Goal: Complete application form: Complete application form

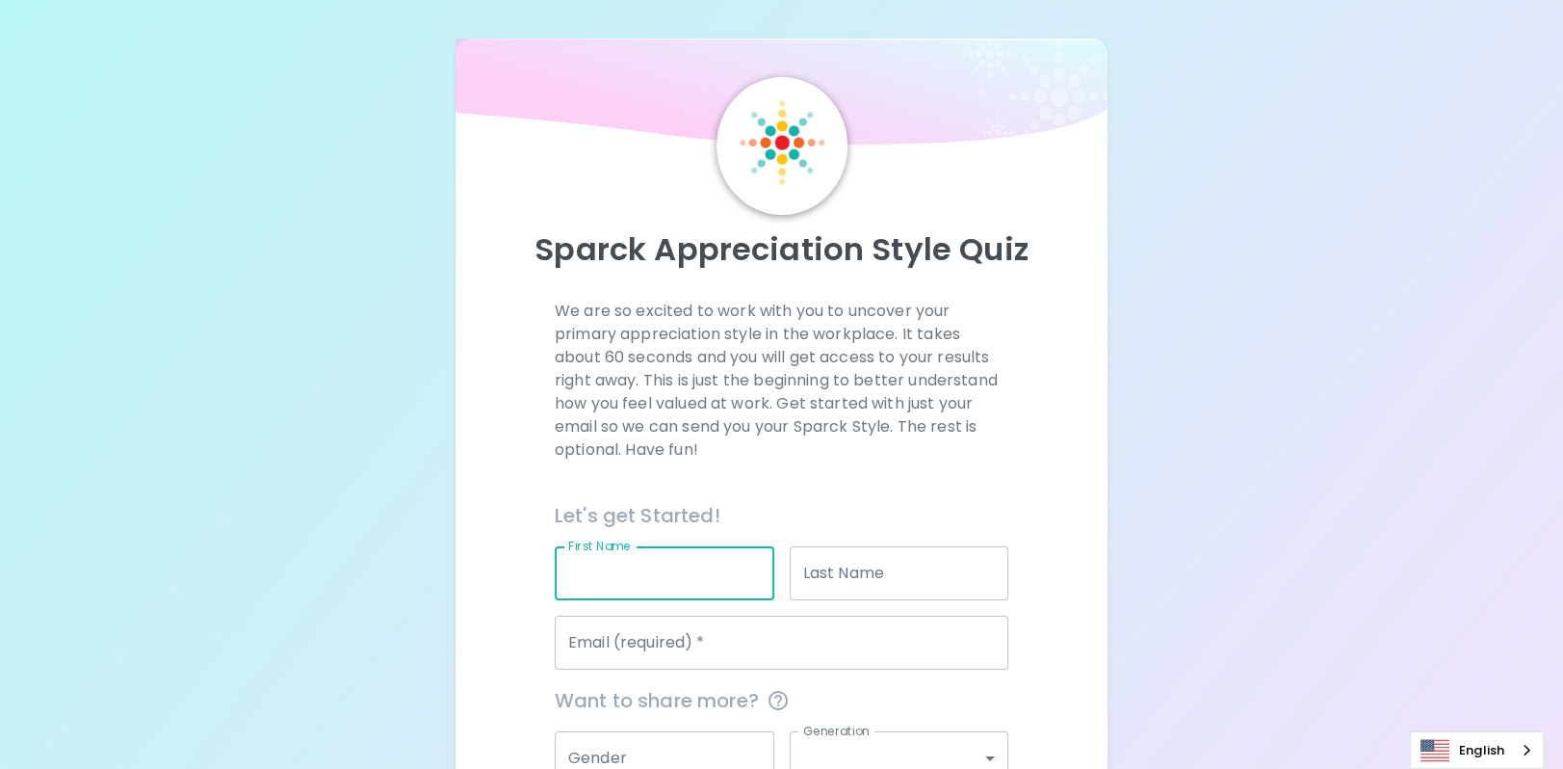
click at [640, 585] on input "First Name" at bounding box center [665, 573] width 220 height 54
type input "[PERSON_NAME]"
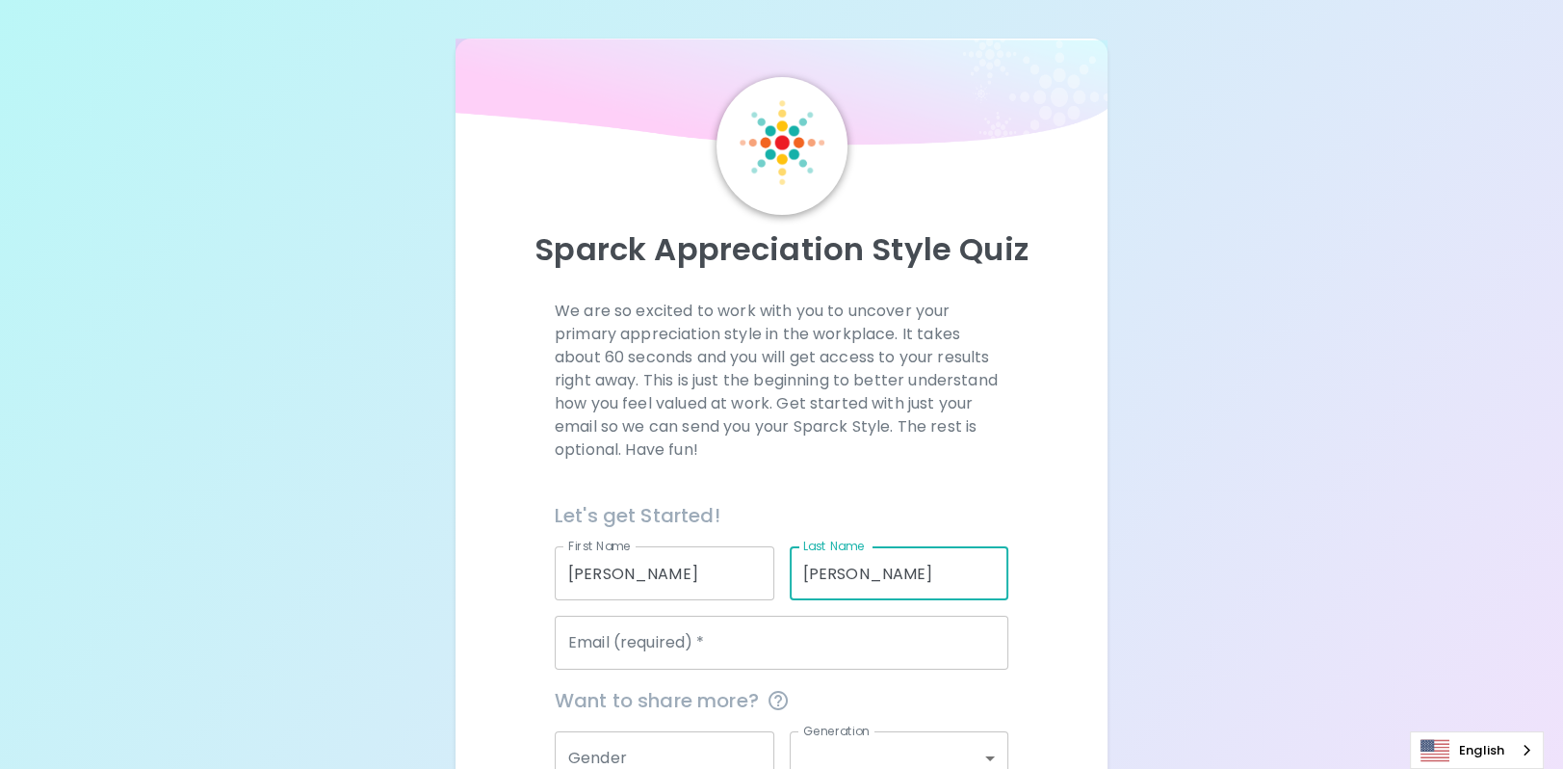
type input "[PERSON_NAME]"
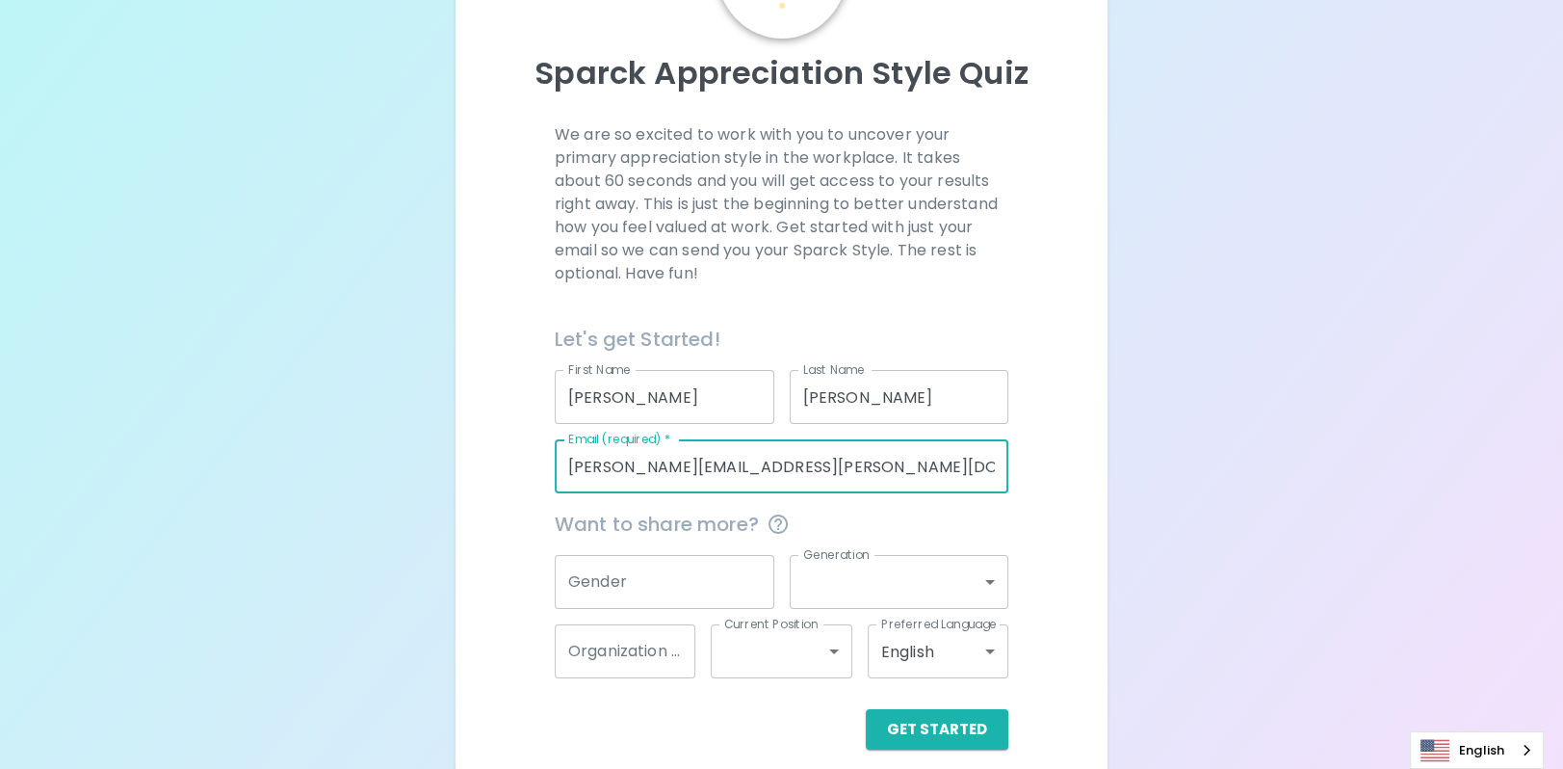
scroll to position [219, 0]
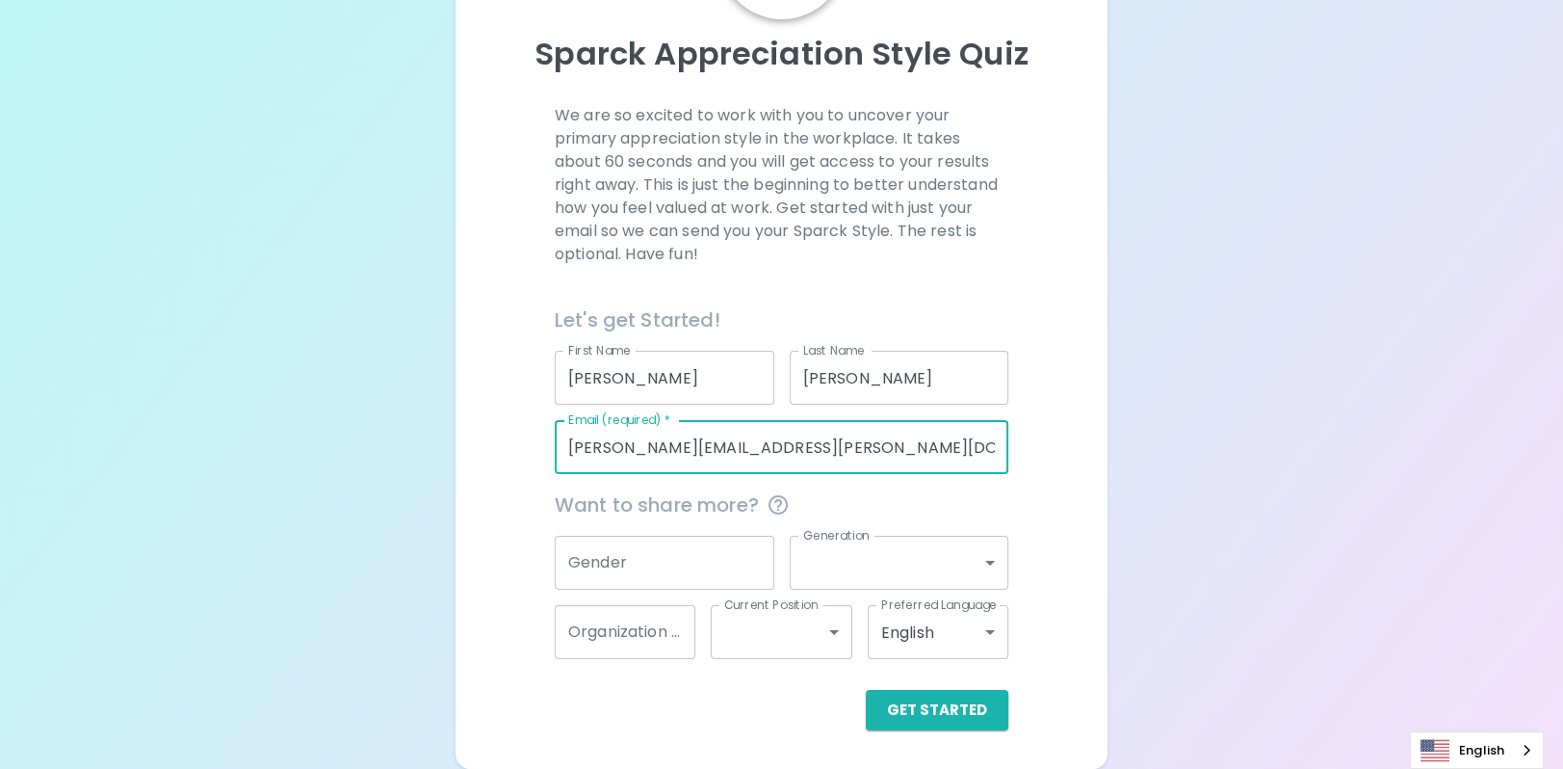
type input "[PERSON_NAME][EMAIL_ADDRESS][PERSON_NAME][DOMAIN_NAME]"
click at [654, 568] on input "Gender" at bounding box center [665, 563] width 220 height 54
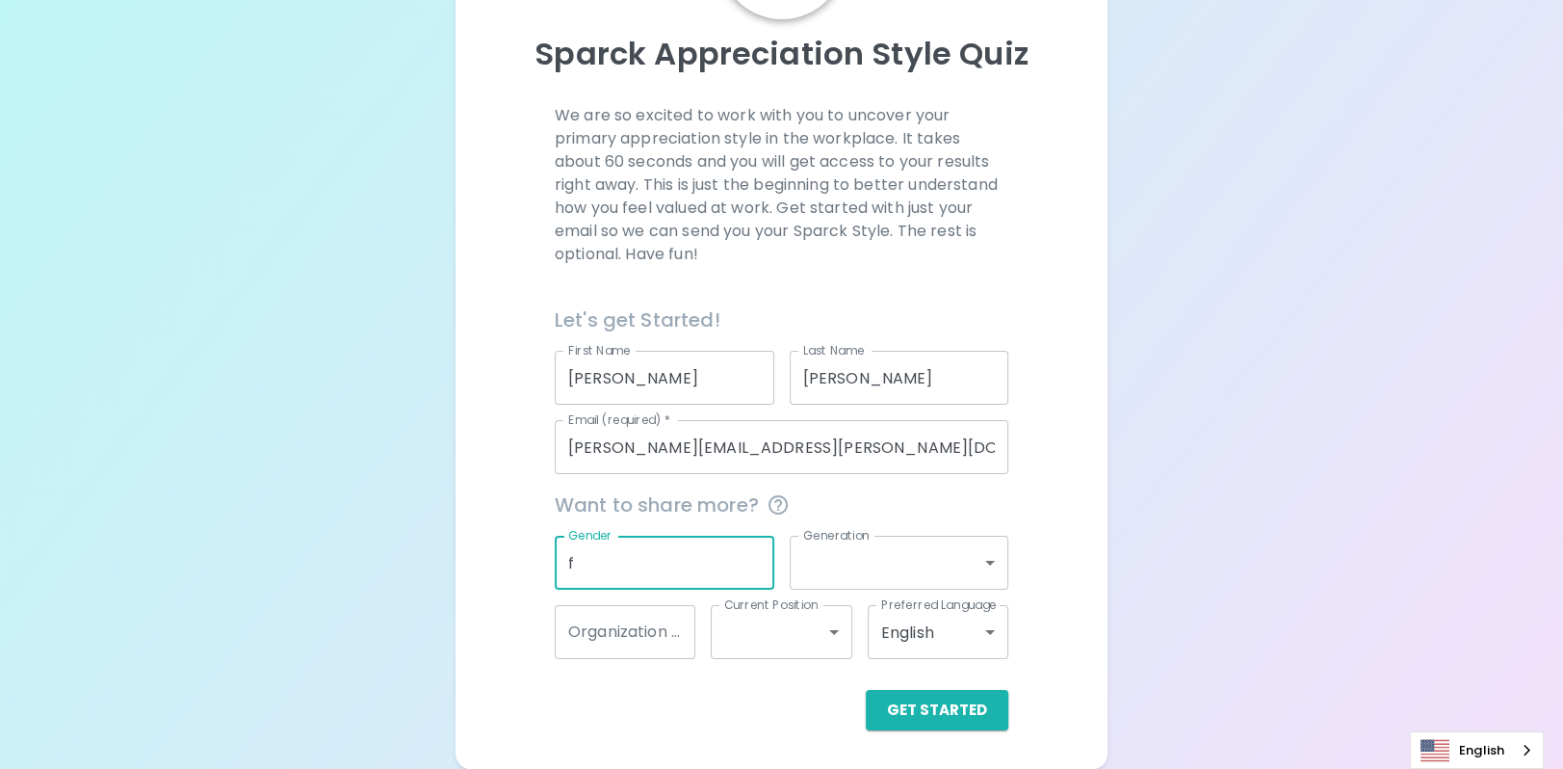
type input "f"
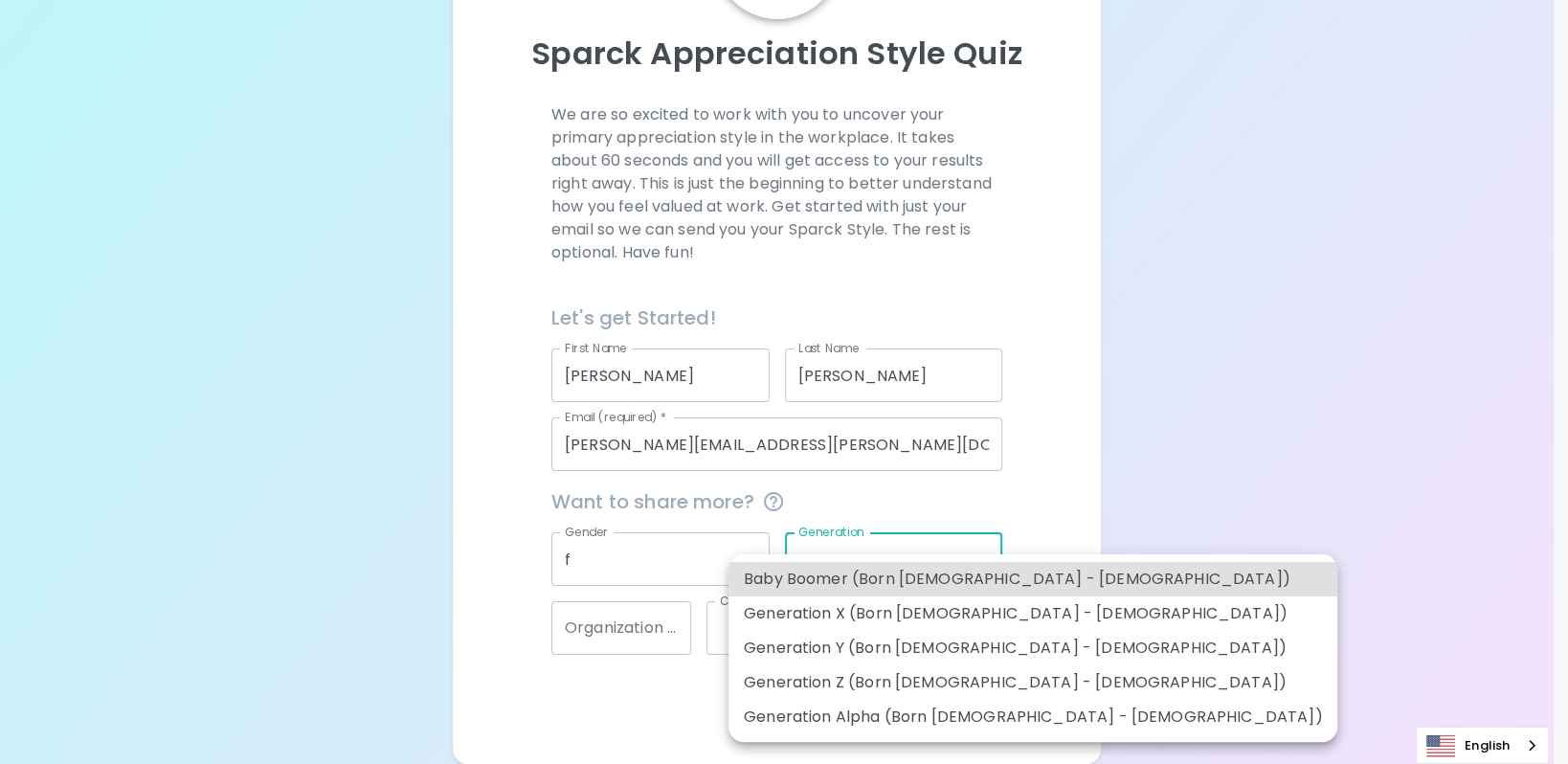
click at [837, 559] on body "Sparck Appreciation Style Quiz We are so excited to work with you to uncover yo…" at bounding box center [784, 284] width 1568 height 958
click at [884, 623] on li "Generation X (Born [DEMOGRAPHIC_DATA] - [DEMOGRAPHIC_DATA])" at bounding box center [1032, 613] width 609 height 35
type input "generation_x"
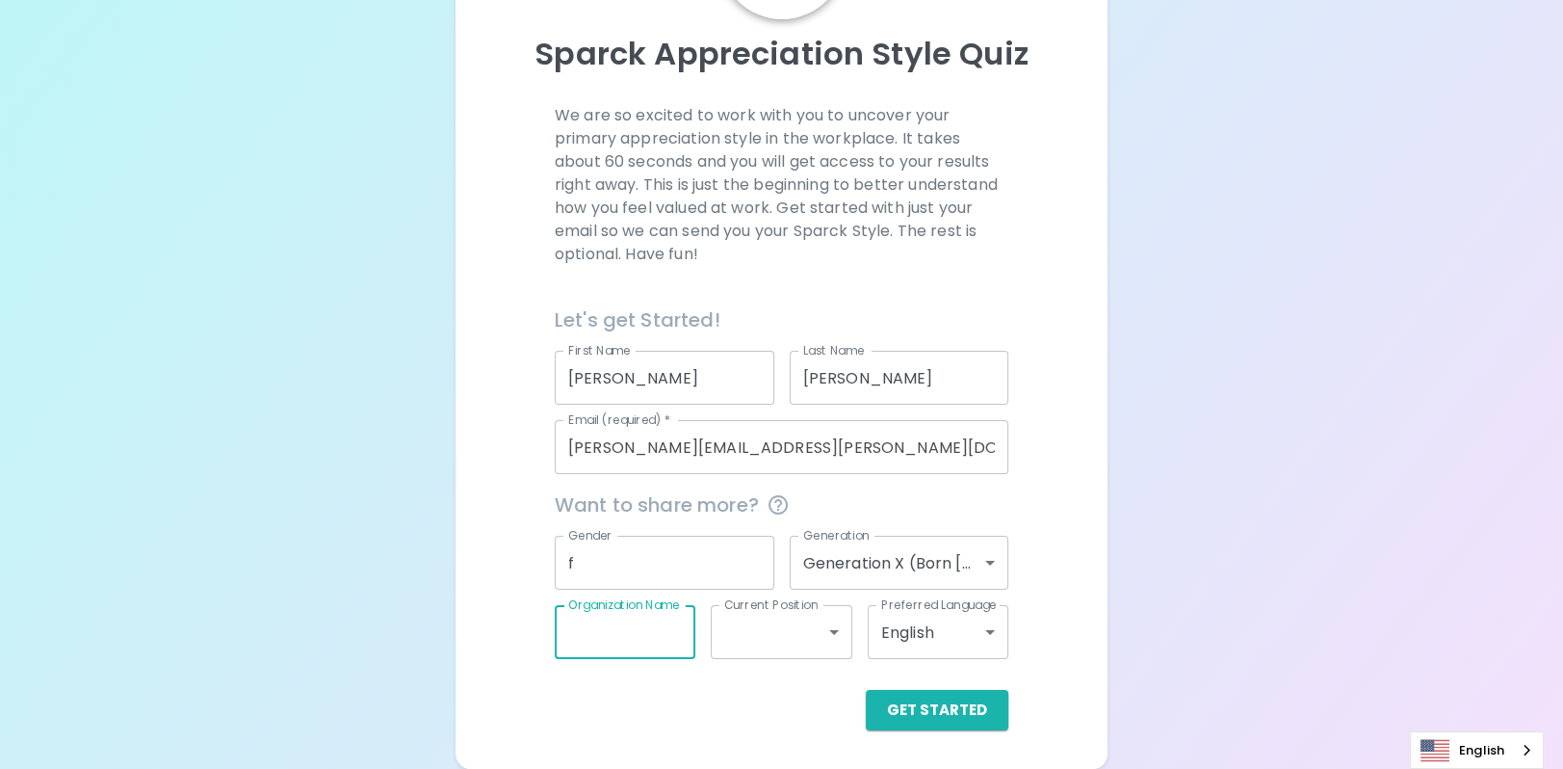
click at [636, 636] on input "Organization Name" at bounding box center [625, 632] width 141 height 54
type input "mtd"
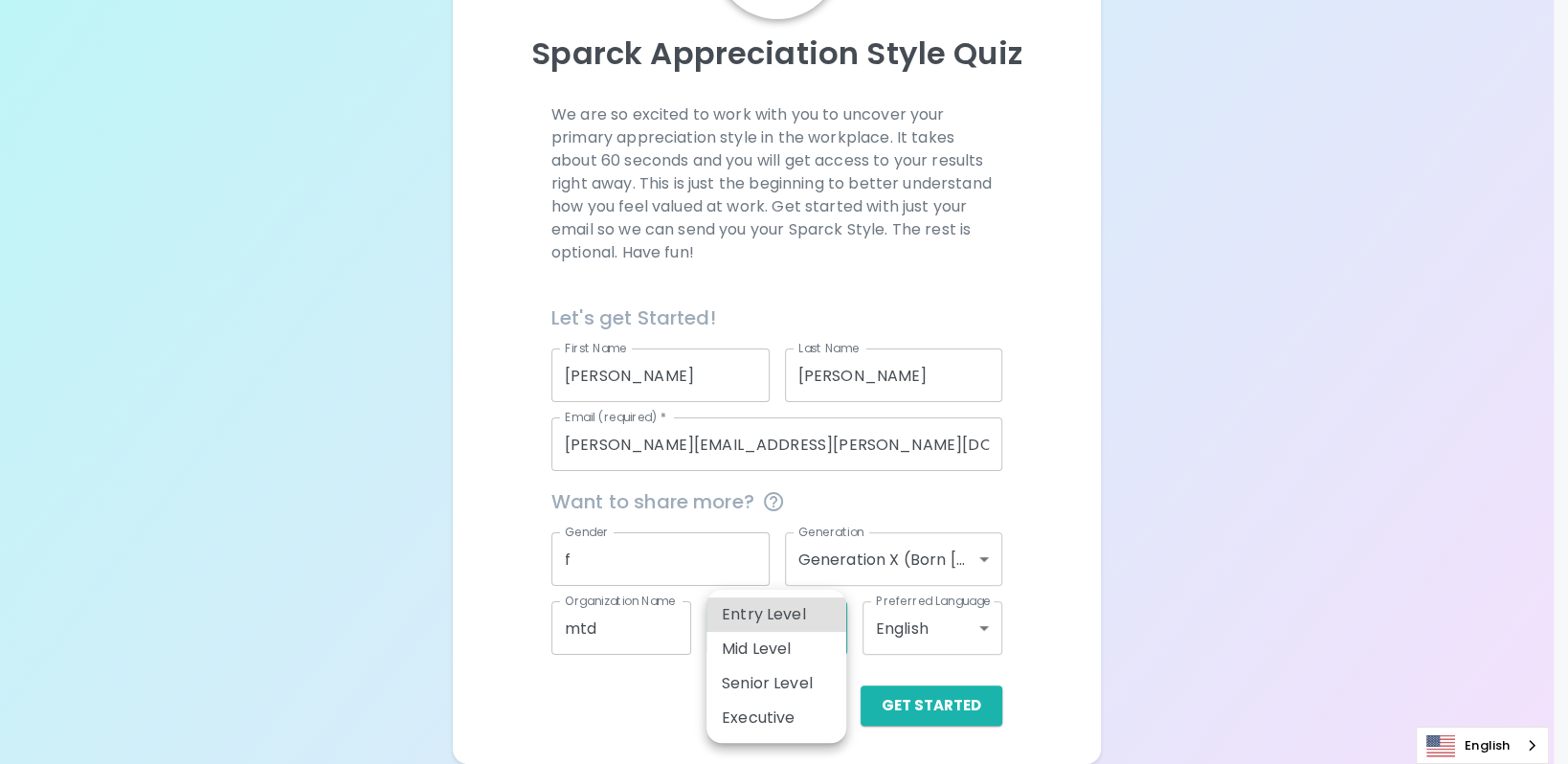
click at [781, 632] on body "Sparck Appreciation Style Quiz We are so excited to work with you to uncover yo…" at bounding box center [784, 284] width 1568 height 958
click at [769, 656] on li "Mid Level" at bounding box center [776, 649] width 140 height 35
type input "mid_level"
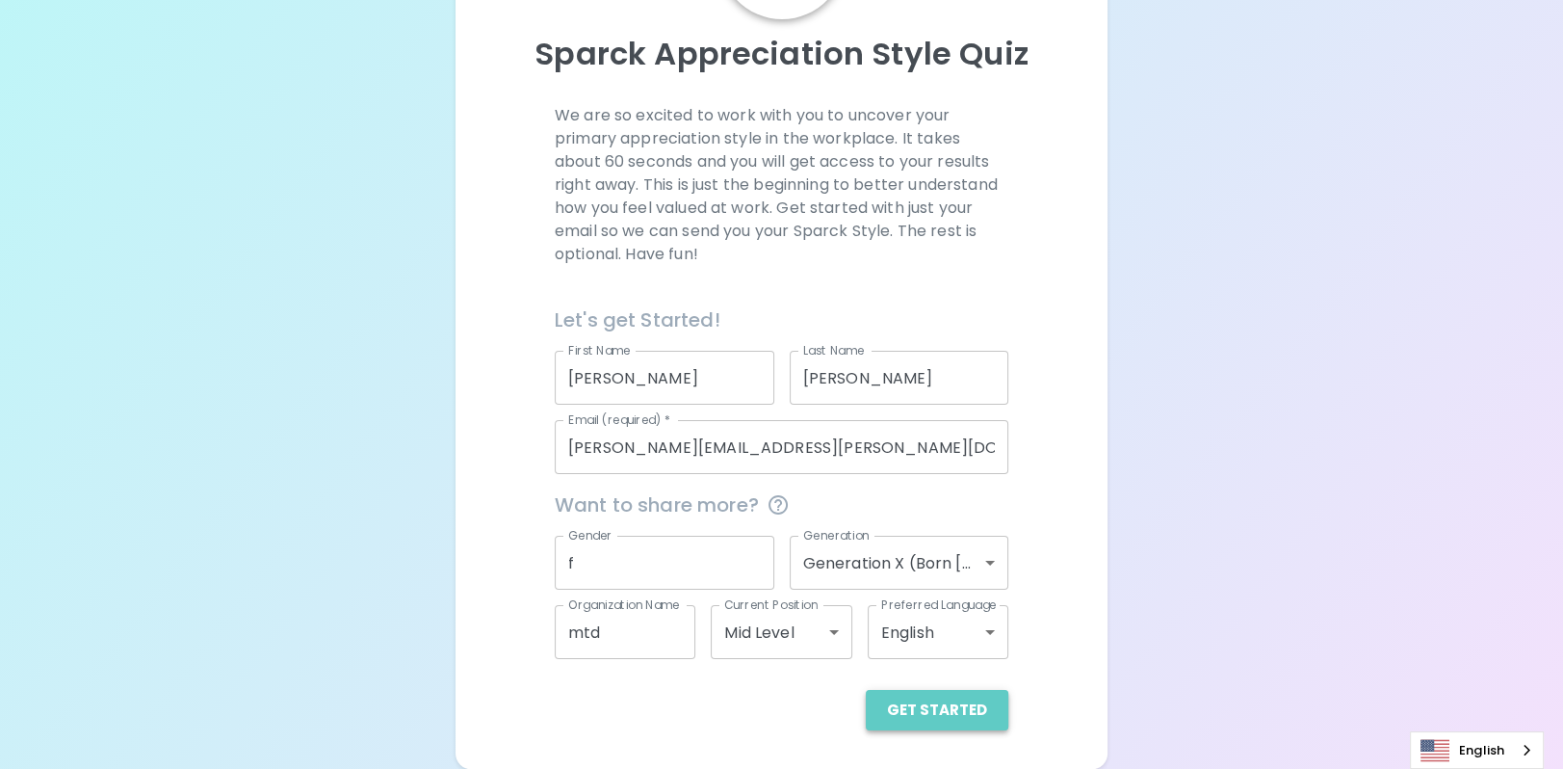
click at [931, 704] on button "Get Started" at bounding box center [937, 710] width 143 height 40
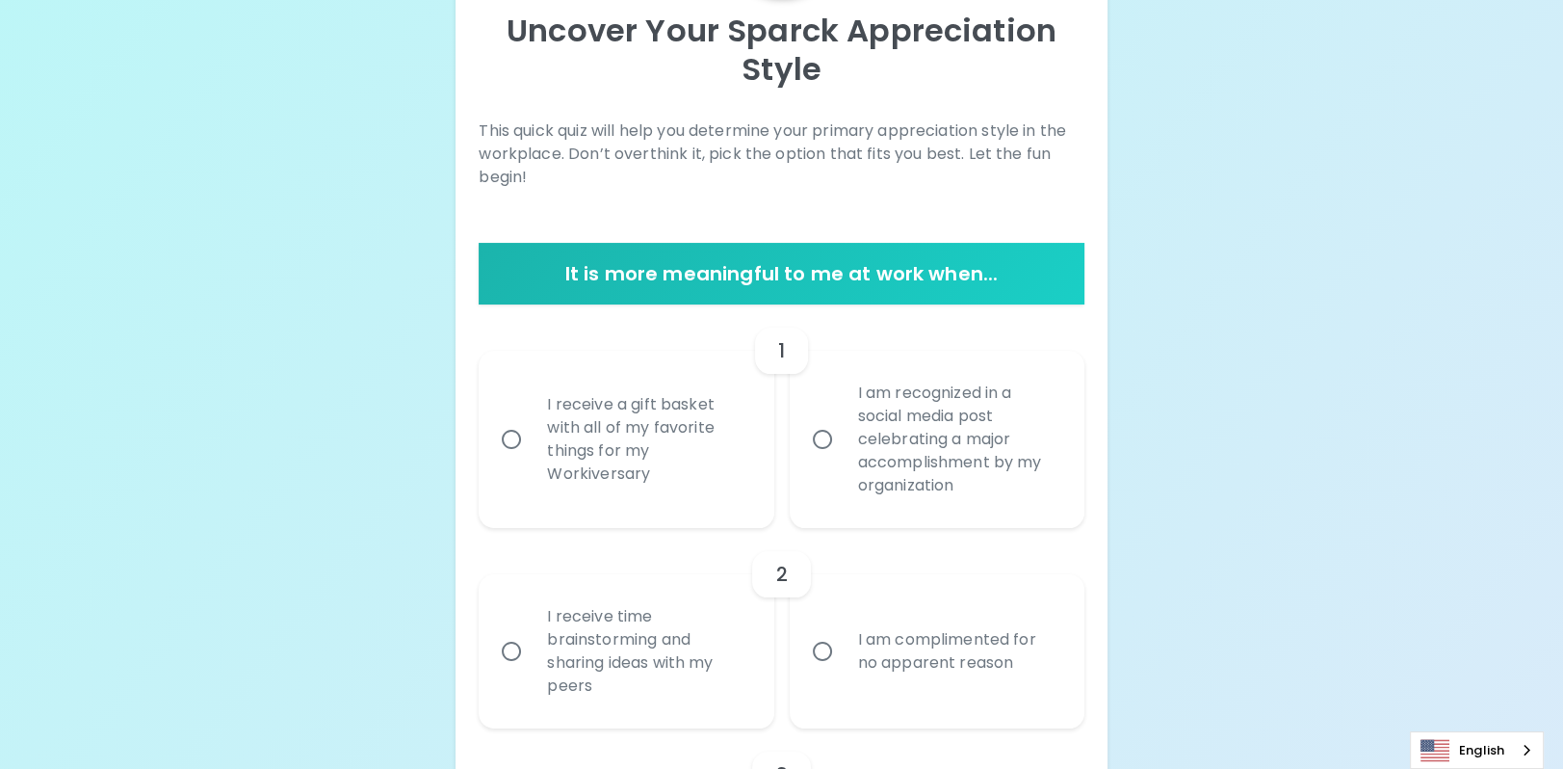
scroll to position [315, 0]
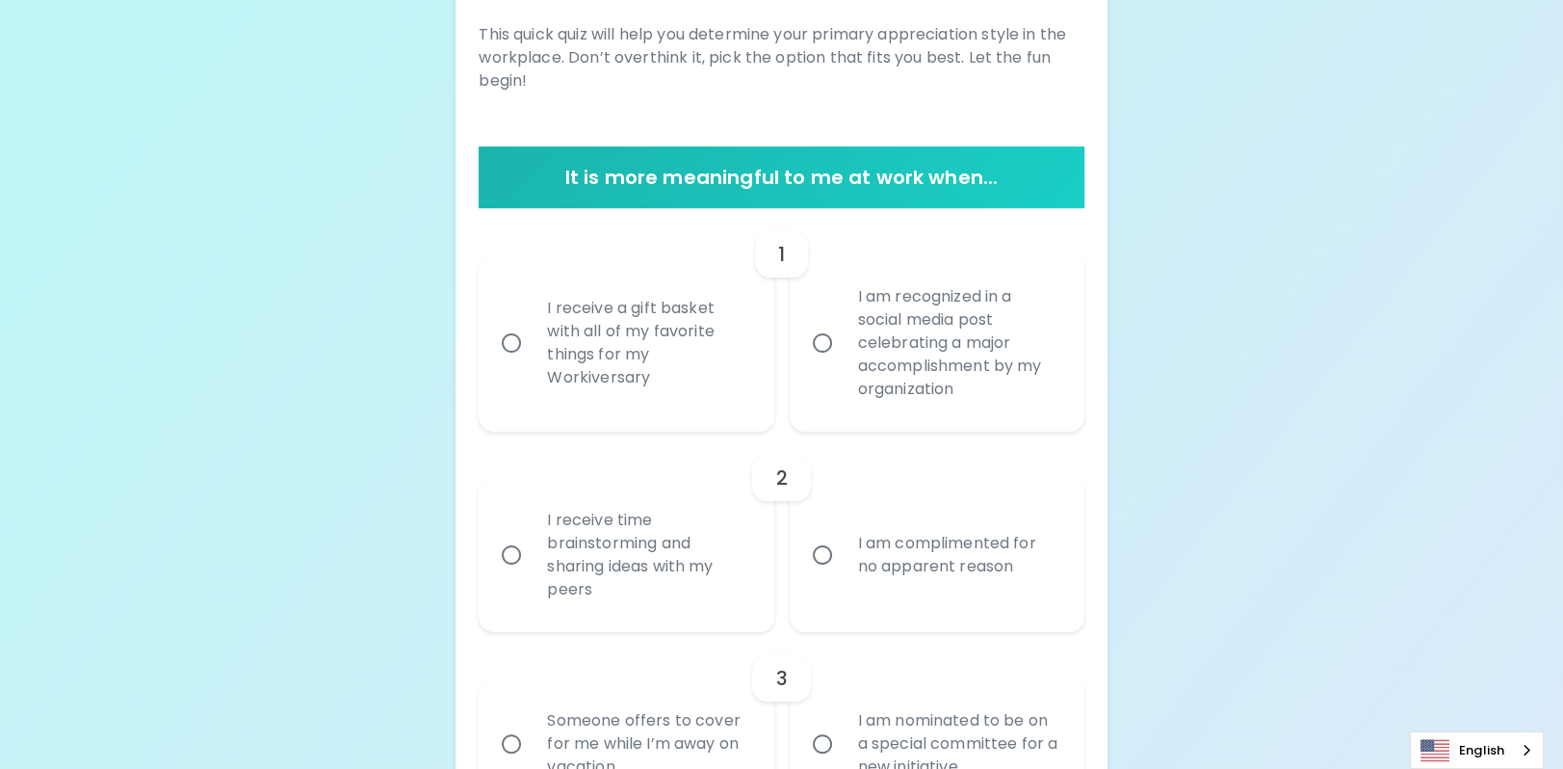
click at [822, 360] on input "I am recognized in a social media post celebrating a major accomplishment by my…" at bounding box center [822, 343] width 40 height 40
radio input "true"
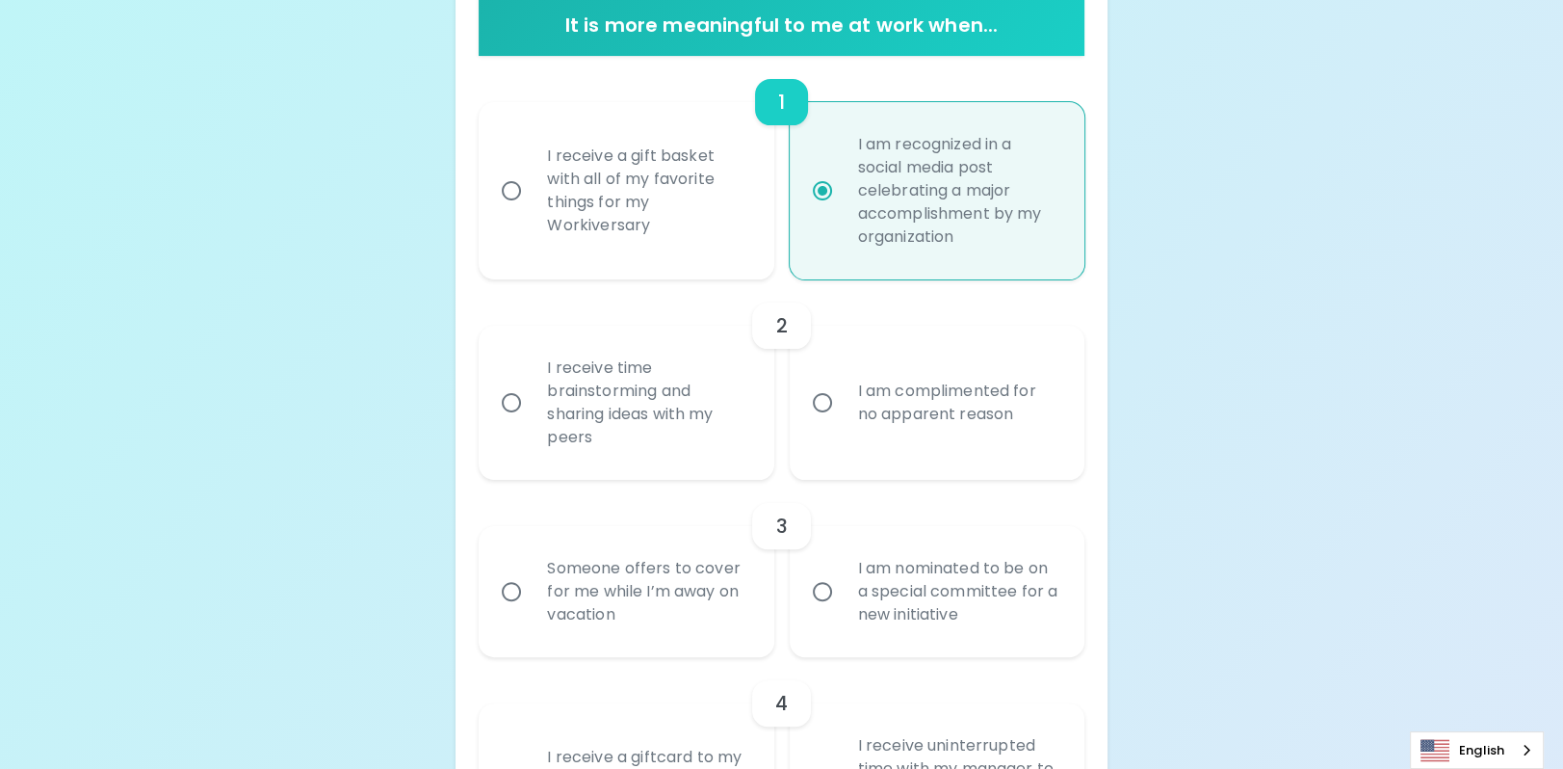
scroll to position [468, 0]
click at [502, 422] on input "I receive time brainstorming and sharing ideas with my peers" at bounding box center [511, 401] width 40 height 40
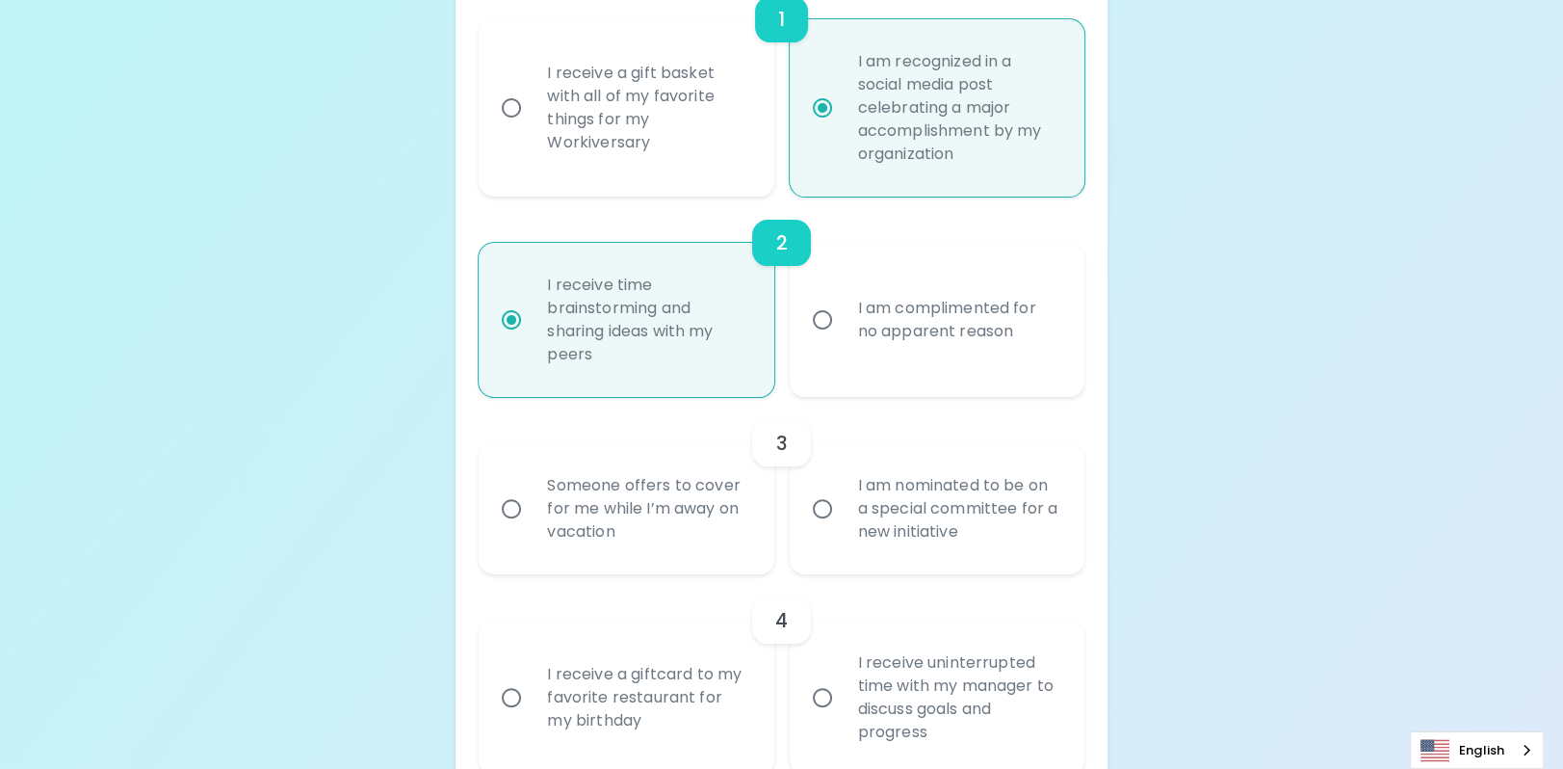
scroll to position [622, 0]
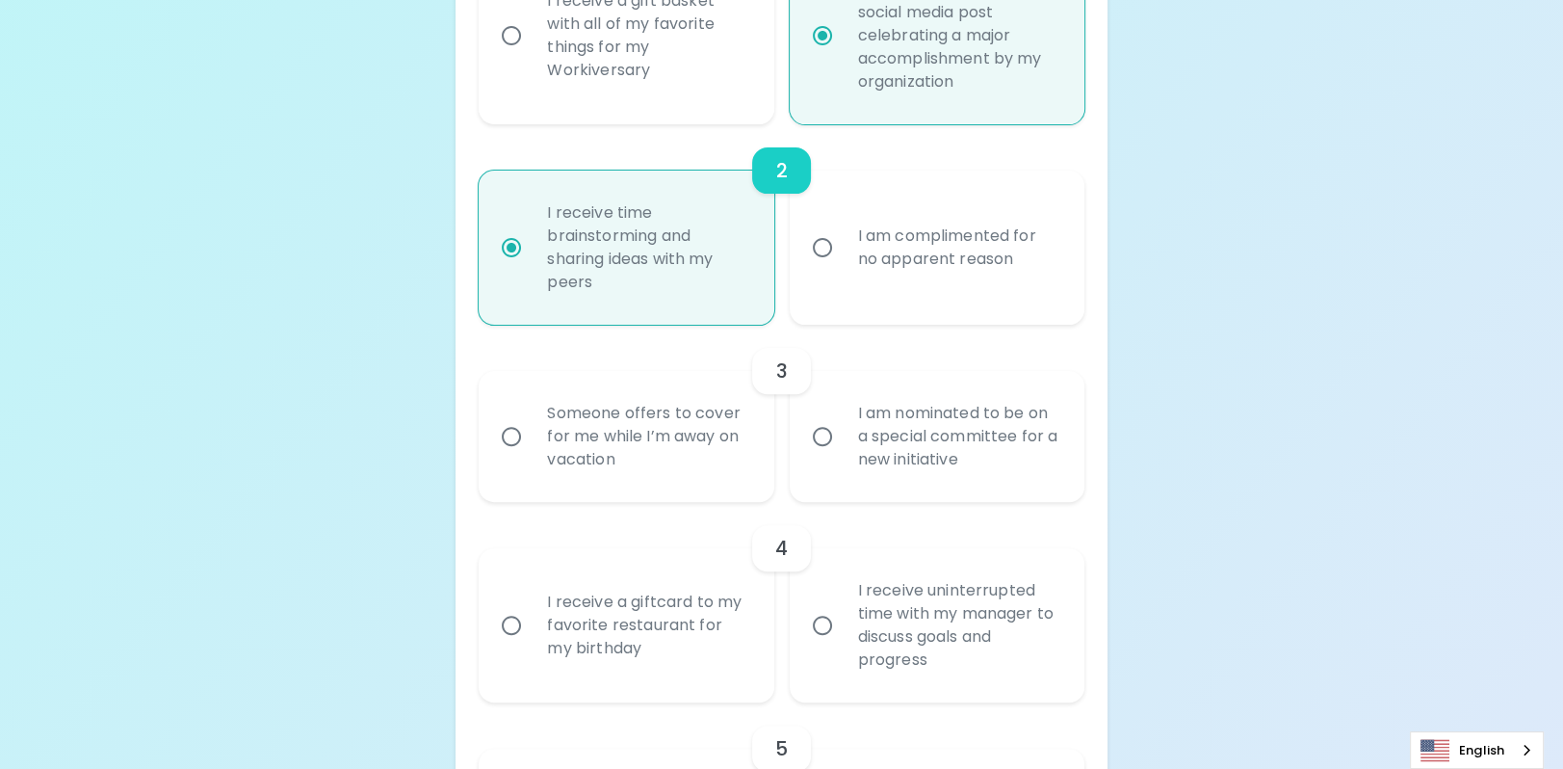
radio input "true"
click at [591, 466] on div "Someone offers to cover for me while I’m away on vacation" at bounding box center [647, 437] width 231 height 116
click at [532, 457] on input "Someone offers to cover for me while I’m away on vacation" at bounding box center [511, 436] width 40 height 40
radio input "false"
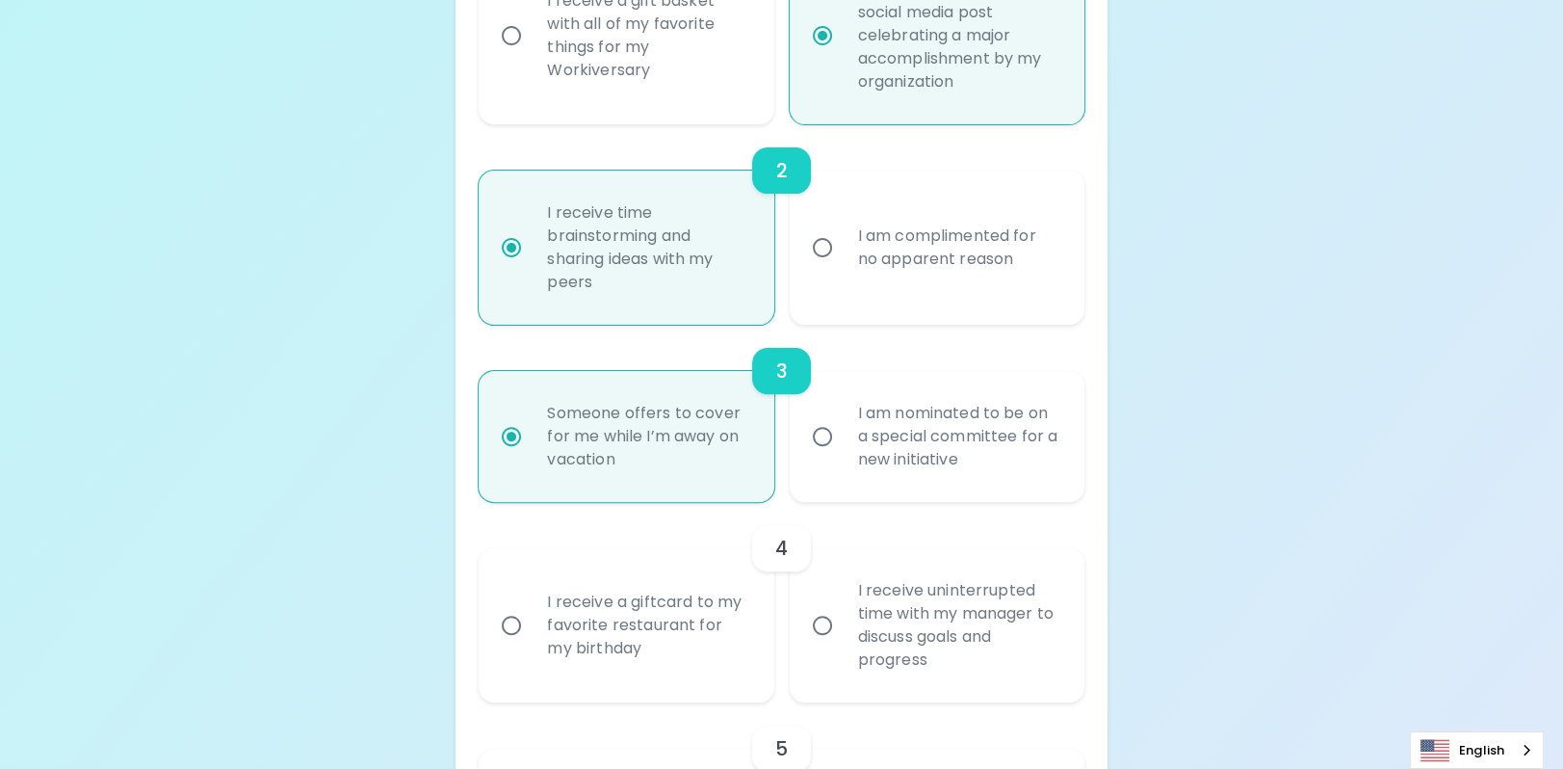
scroll to position [776, 0]
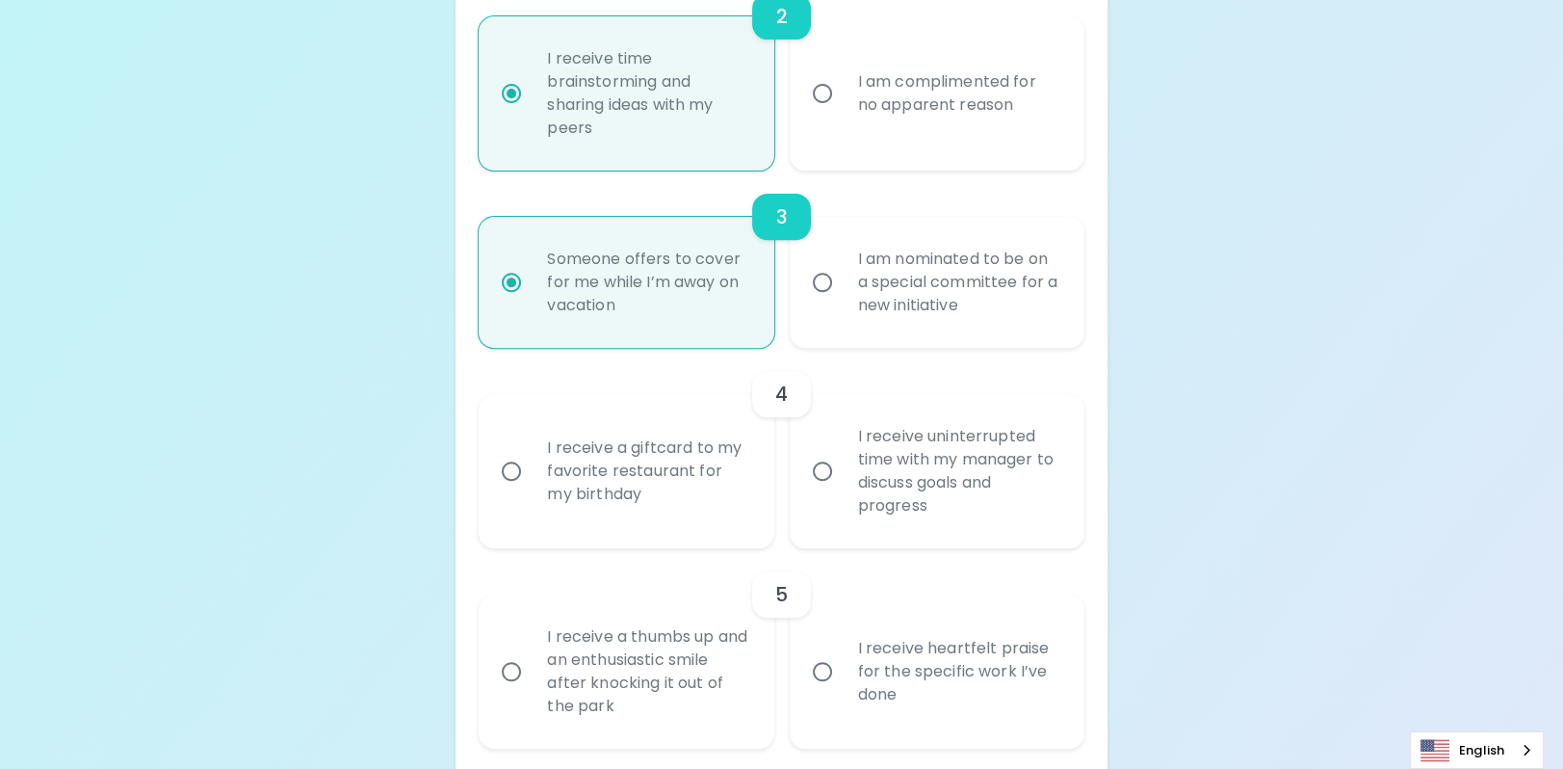
radio input "true"
click at [1012, 536] on div "I receive uninterrupted time with my manager to discuss goals and progress" at bounding box center [958, 471] width 231 height 139
click at [843, 491] on input "I receive uninterrupted time with my manager to discuss goals and progress" at bounding box center [822, 471] width 40 height 40
radio input "false"
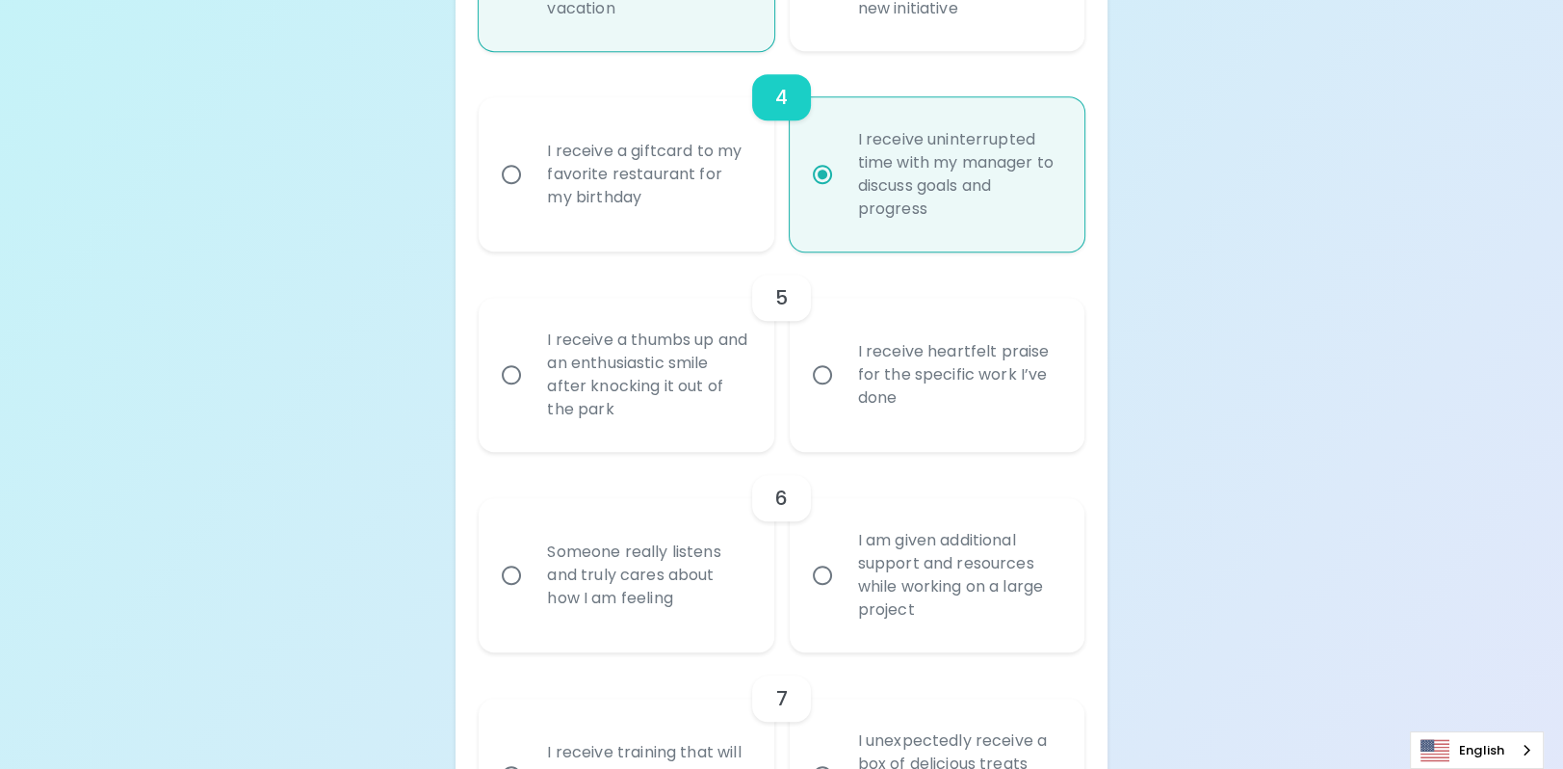
scroll to position [1122, 0]
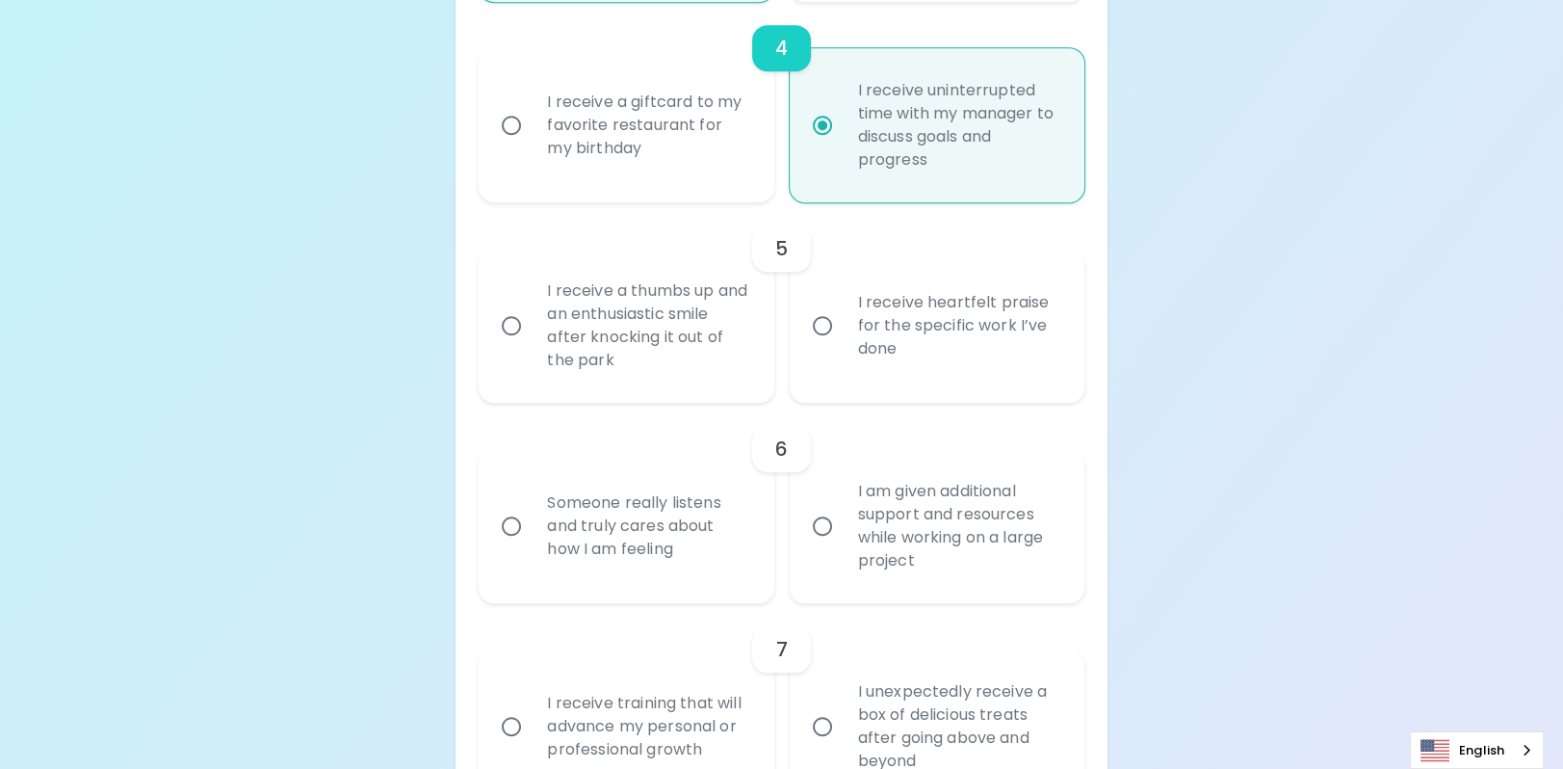
radio input "true"
click at [931, 381] on div "I receive heartfelt praise for the specific work I’ve done" at bounding box center [958, 326] width 231 height 116
click at [843, 346] on input "I receive heartfelt praise for the specific work I’ve done" at bounding box center [822, 325] width 40 height 40
radio input "false"
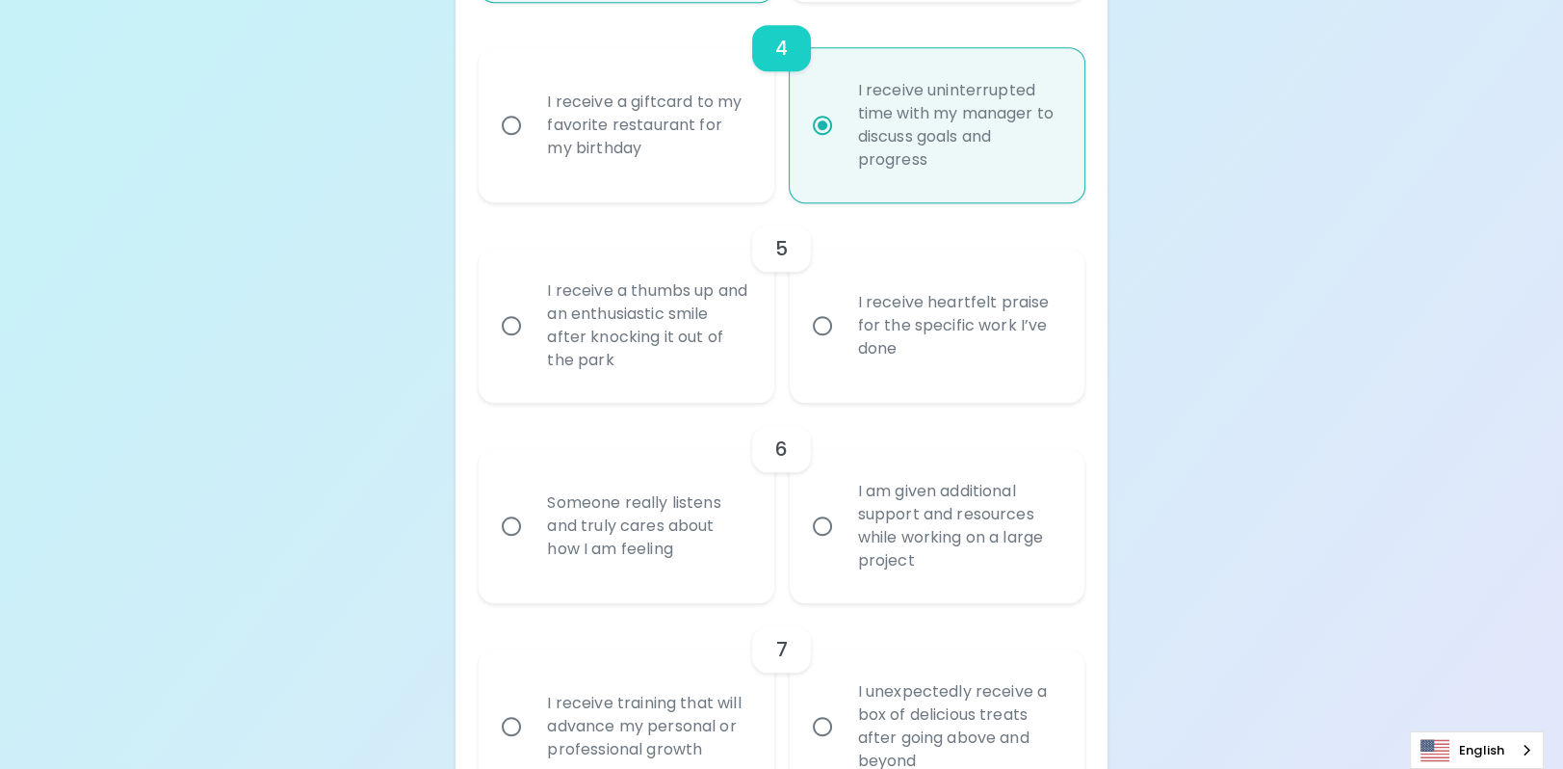
radio input "false"
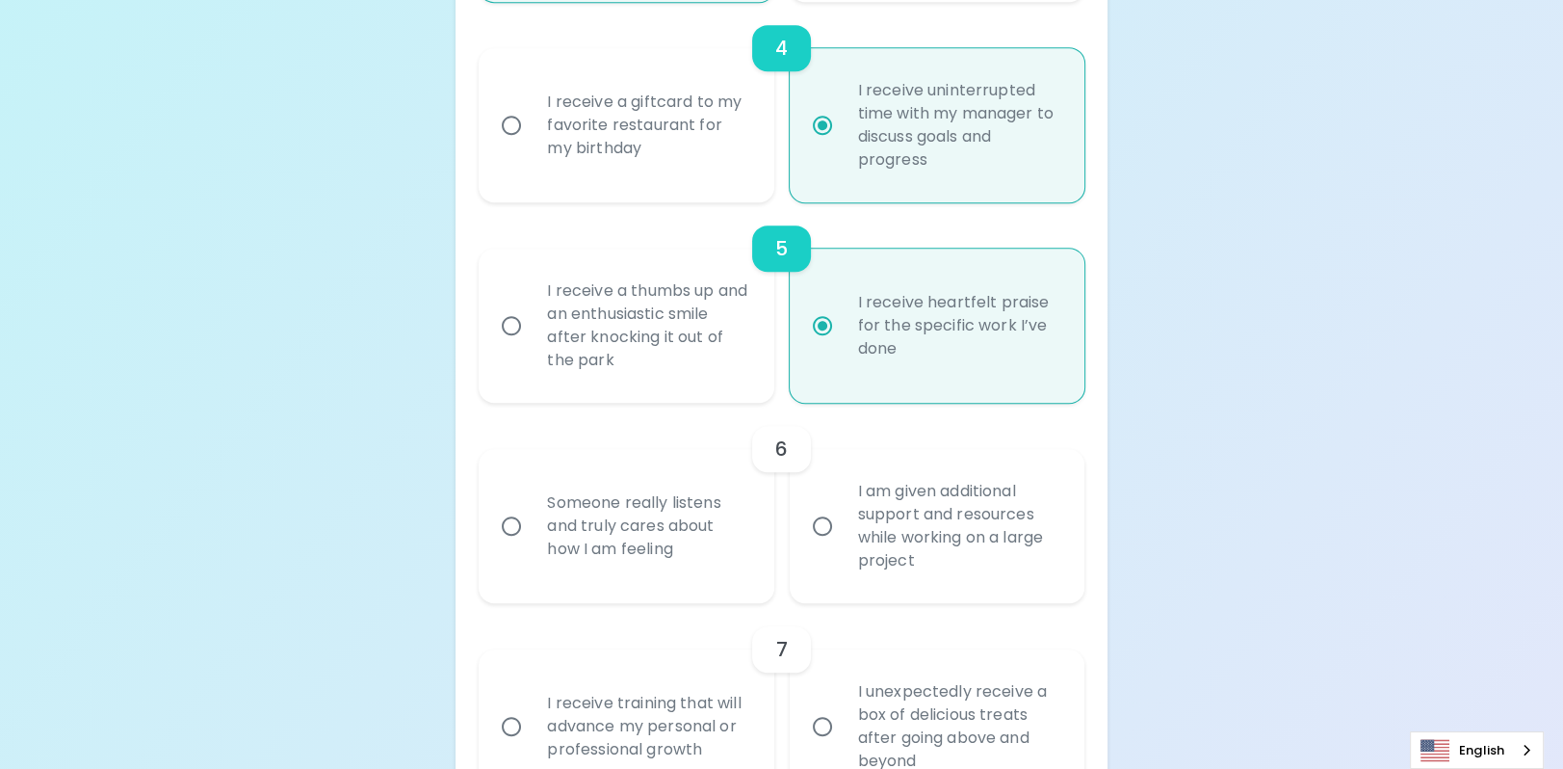
scroll to position [1276, 0]
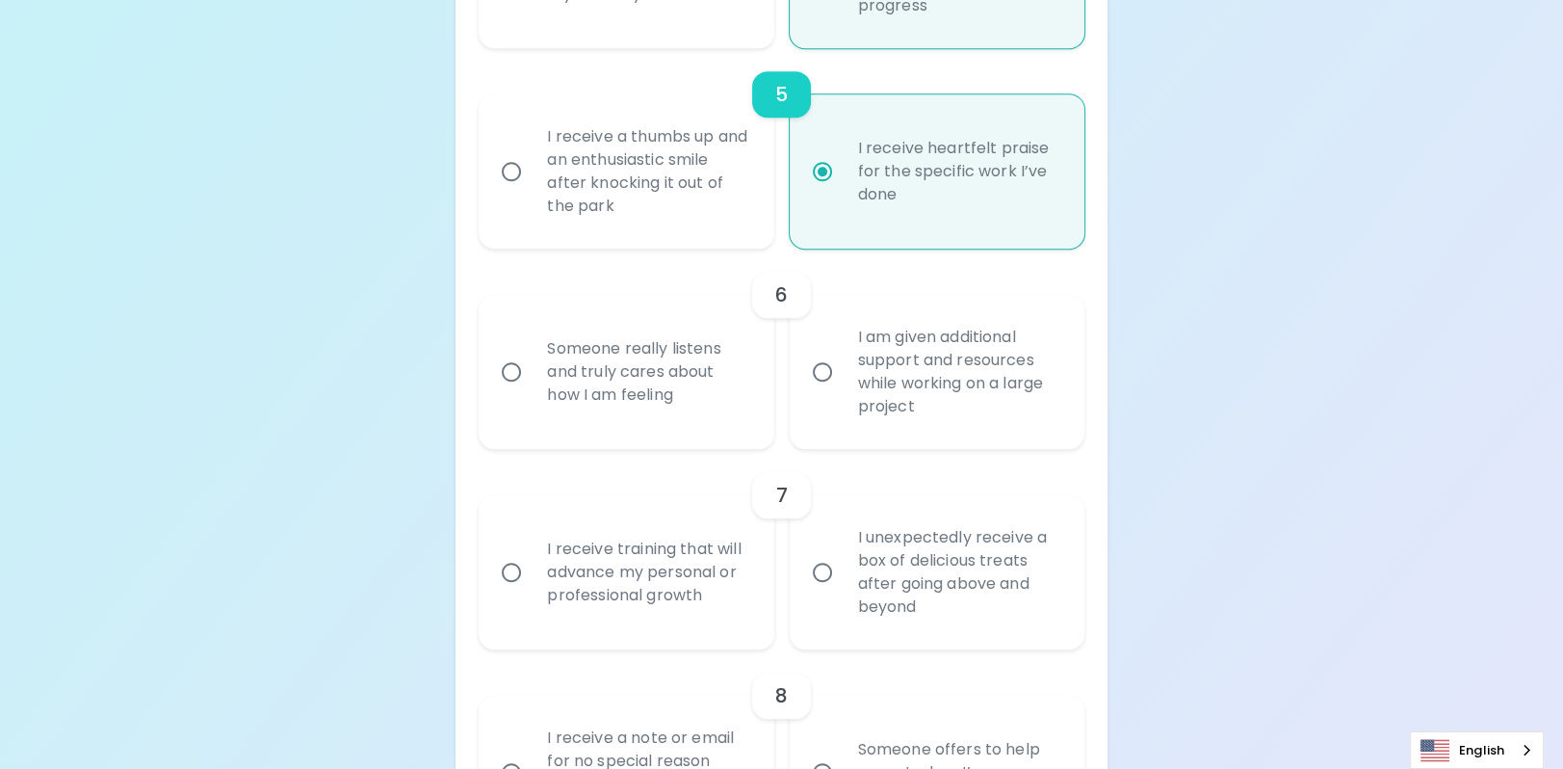
radio input "true"
click at [643, 430] on div "Someone really listens and truly cares about how I am feeling" at bounding box center [647, 372] width 231 height 116
click at [532, 392] on input "Someone really listens and truly cares about how I am feeling" at bounding box center [511, 372] width 40 height 40
radio input "false"
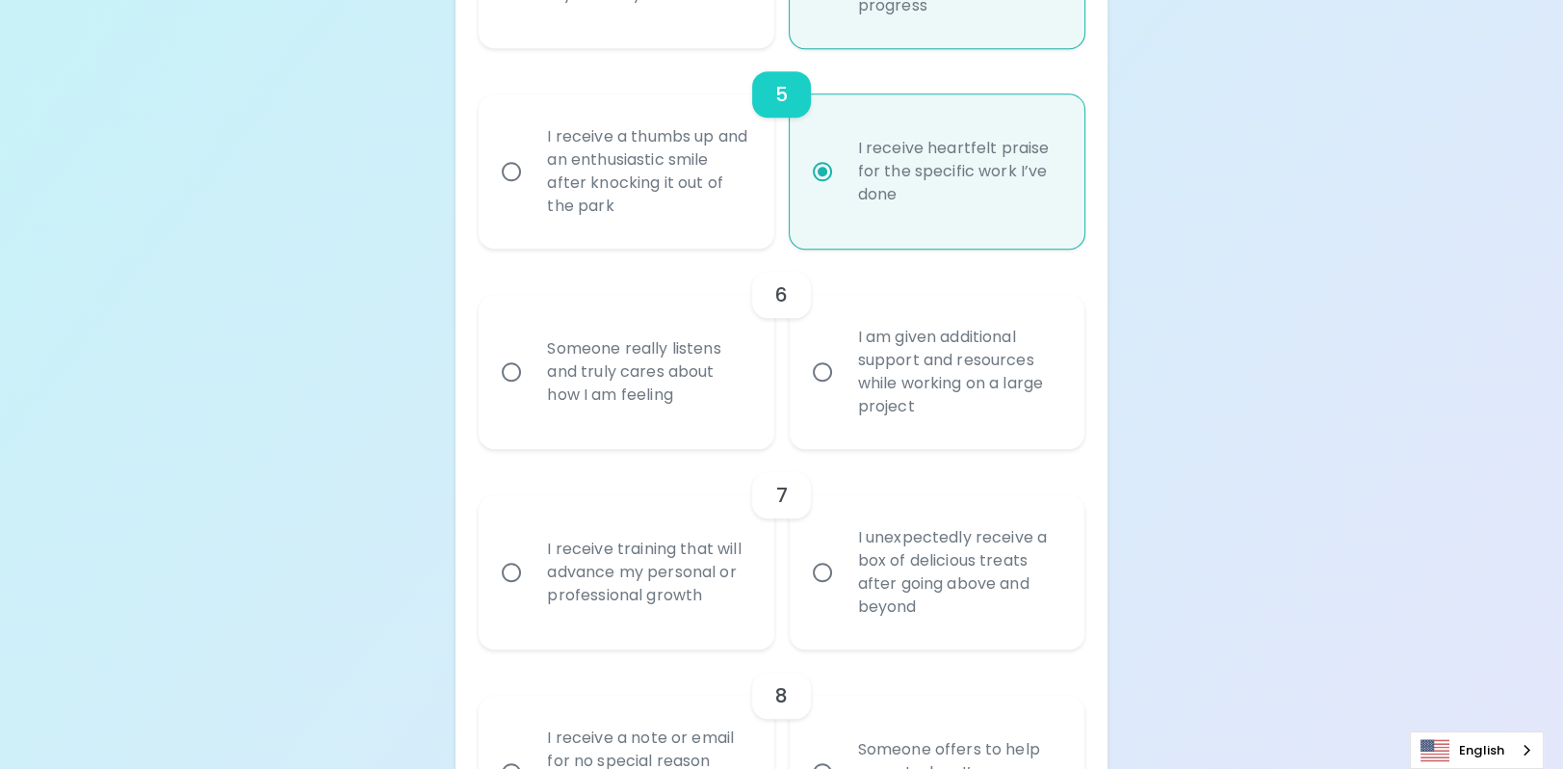
radio input "false"
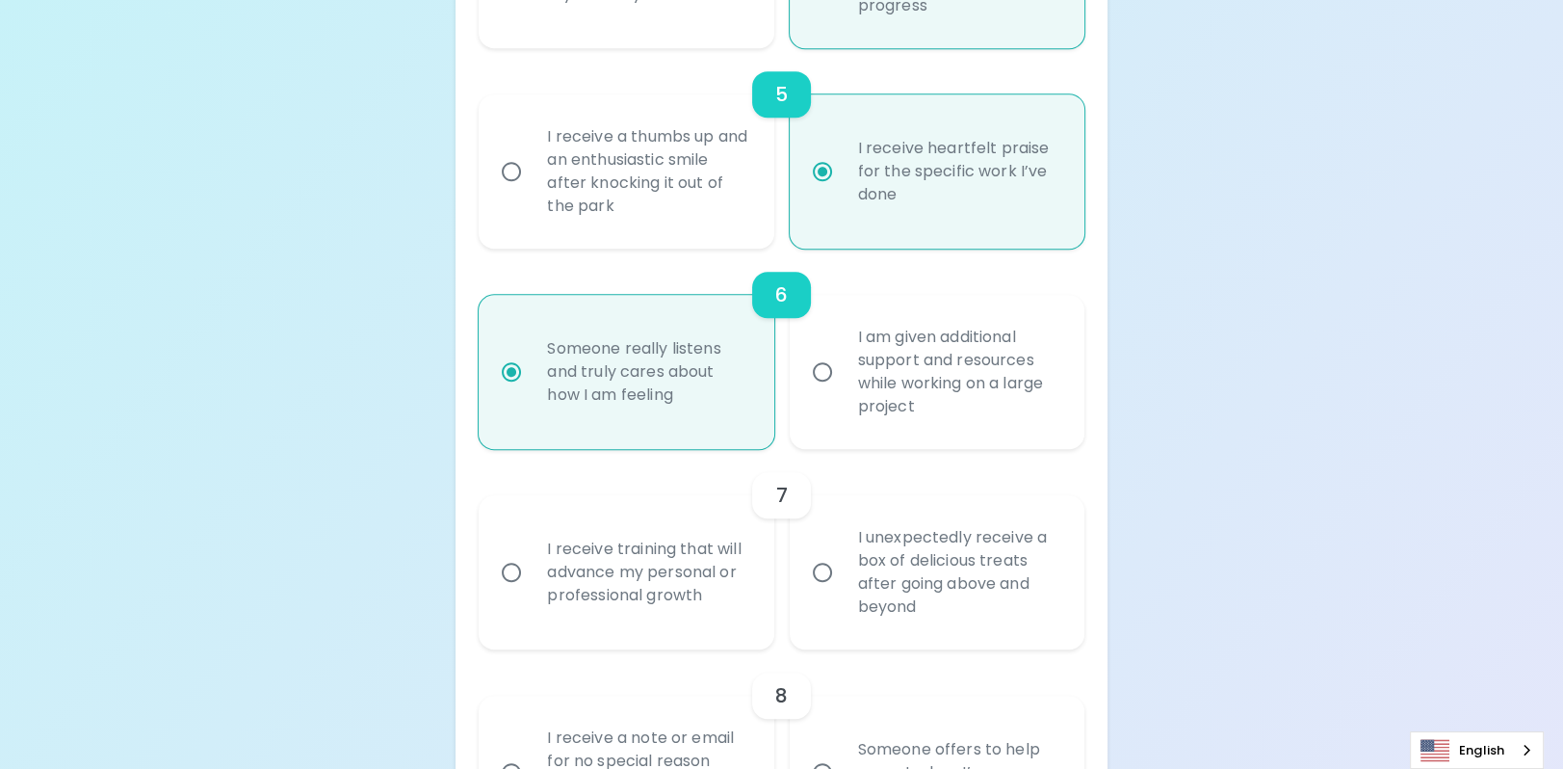
scroll to position [1430, 0]
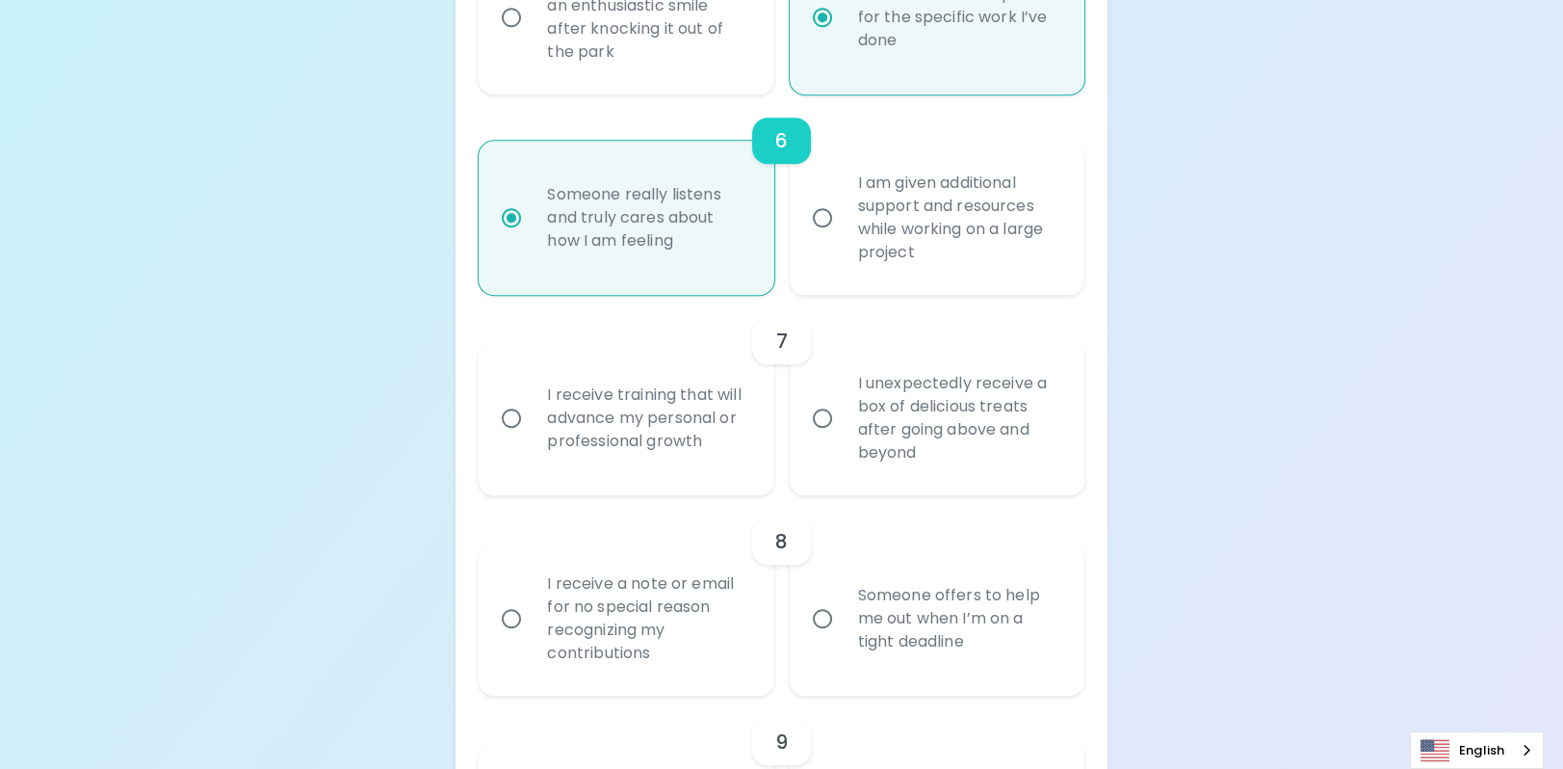
radio input "true"
click at [622, 476] on div "I receive training that will advance my personal or professional growth" at bounding box center [647, 418] width 231 height 116
click at [532, 438] on input "I receive training that will advance my personal or professional growth" at bounding box center [511, 418] width 40 height 40
radio input "false"
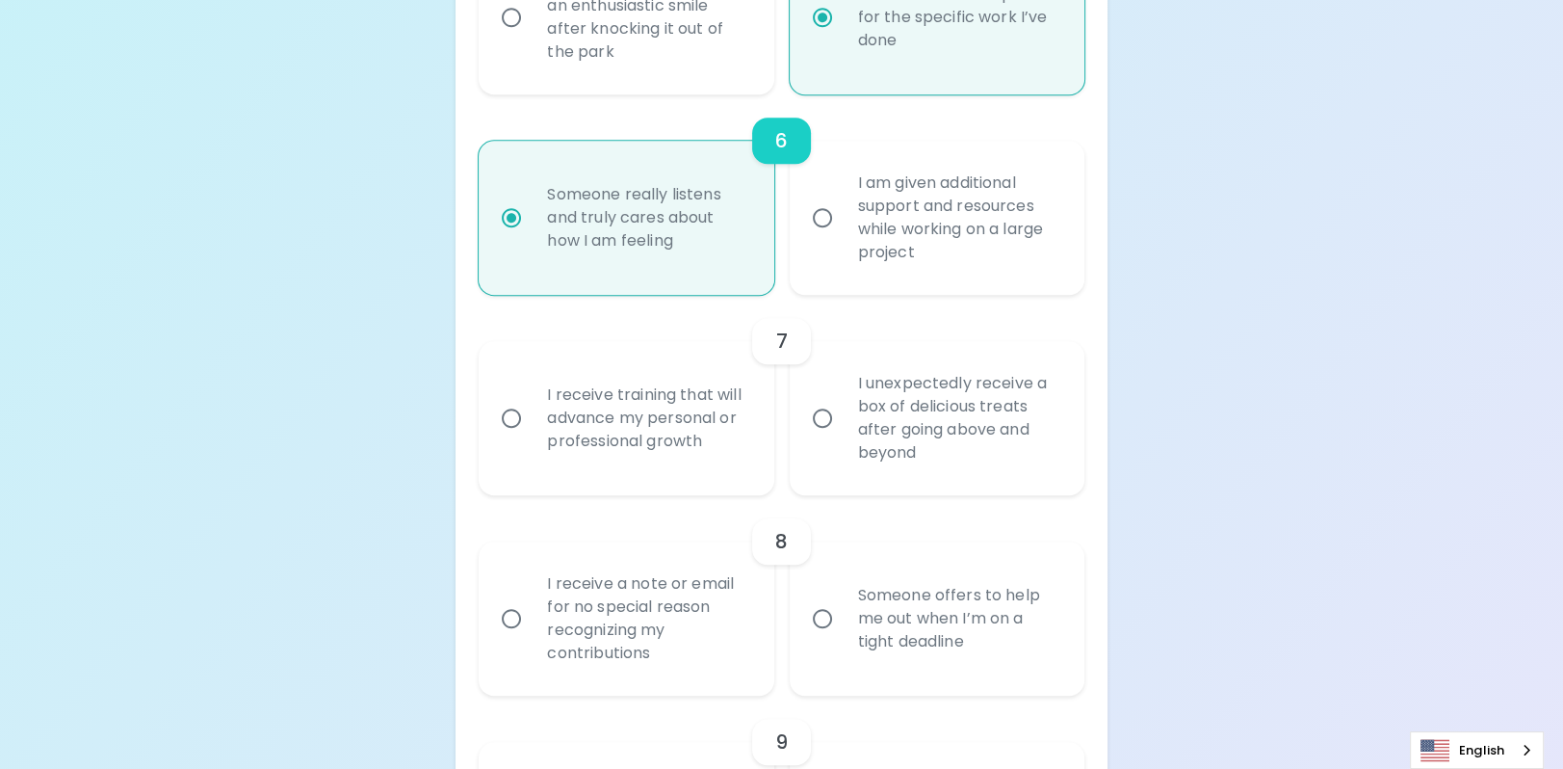
radio input "false"
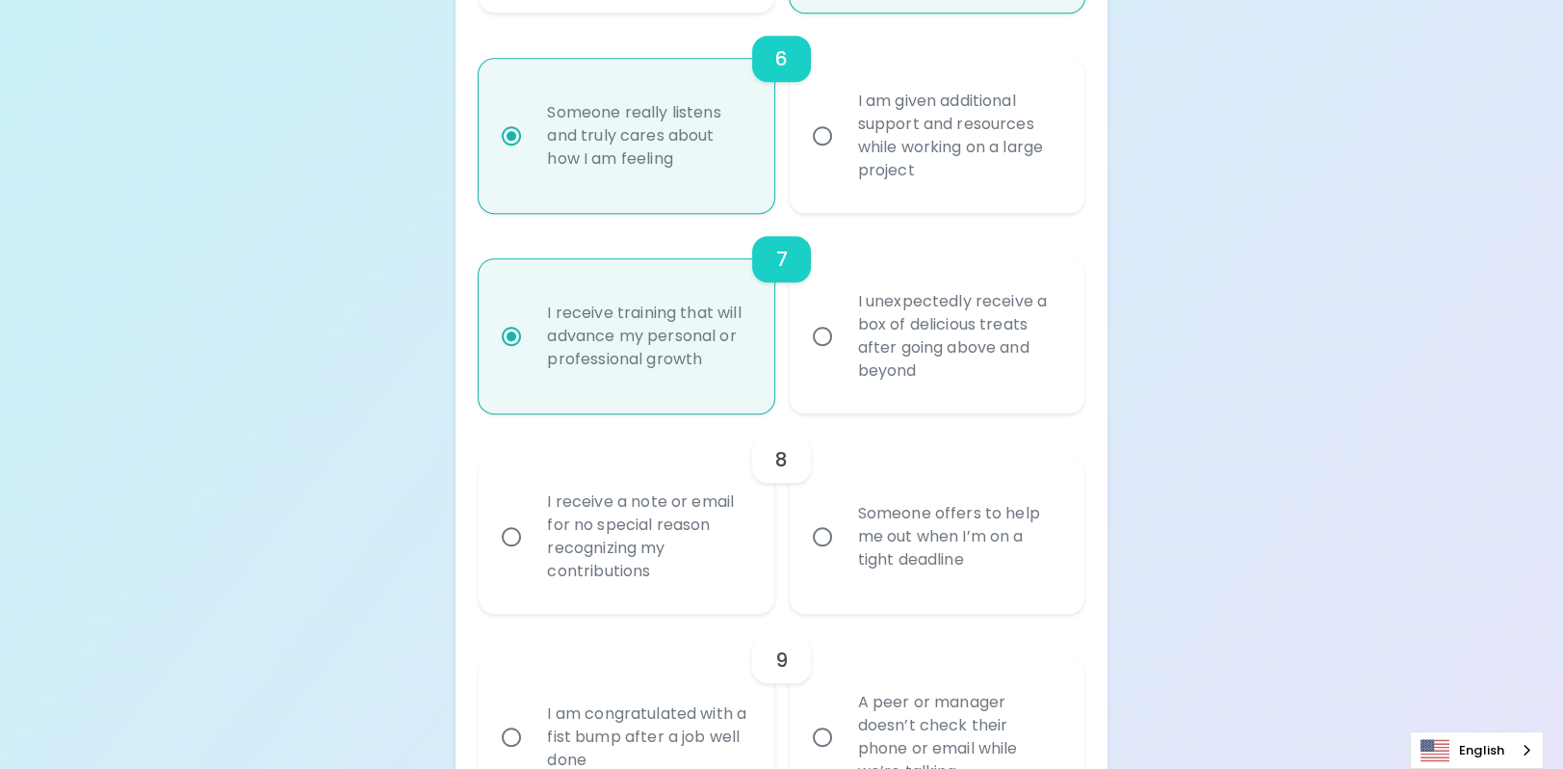
scroll to position [1584, 0]
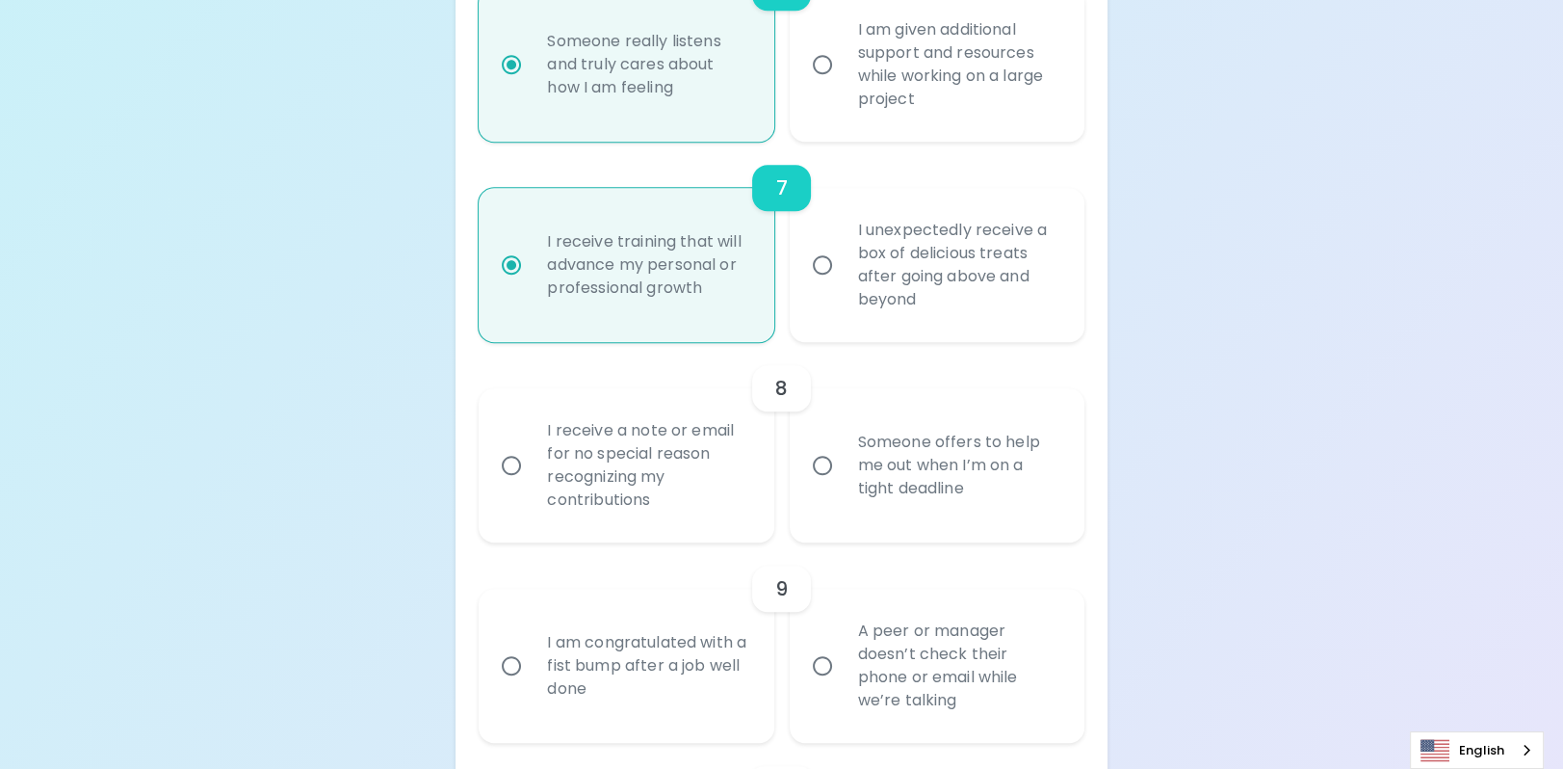
radio input "true"
click at [610, 535] on div "I receive a note or email for no special reason recognizing my contributions" at bounding box center [647, 465] width 231 height 139
click at [532, 485] on input "I receive a note or email for no special reason recognizing my contributions" at bounding box center [511, 465] width 40 height 40
radio input "false"
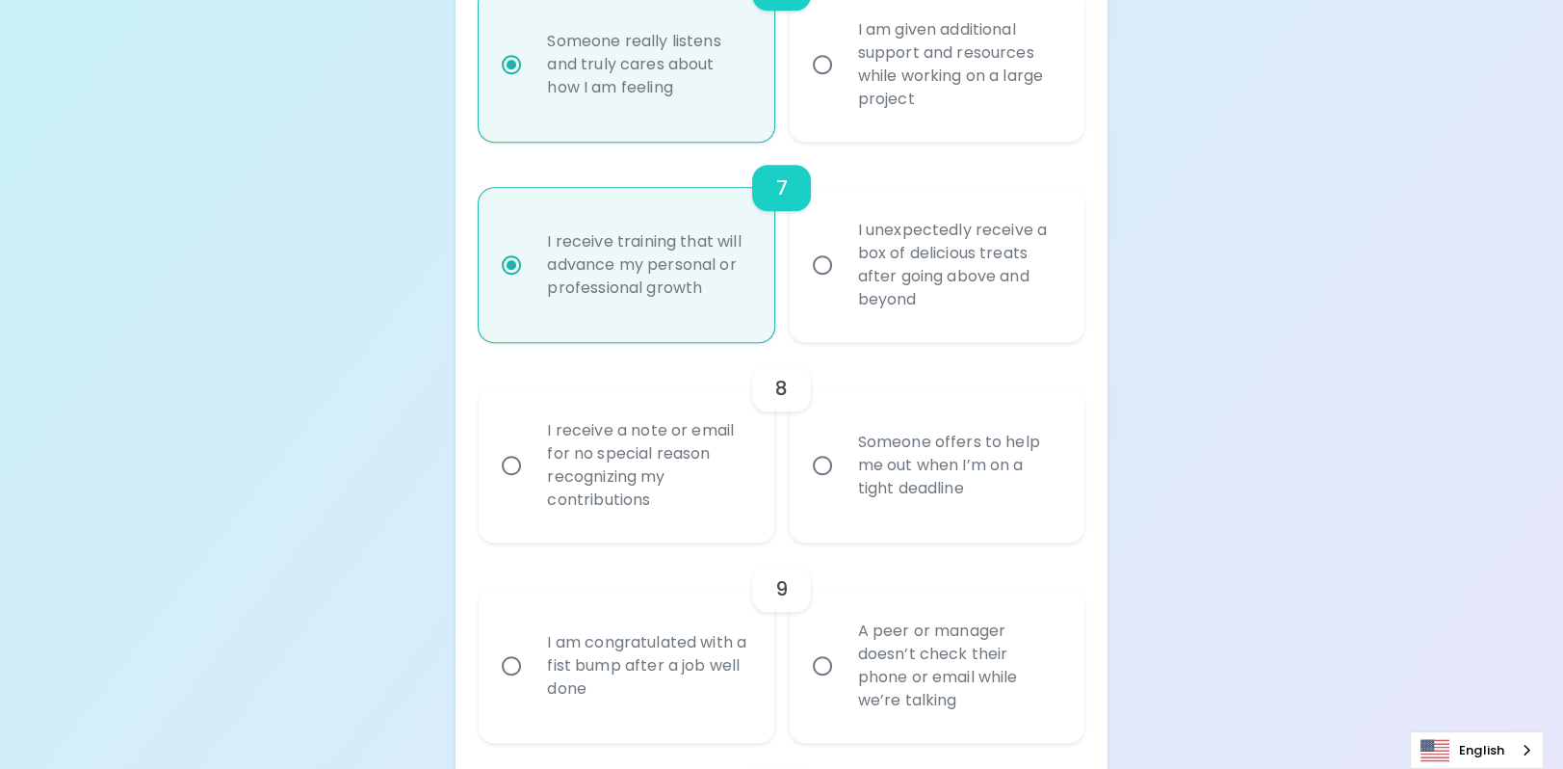
radio input "false"
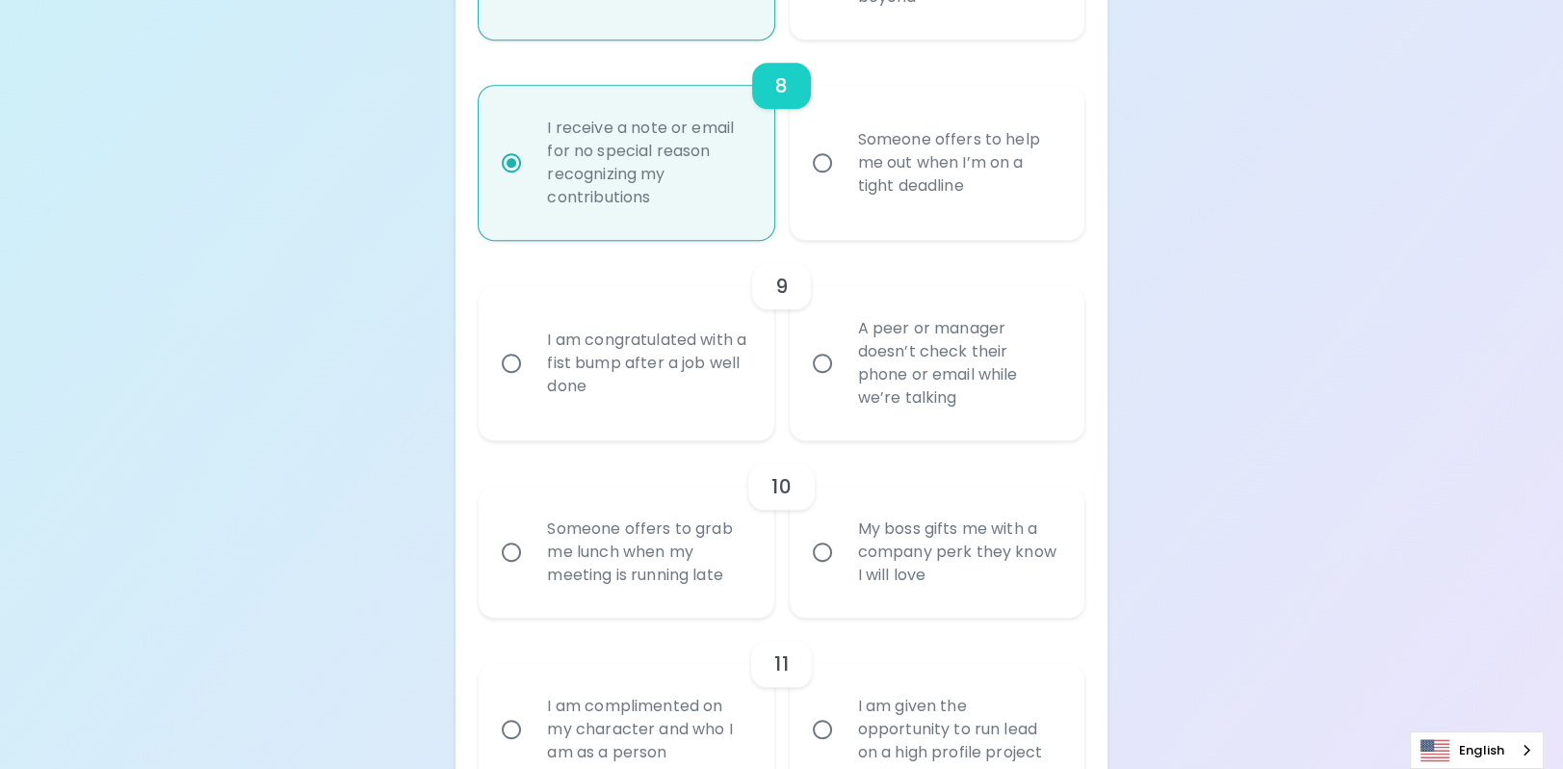
scroll to position [1930, 0]
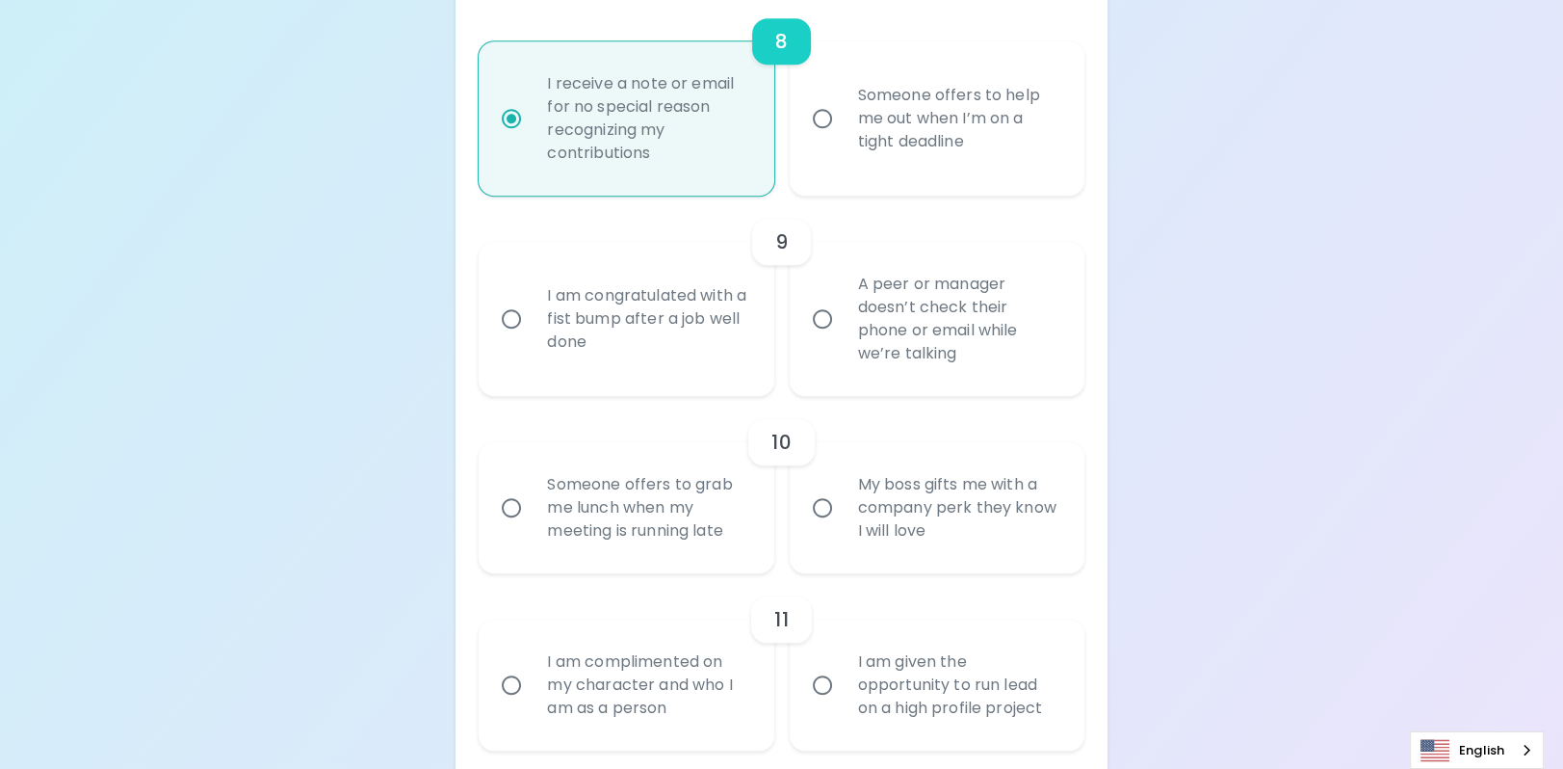
radio input "true"
click at [617, 377] on div "I am congratulated with a fist bump after a job well done" at bounding box center [647, 319] width 231 height 116
click at [532, 339] on input "I am congratulated with a fist bump after a job well done" at bounding box center [511, 319] width 40 height 40
radio input "false"
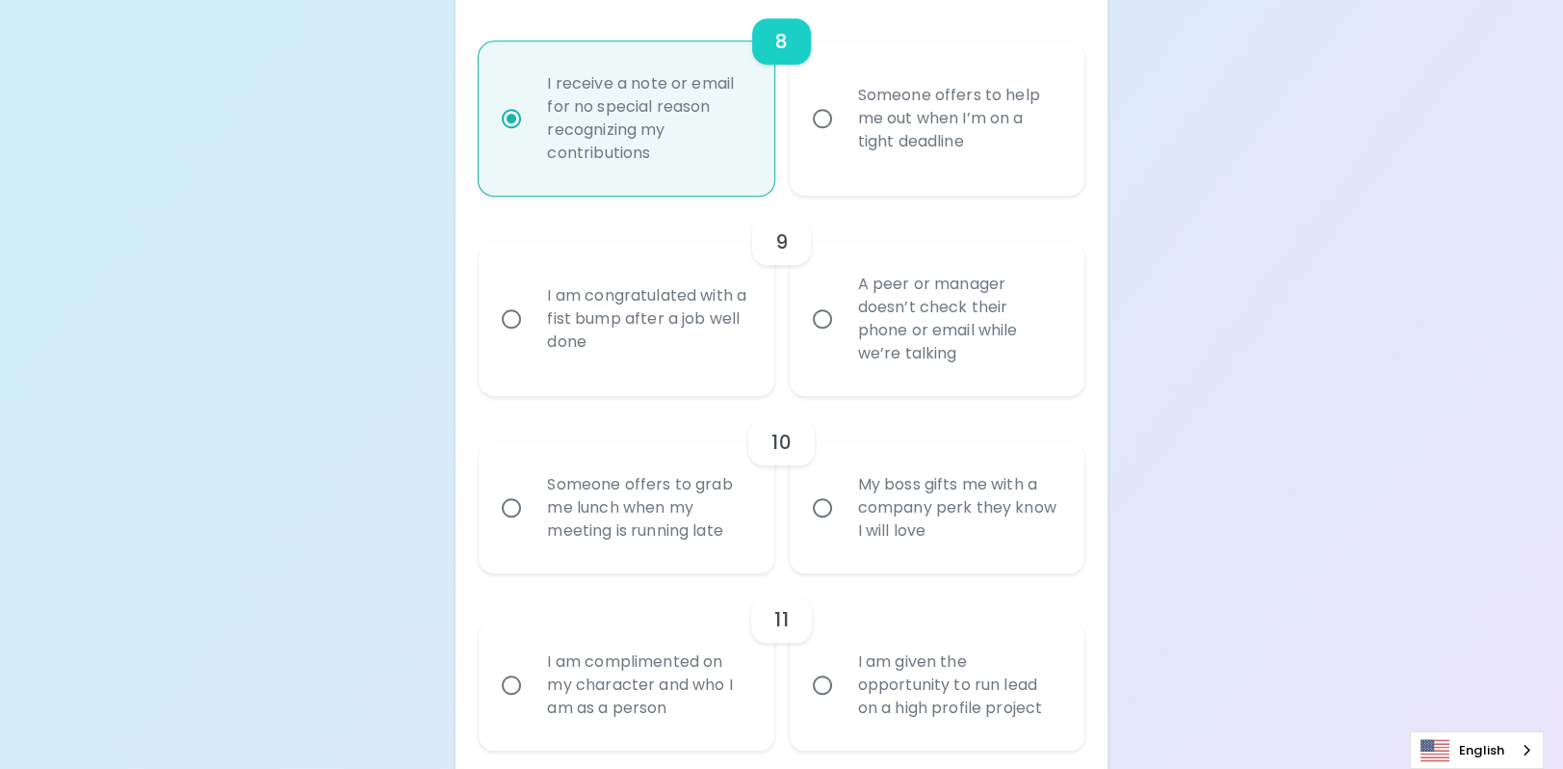
radio input "false"
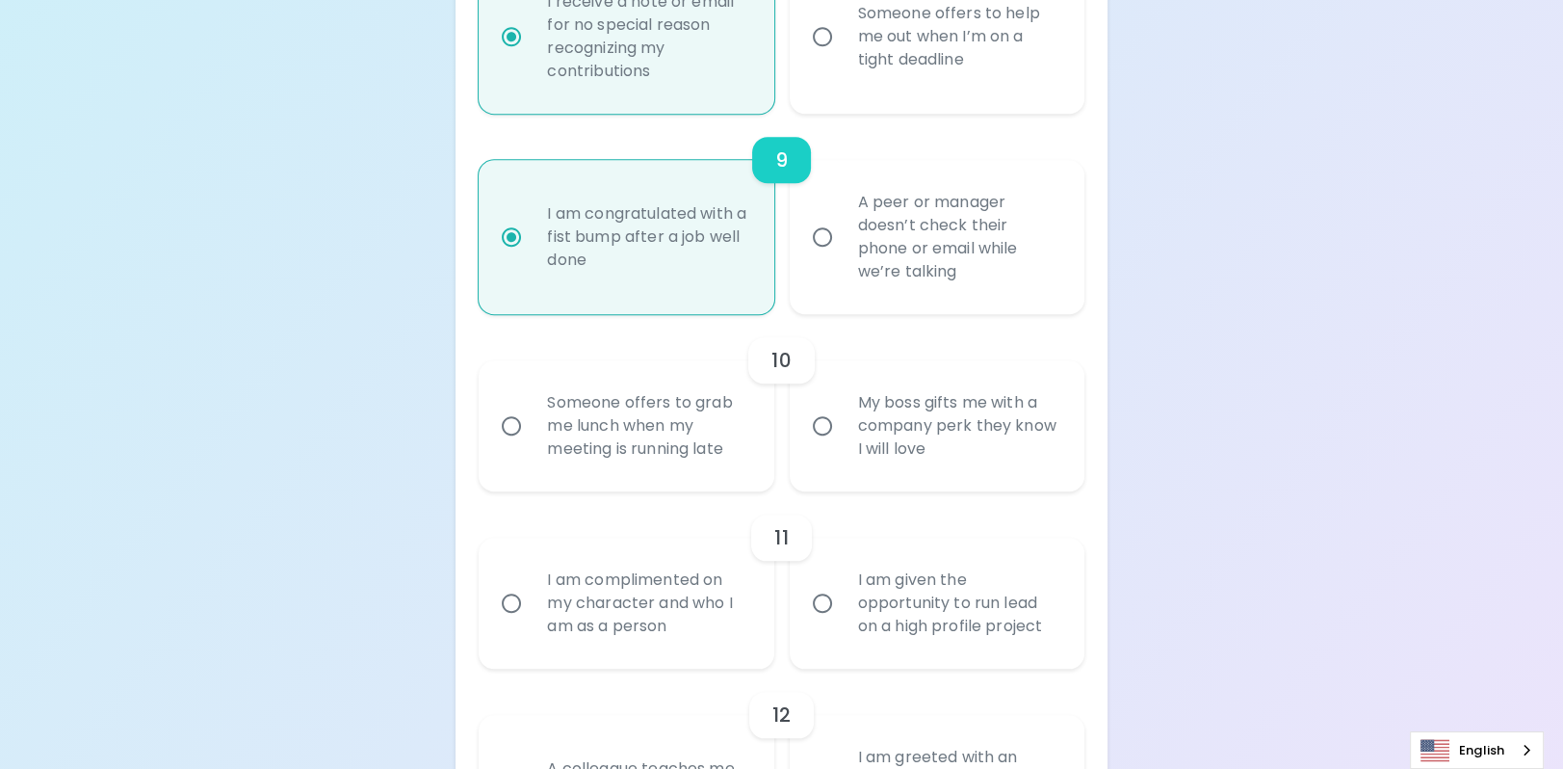
scroll to position [2085, 0]
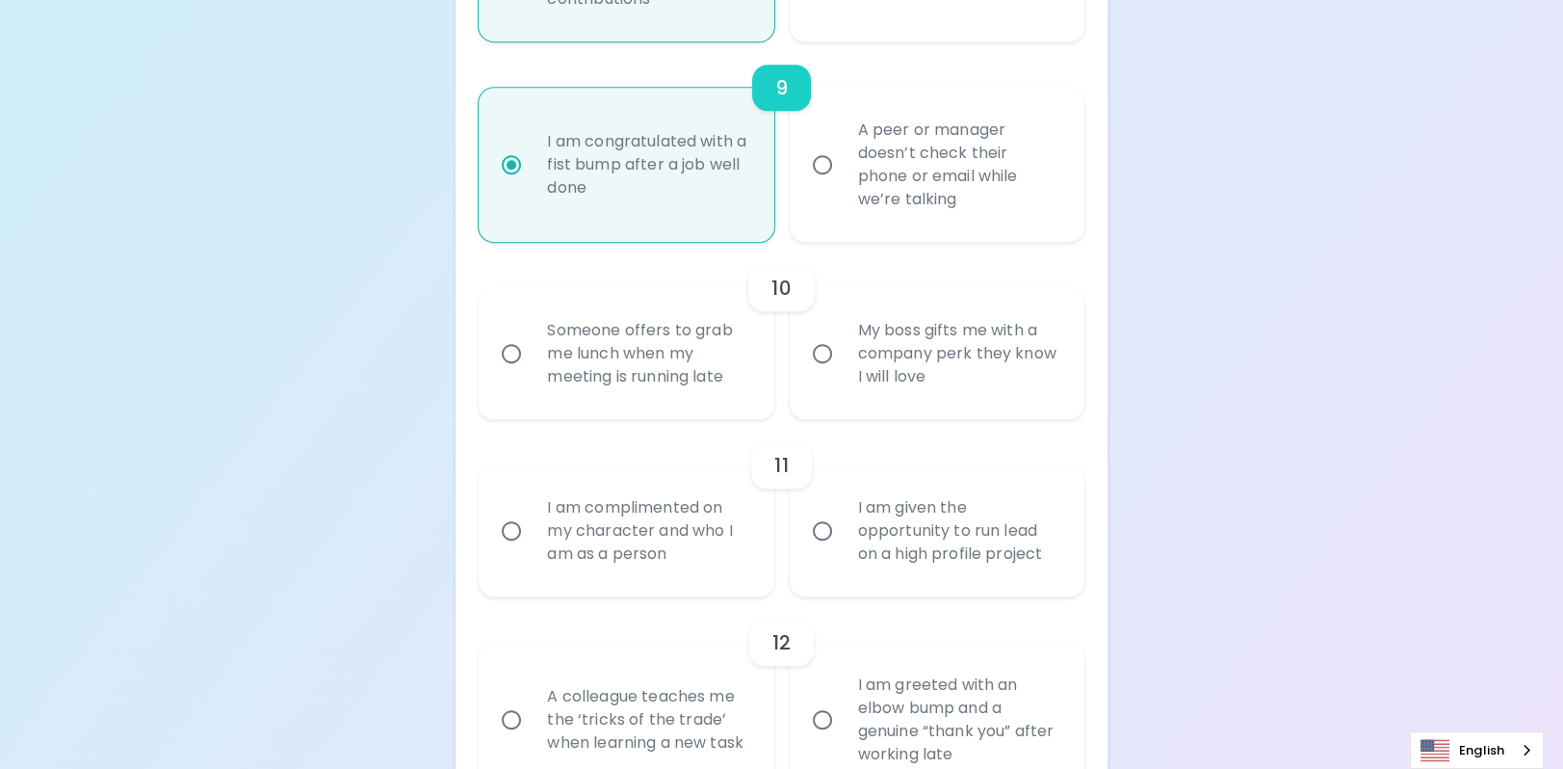
radio input "true"
click at [670, 411] on div "Someone offers to grab me lunch when my meeting is running late" at bounding box center [647, 354] width 231 height 116
click at [532, 374] on input "Someone offers to grab me lunch when my meeting is running late" at bounding box center [511, 353] width 40 height 40
radio input "false"
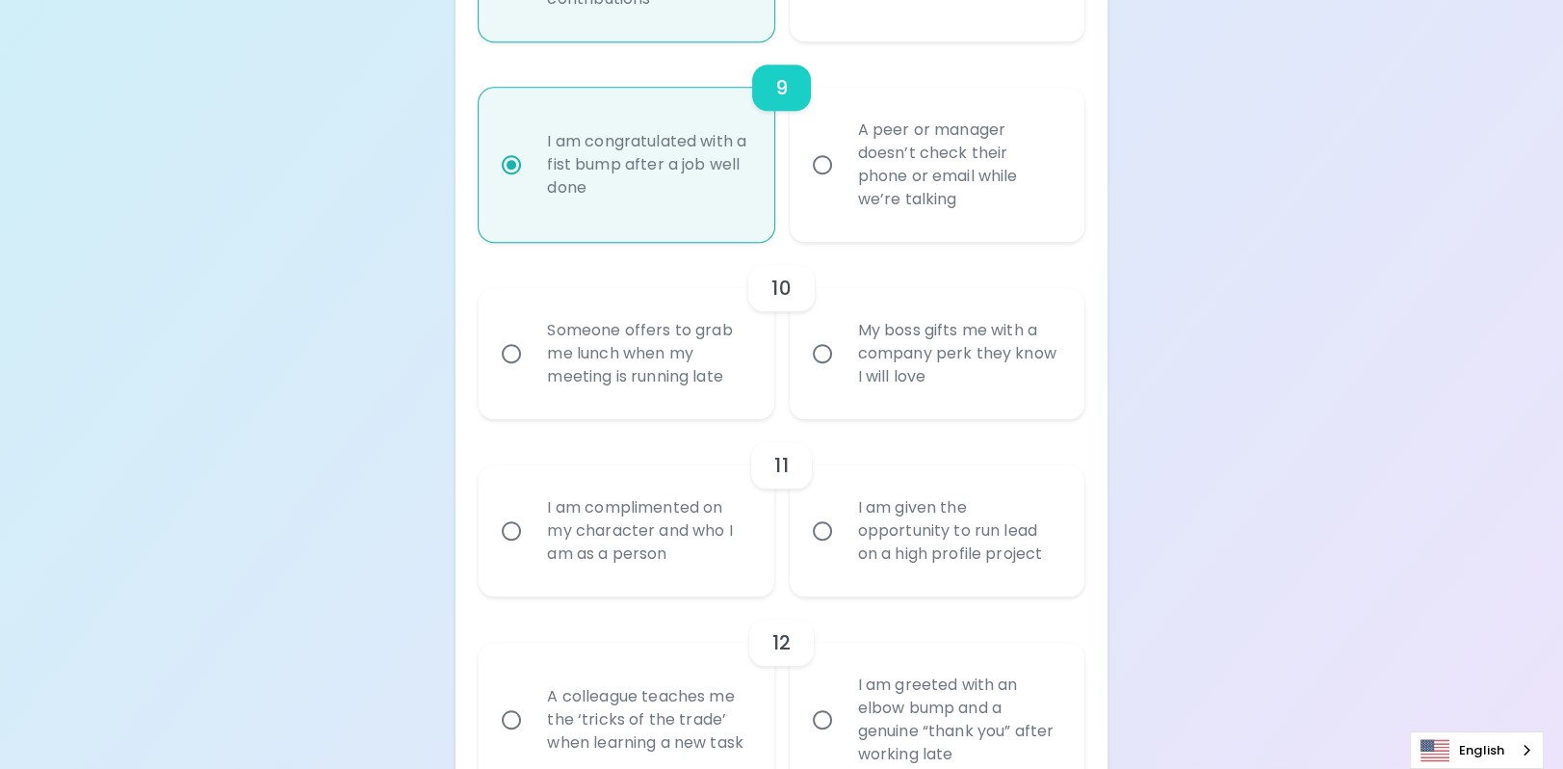
radio input "false"
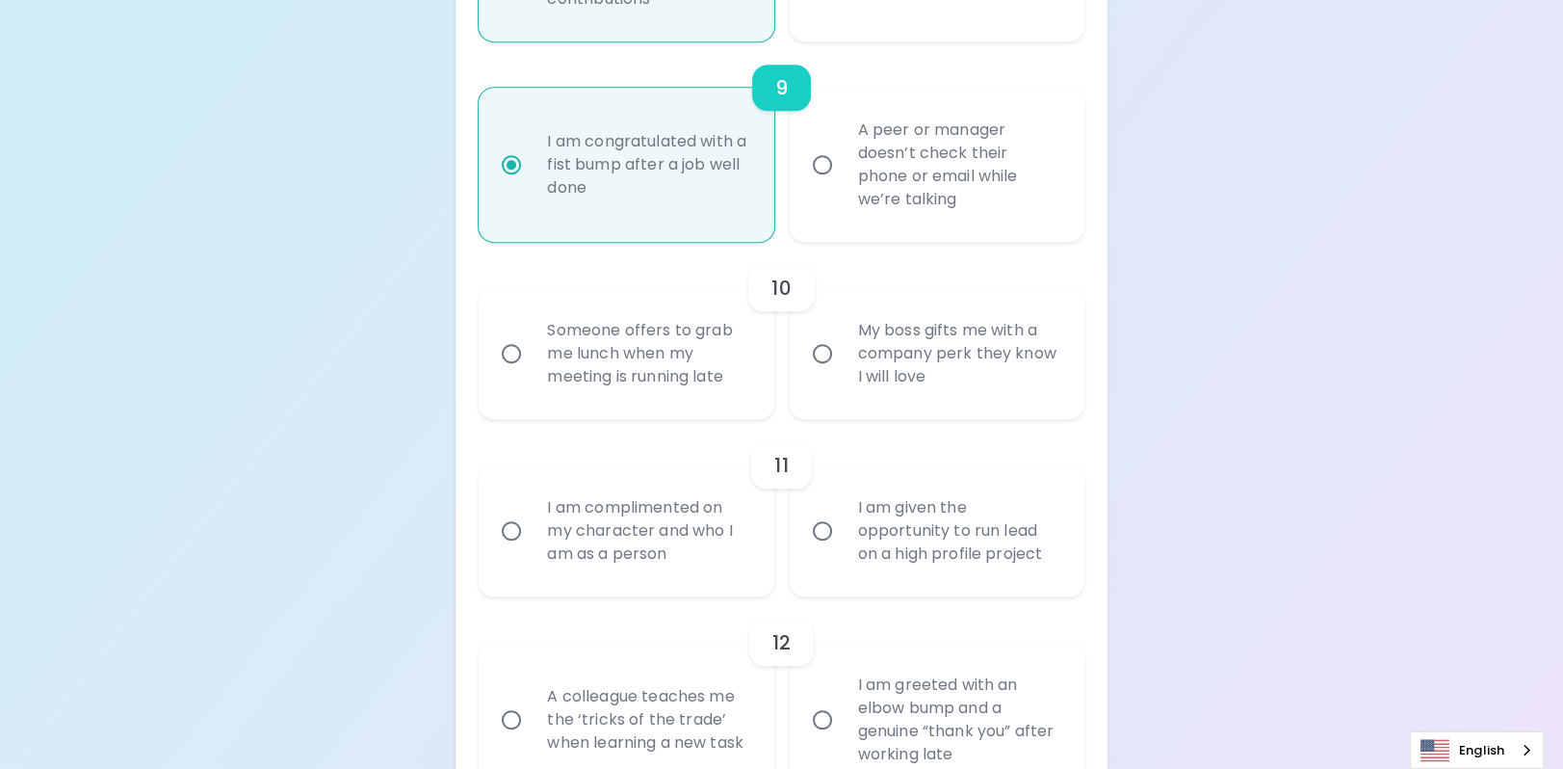
radio input "false"
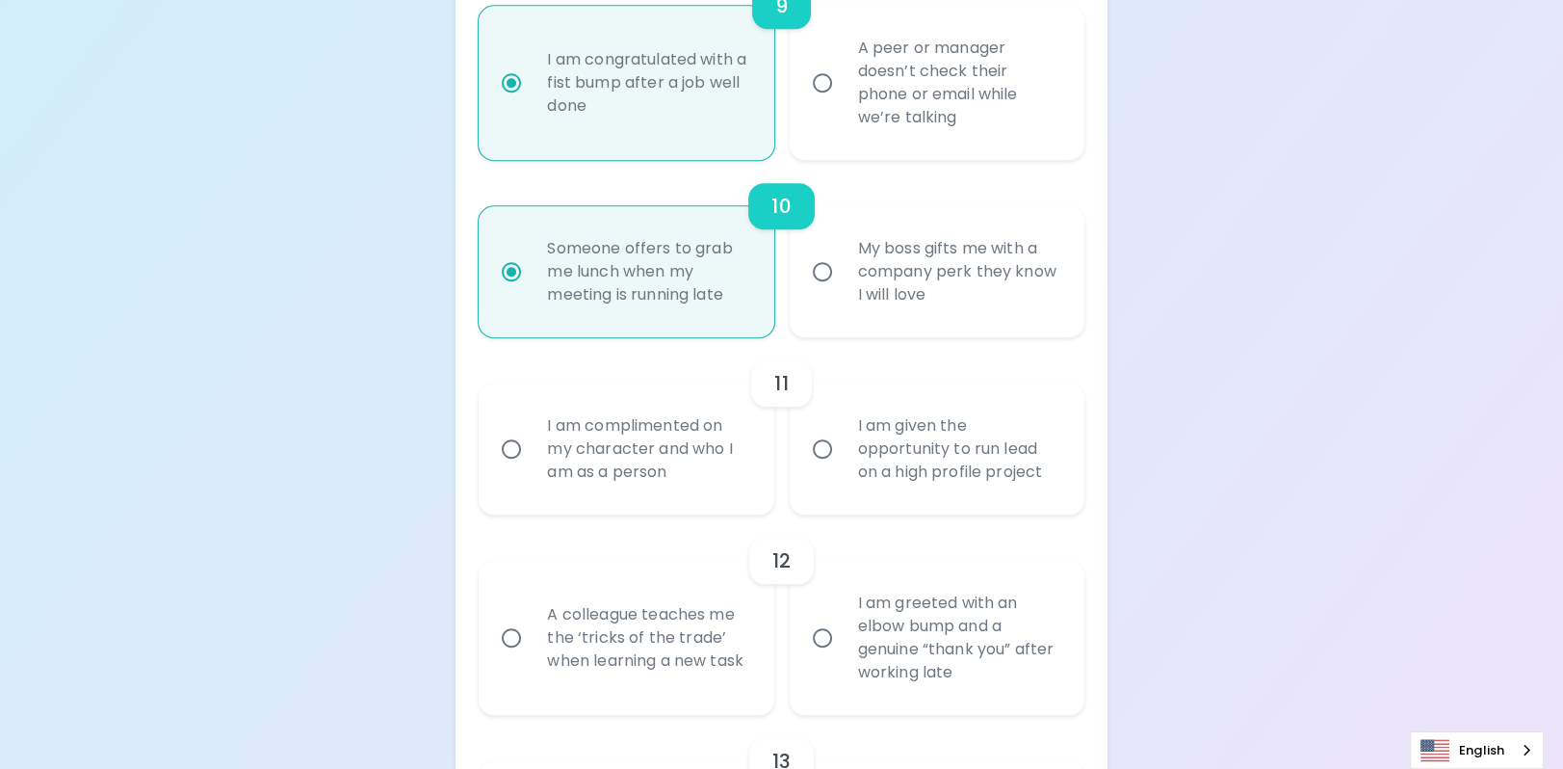
scroll to position [2238, 0]
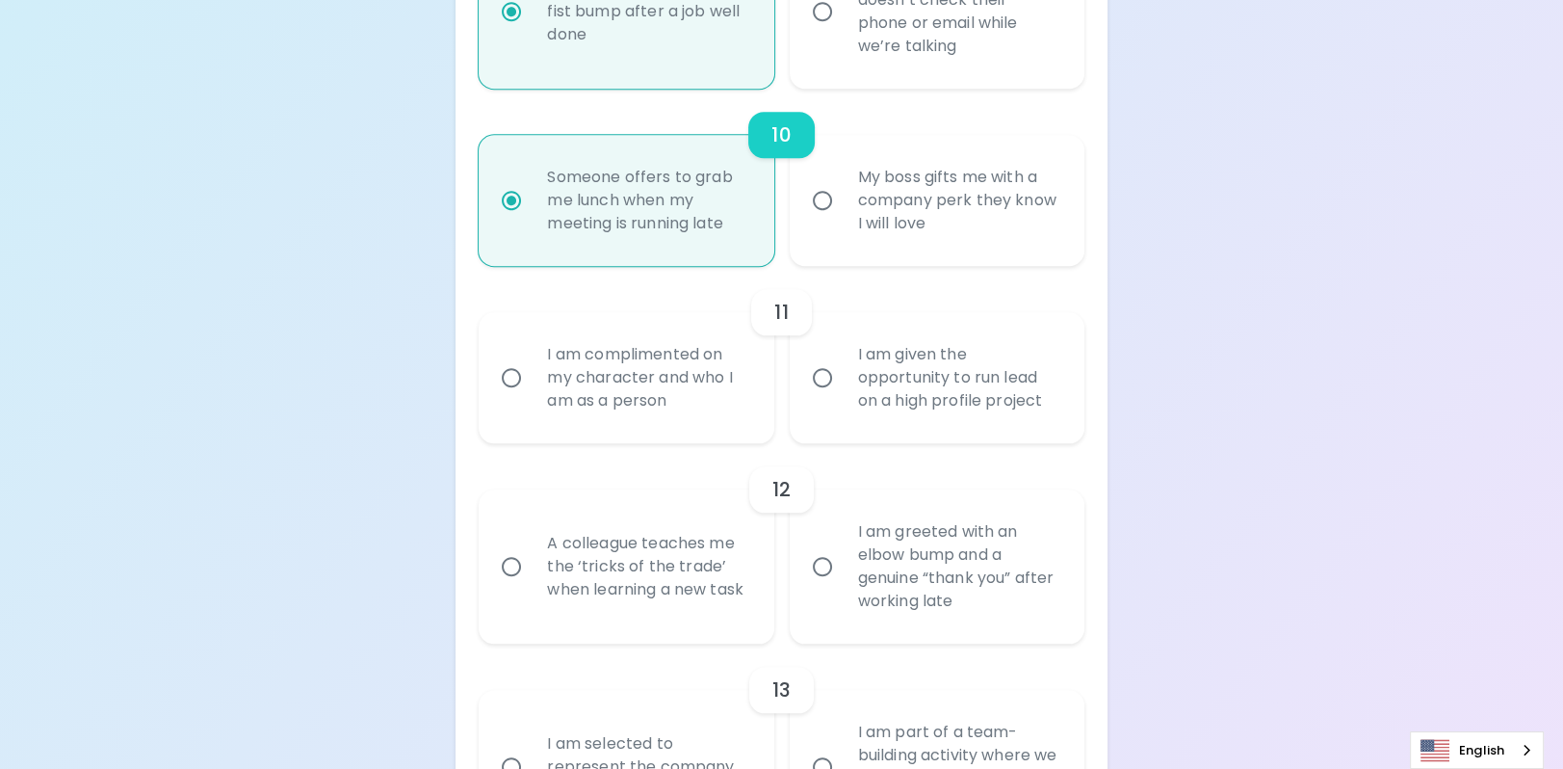
radio input "true"
click at [642, 435] on div "I am complimented on my character and who I am as a person" at bounding box center [647, 378] width 231 height 116
click at [532, 398] on input "I am complimented on my character and who I am as a person" at bounding box center [511, 377] width 40 height 40
radio input "false"
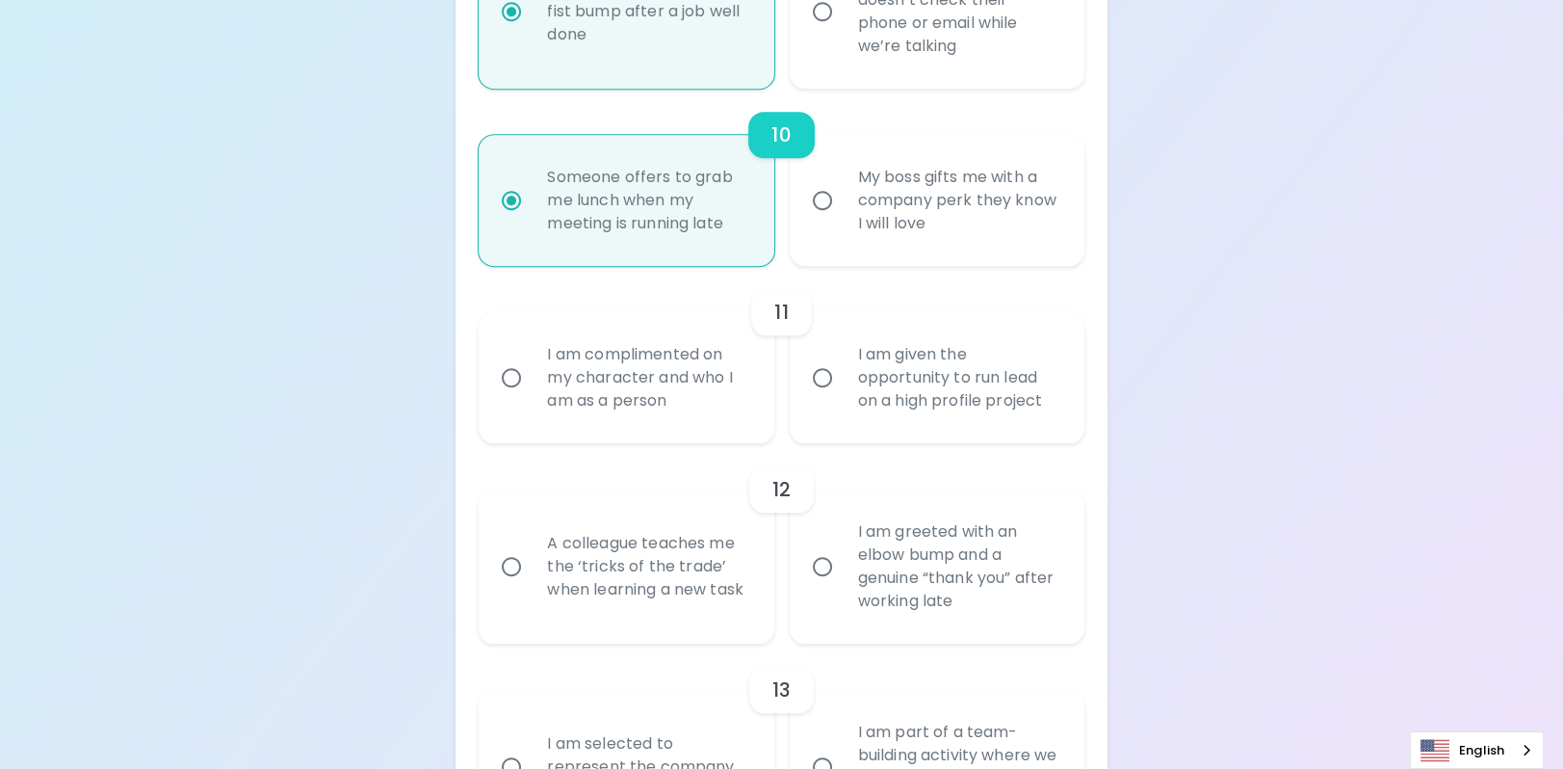
radio input "false"
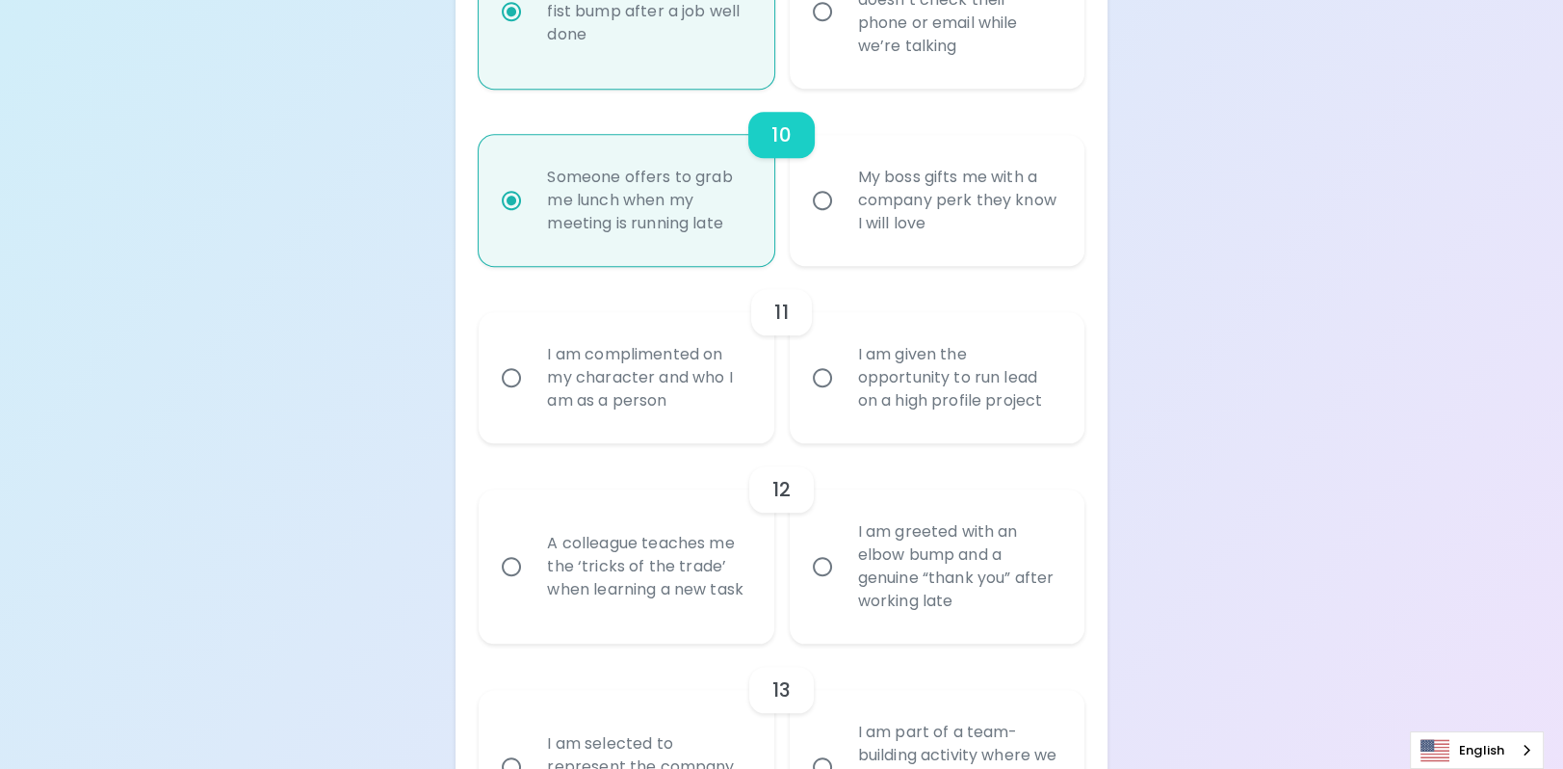
radio input "false"
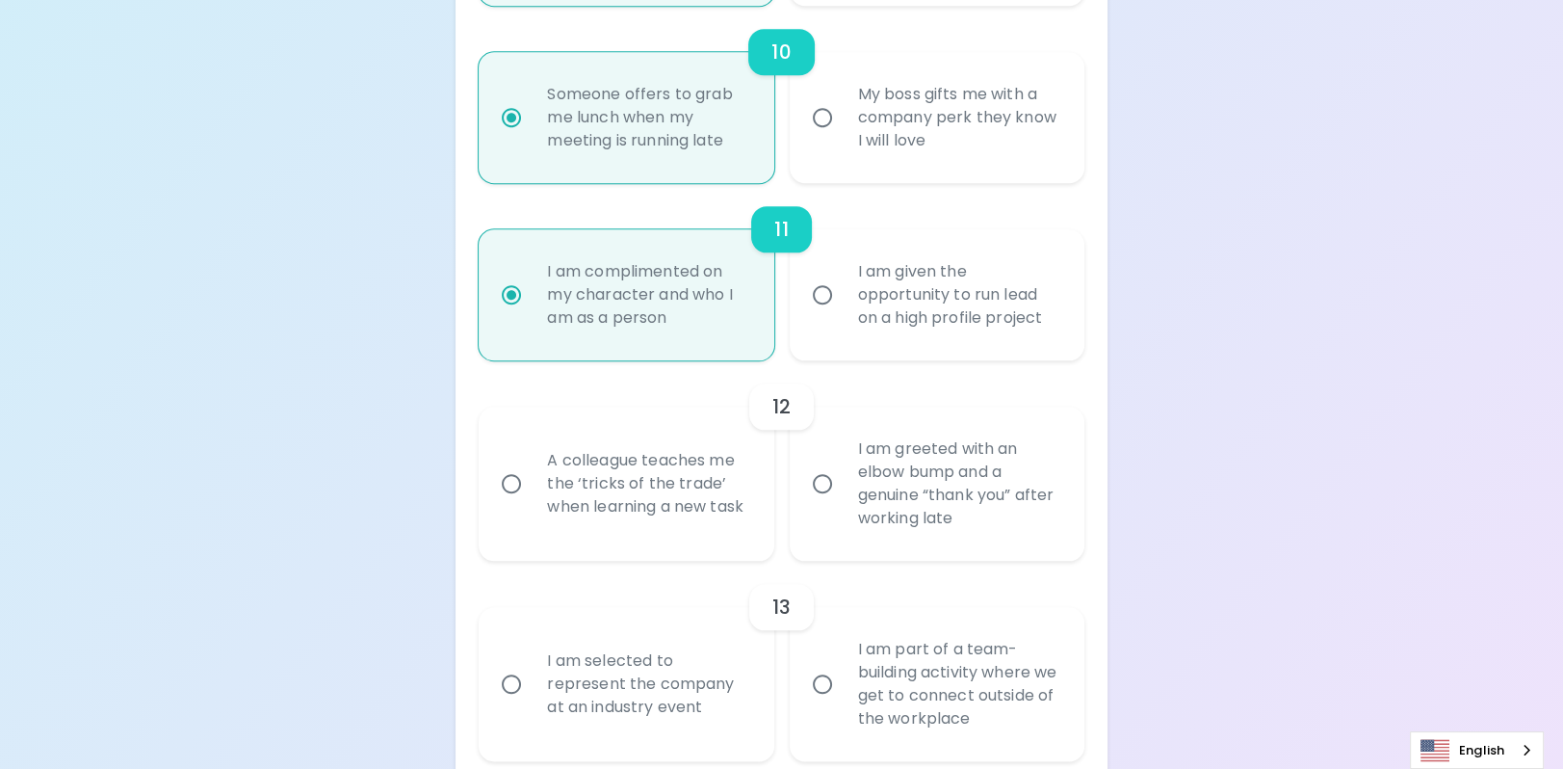
scroll to position [2392, 0]
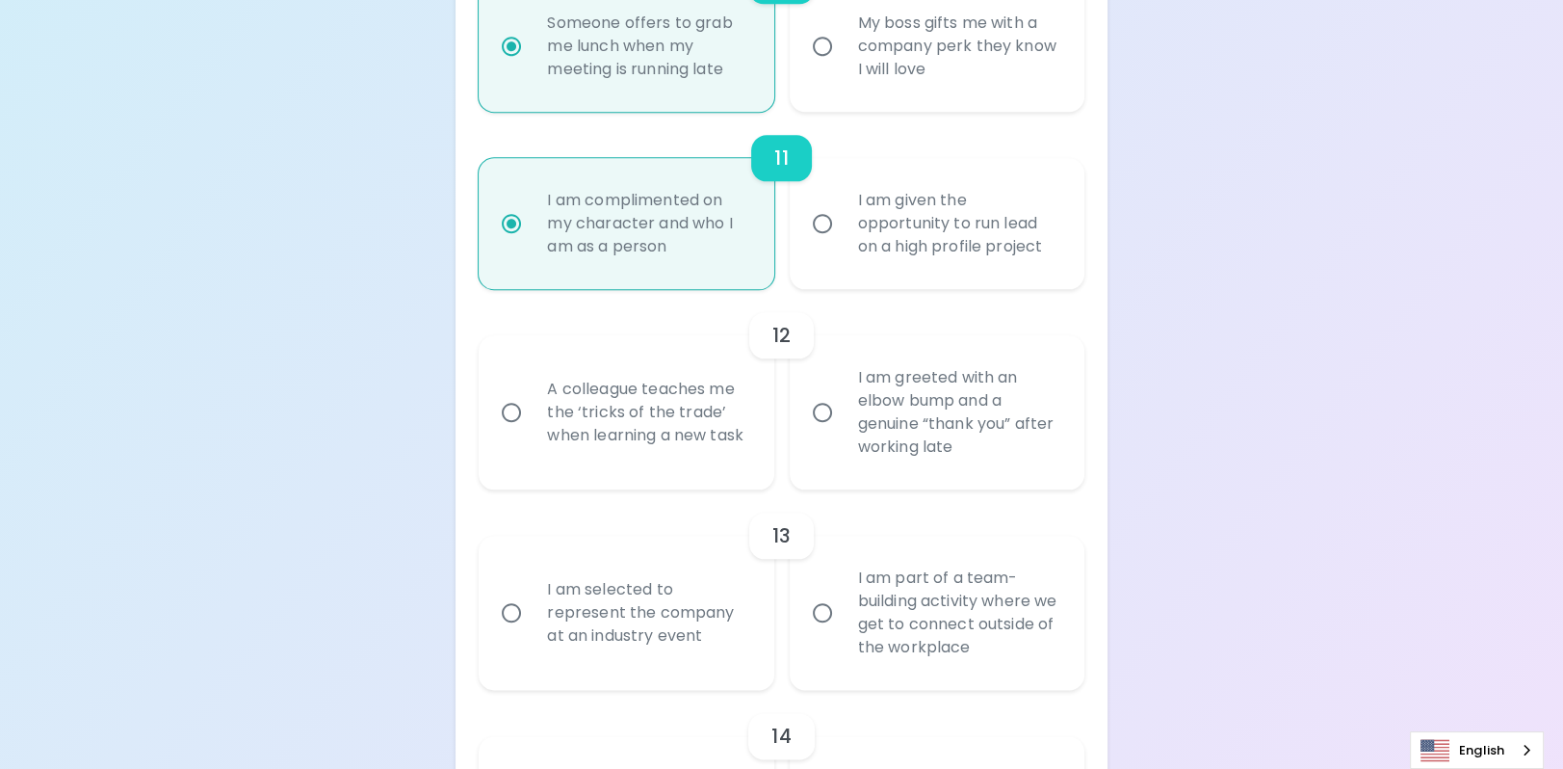
radio input "true"
click at [620, 470] on div "A colleague teaches me the ‘tricks of the trade’ when learning a new task" at bounding box center [647, 412] width 231 height 116
click at [532, 433] on input "A colleague teaches me the ‘tricks of the trade’ when learning a new task" at bounding box center [511, 412] width 40 height 40
radio input "false"
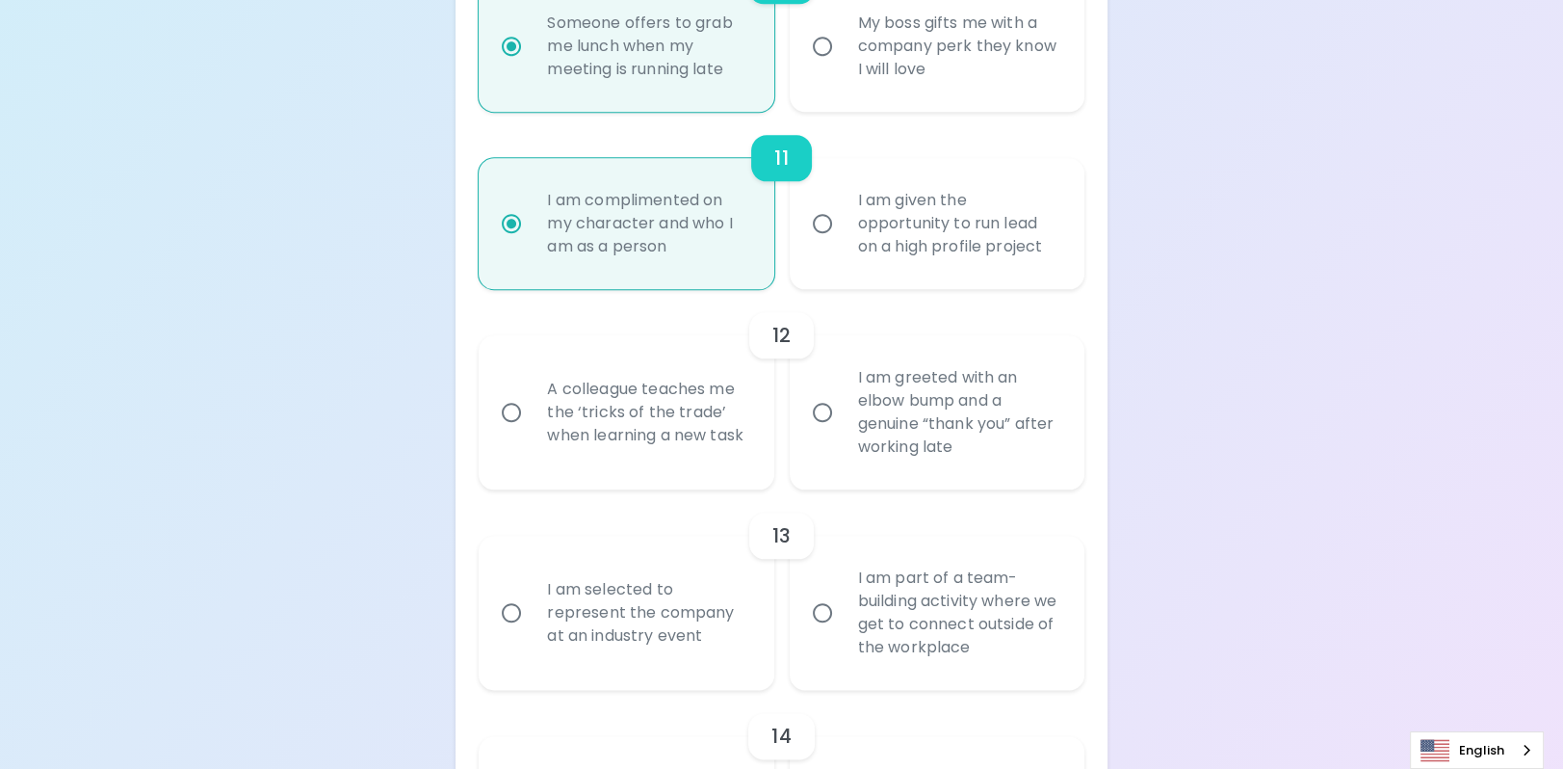
radio input "false"
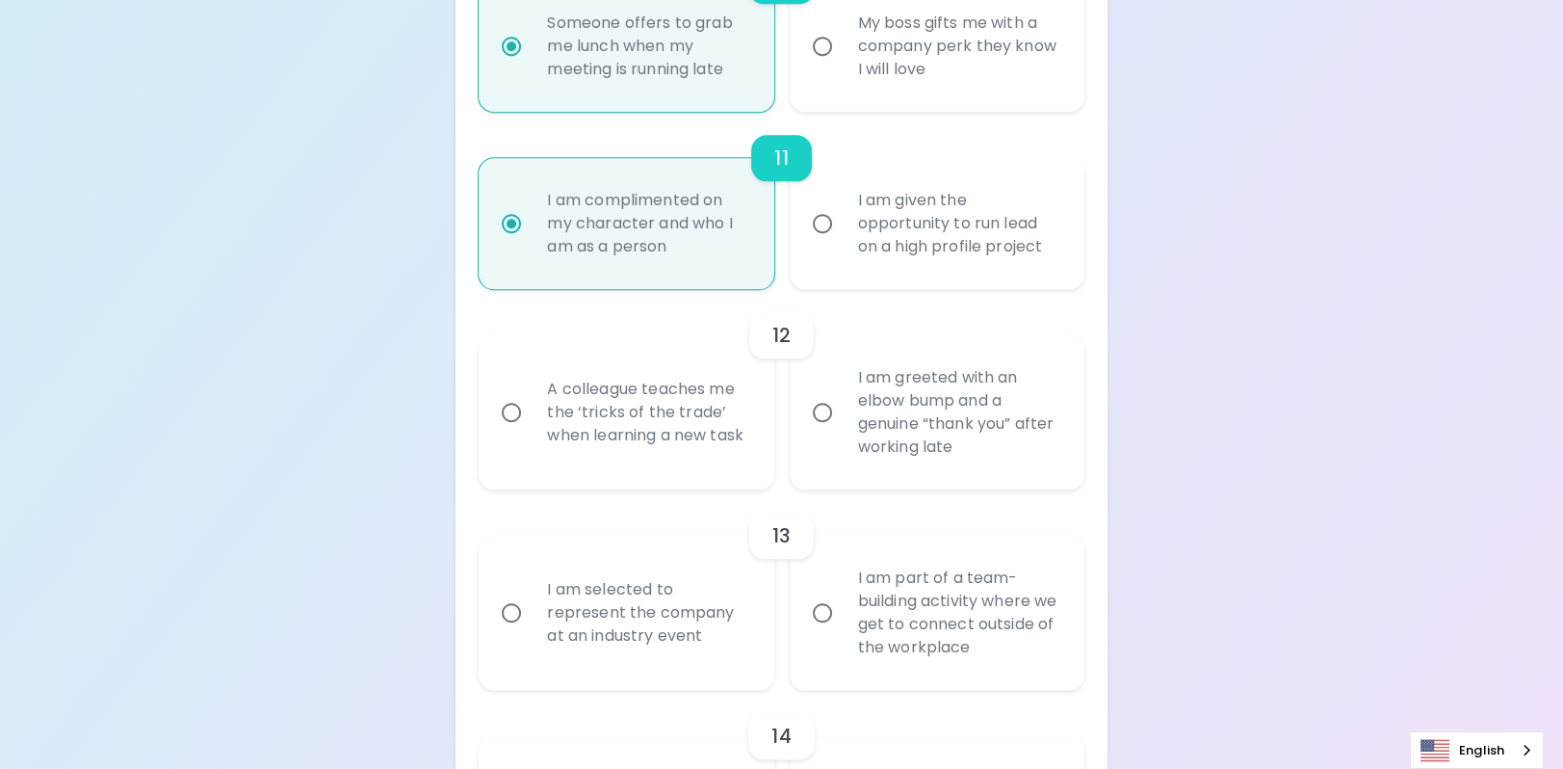
radio input "false"
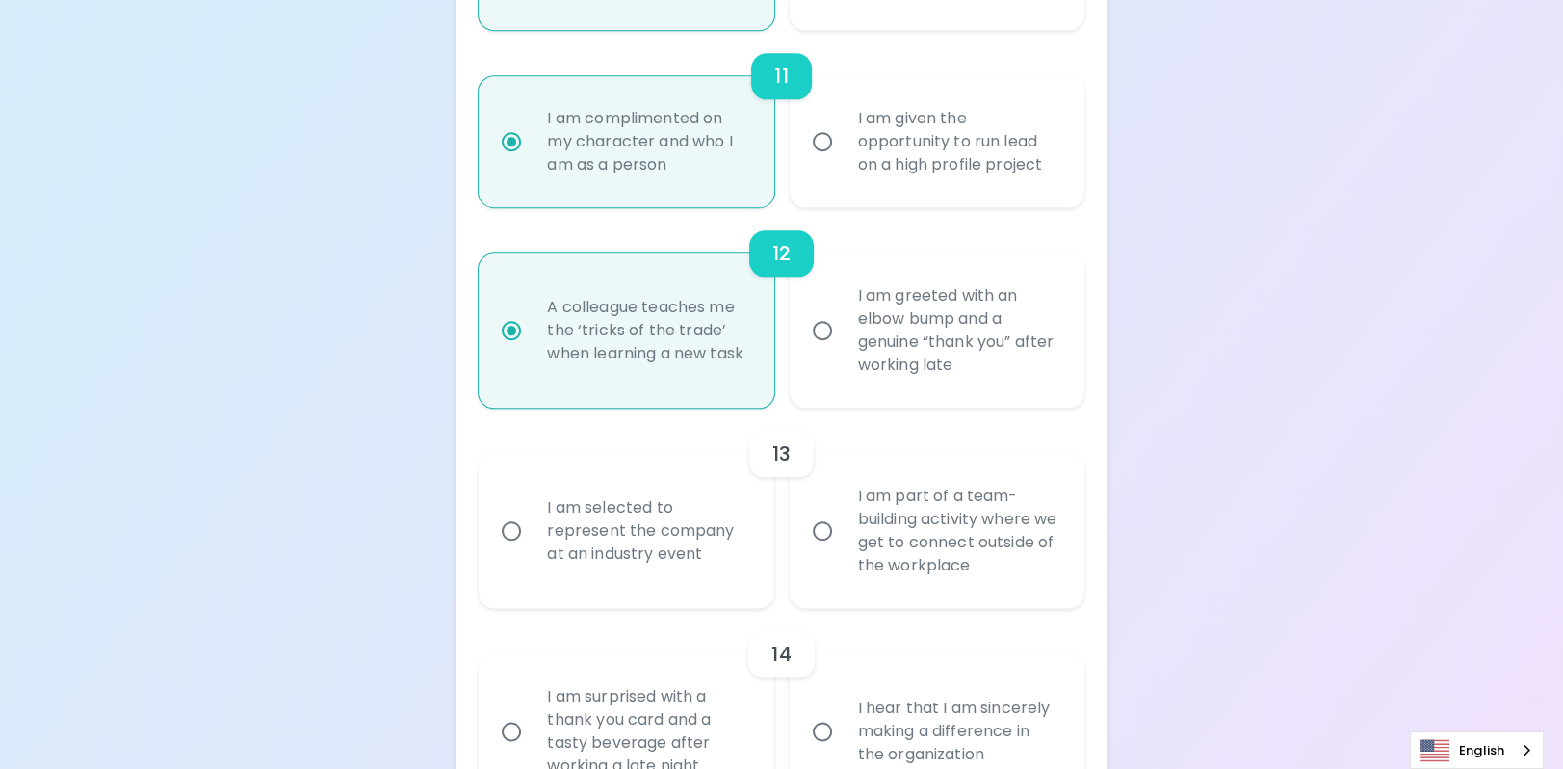
scroll to position [2545, 0]
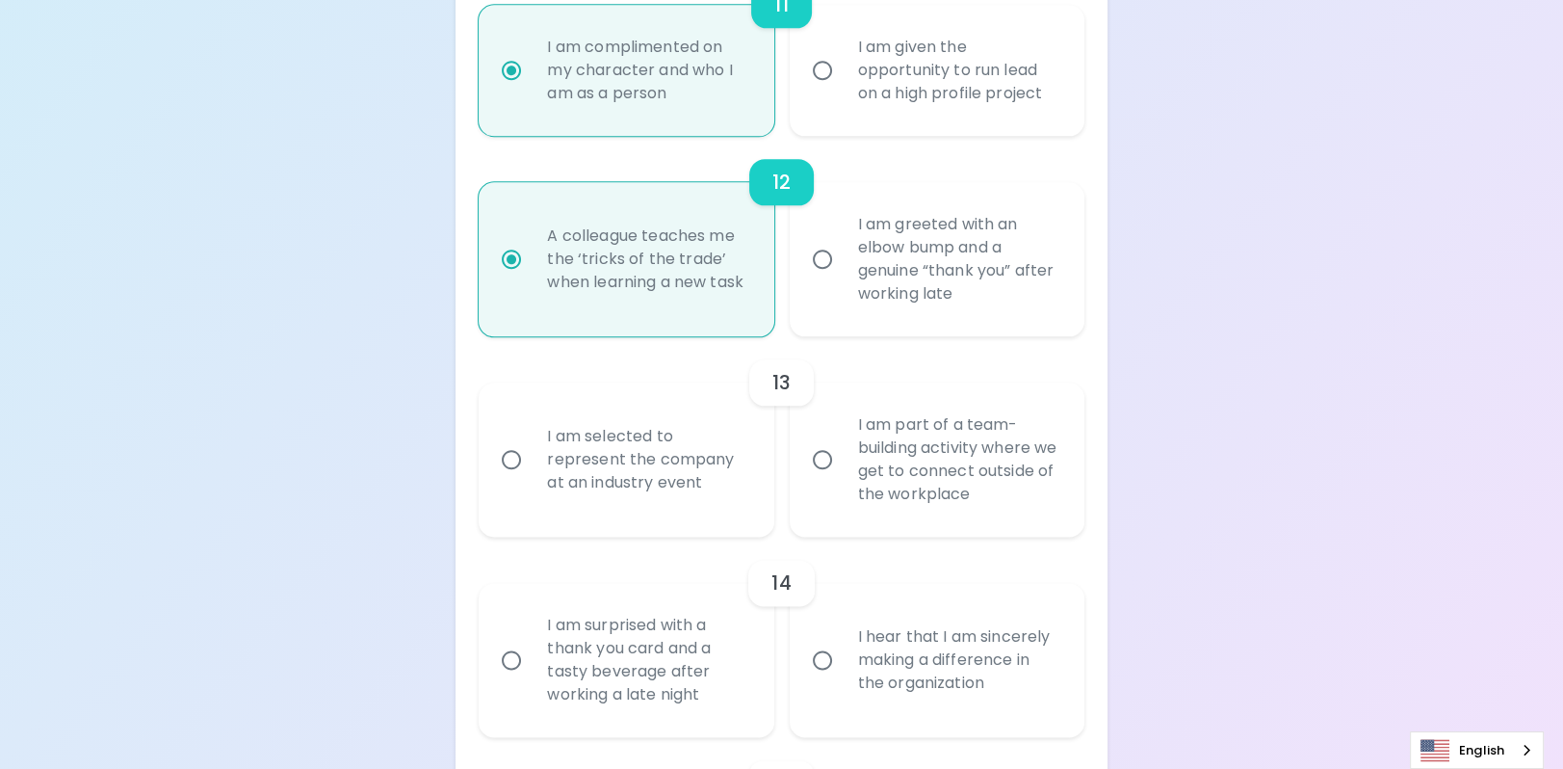
radio input "true"
click at [656, 517] on div "I am selected to represent the company at an industry event" at bounding box center [647, 460] width 231 height 116
click at [532, 480] on input "I am selected to represent the company at an industry event" at bounding box center [511, 459] width 40 height 40
radio input "false"
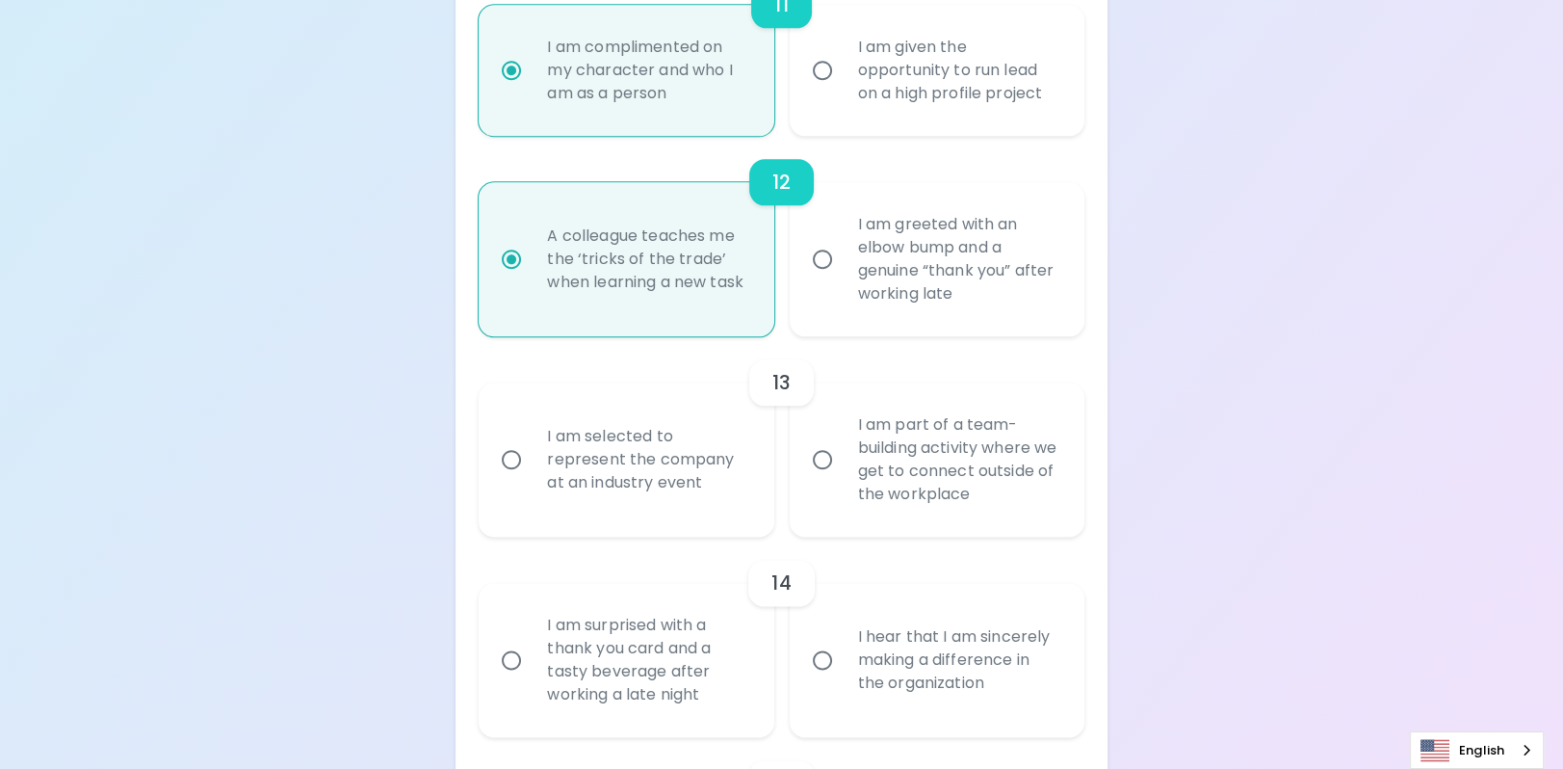
radio input "false"
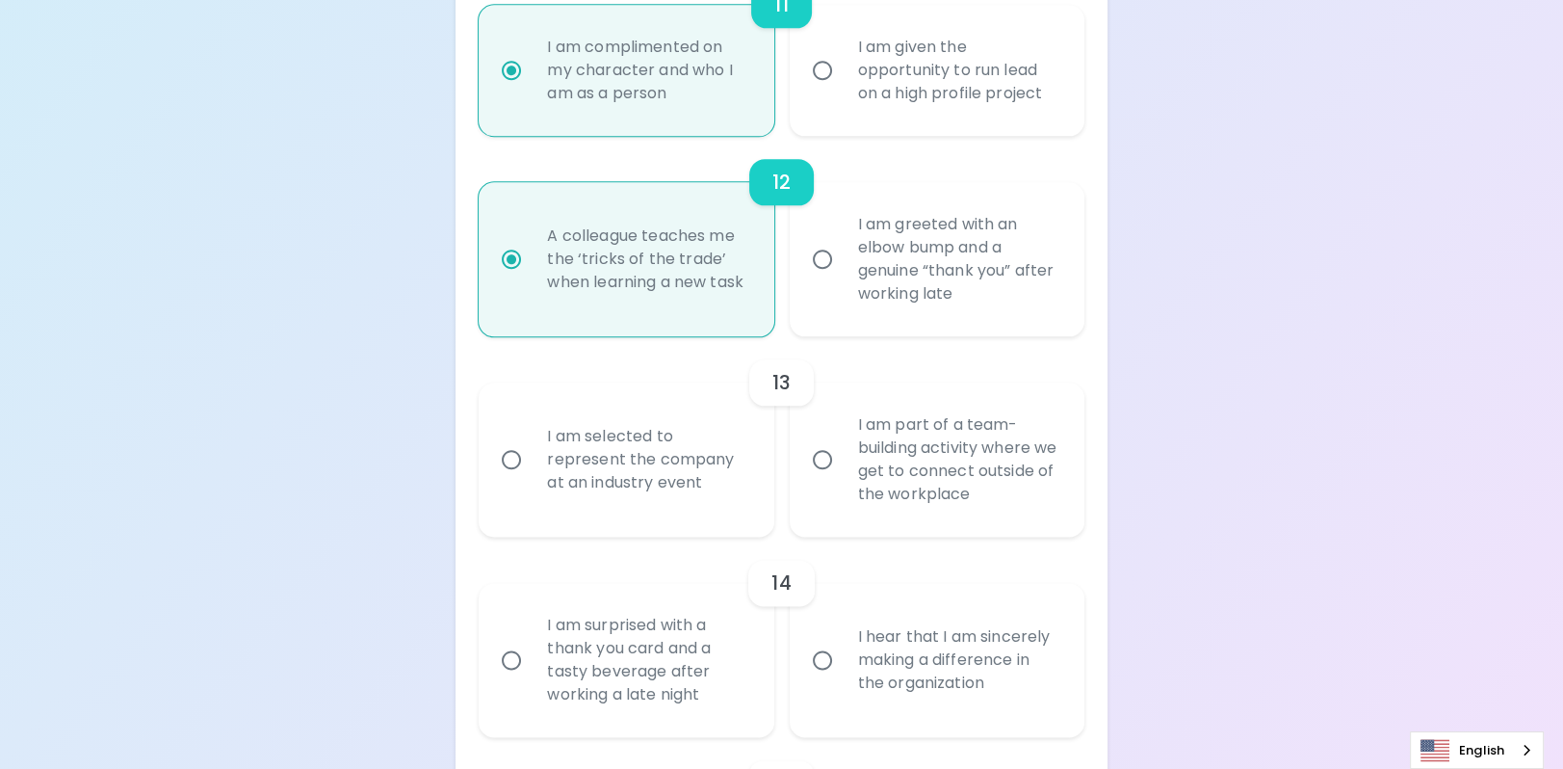
radio input "false"
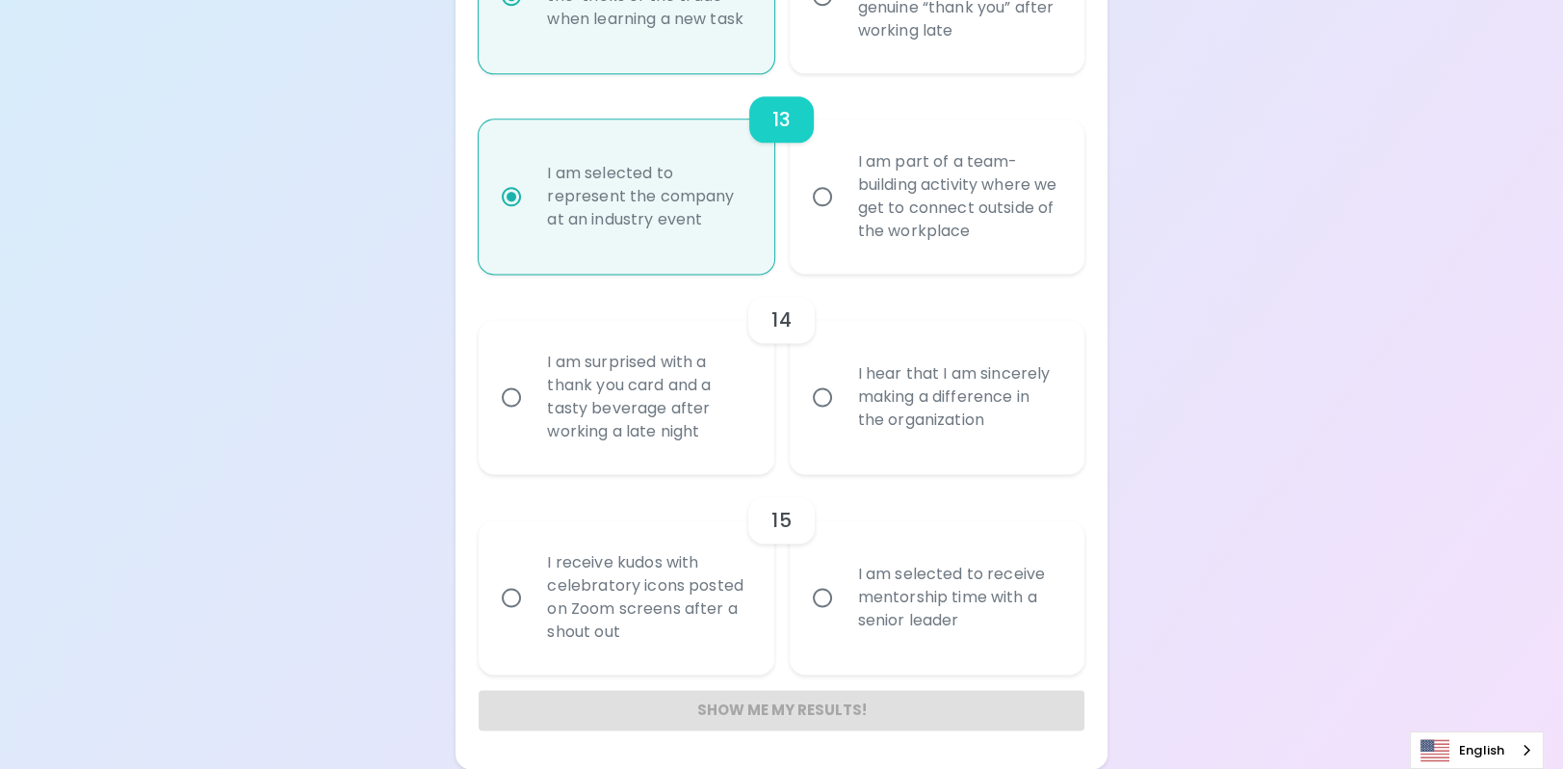
scroll to position [2981, 0]
radio input "true"
click at [943, 375] on div "I hear that I am sincerely making a difference in the organization" at bounding box center [958, 397] width 231 height 116
click at [843, 377] on input "I hear that I am sincerely making a difference in the organization" at bounding box center [822, 397] width 40 height 40
radio input "false"
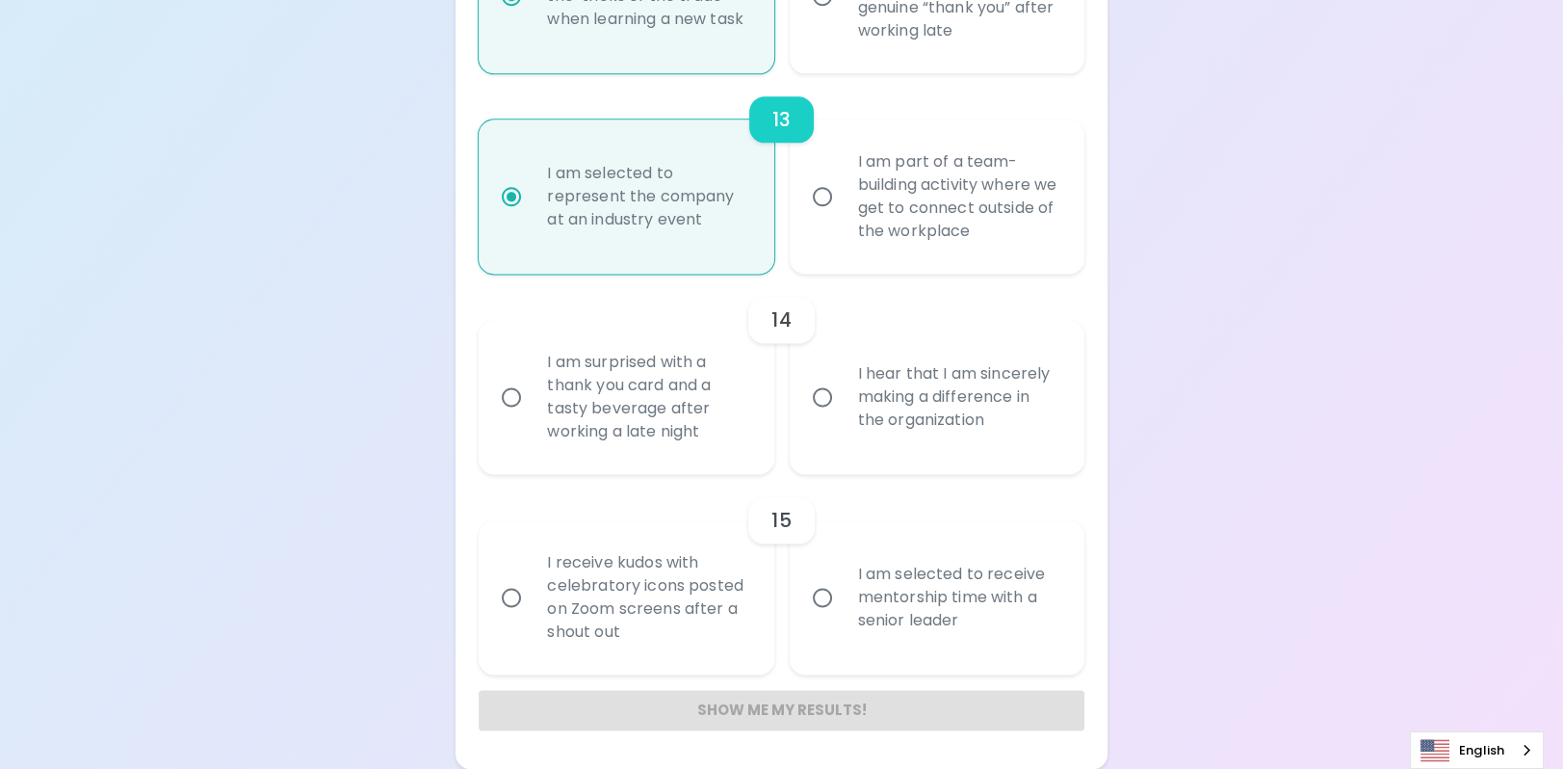
radio input "false"
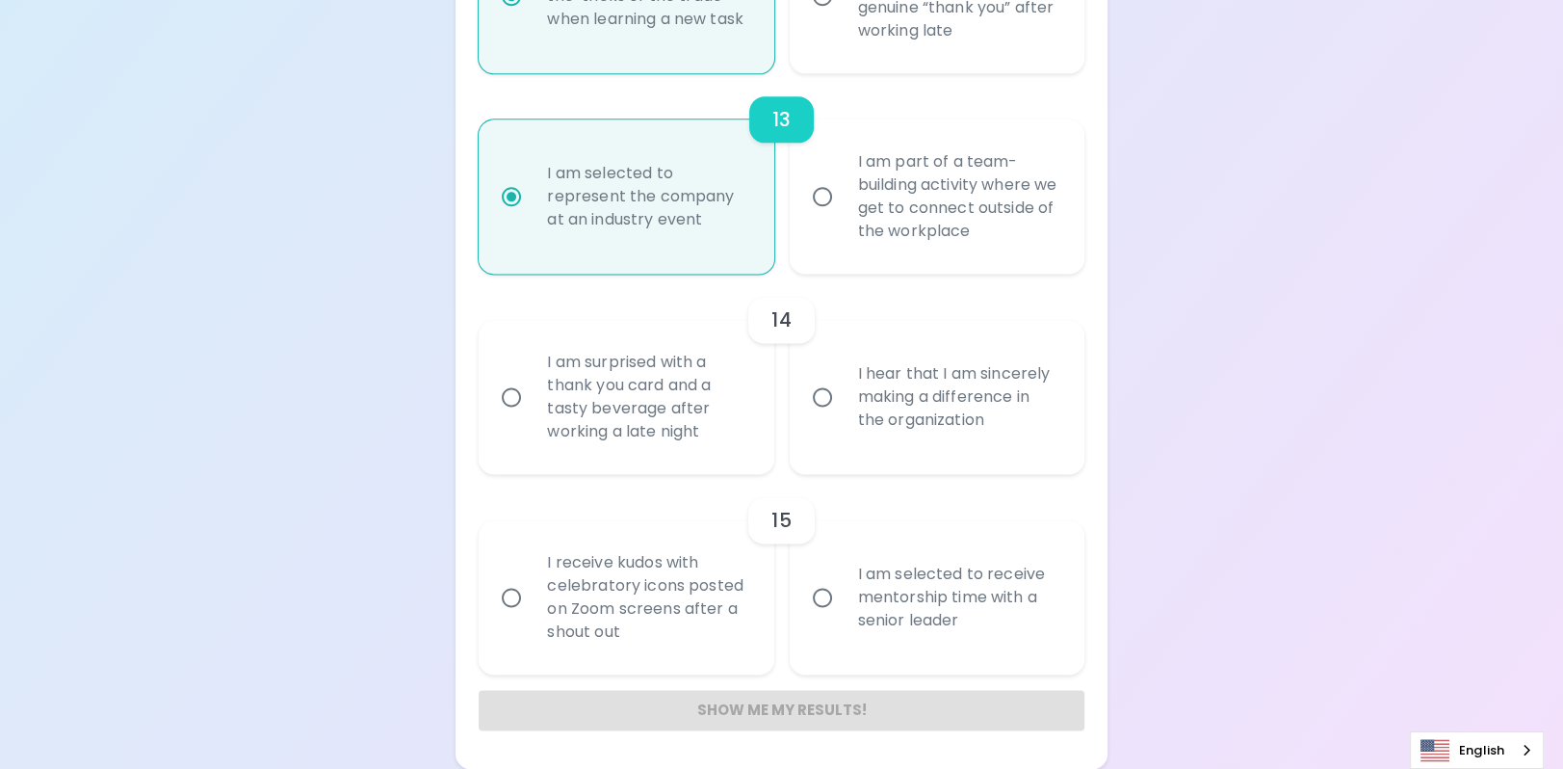
radio input "false"
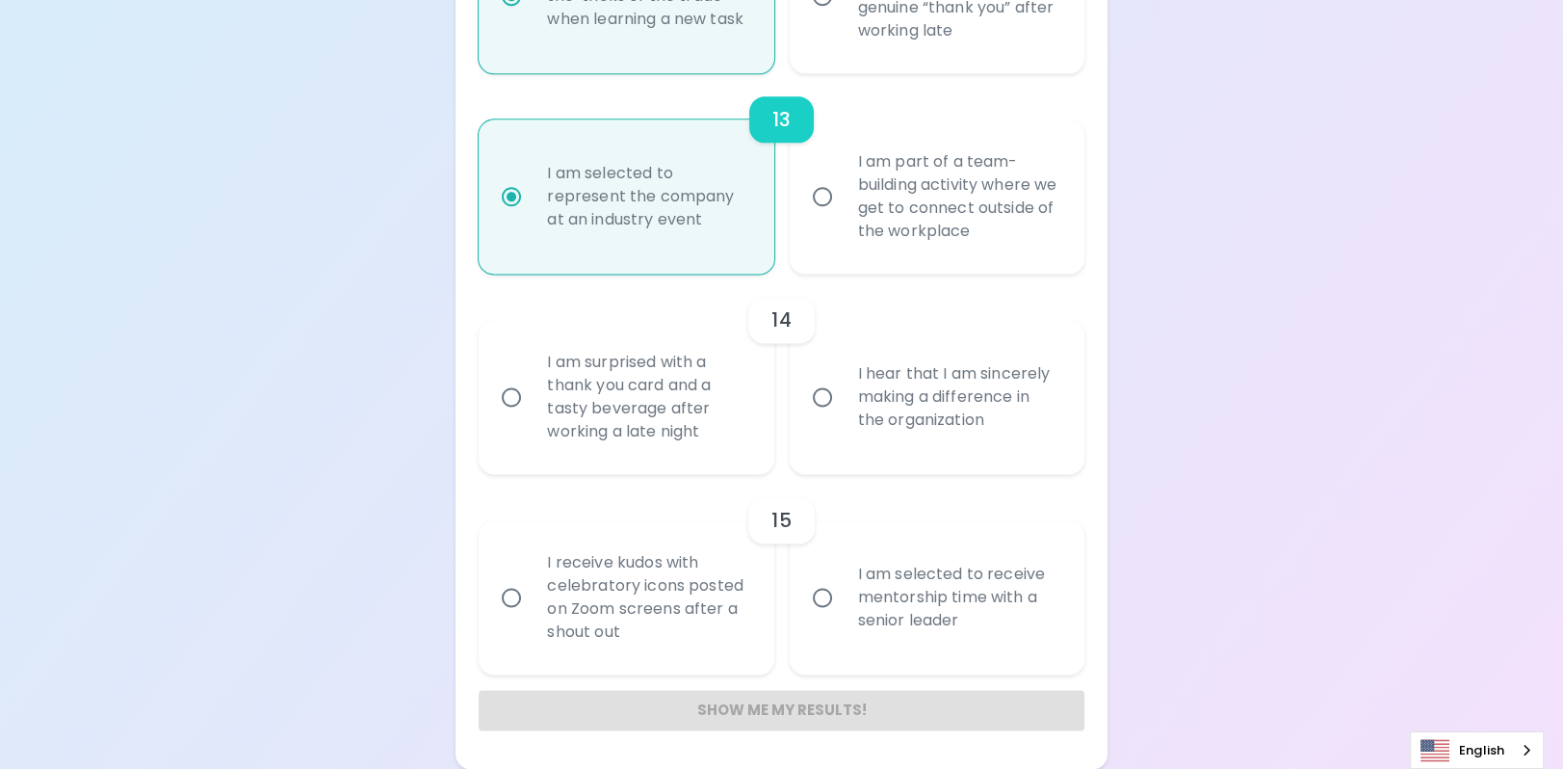
radio input "false"
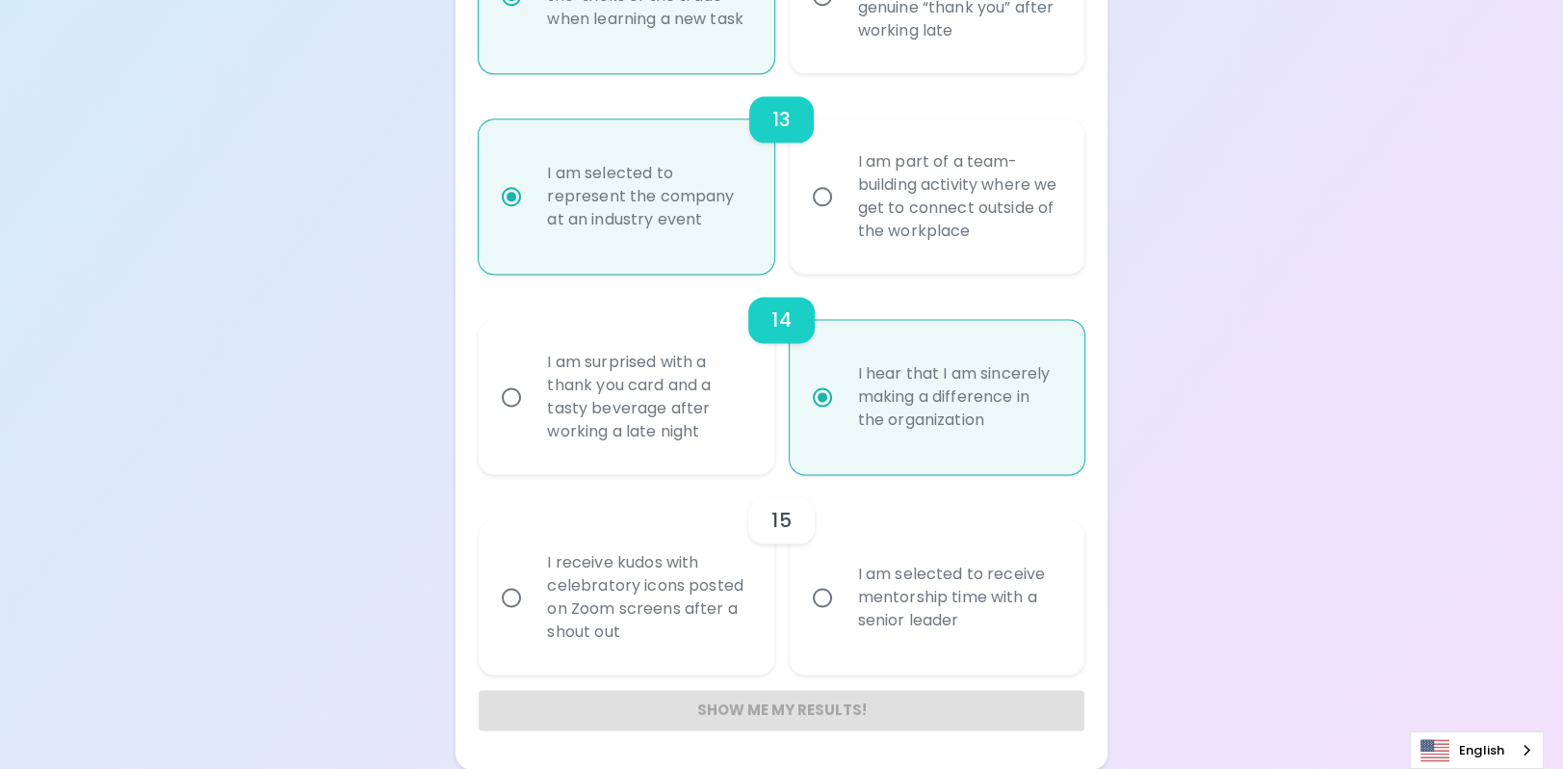
radio input "true"
click at [631, 610] on div "I receive kudos with celebratory icons posted on Zoom screens after a shout out" at bounding box center [647, 597] width 231 height 139
click at [532, 610] on input "I receive kudos with celebratory icons posted on Zoom screens after a shout out" at bounding box center [511, 597] width 40 height 40
radio input "false"
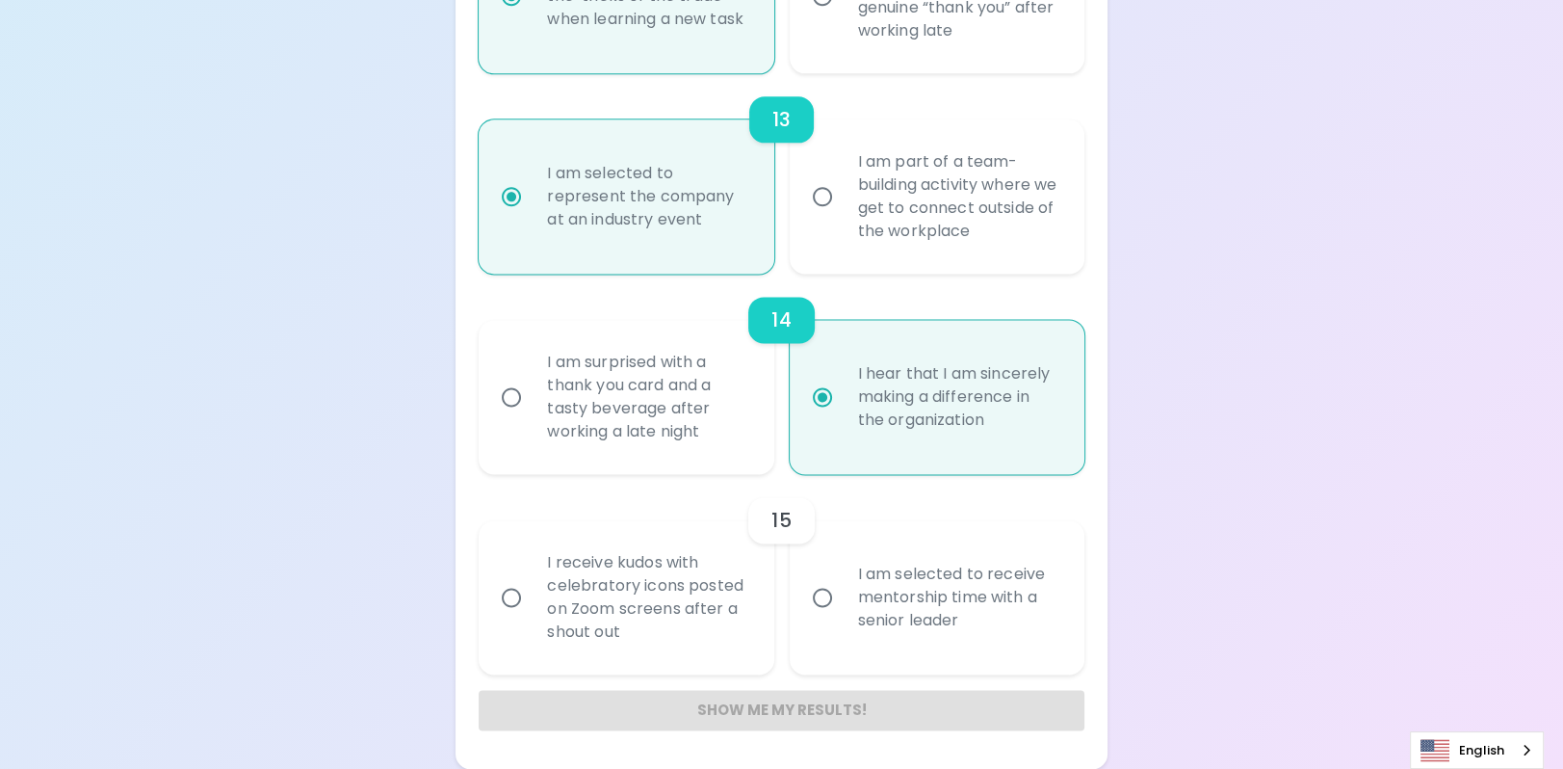
radio input "false"
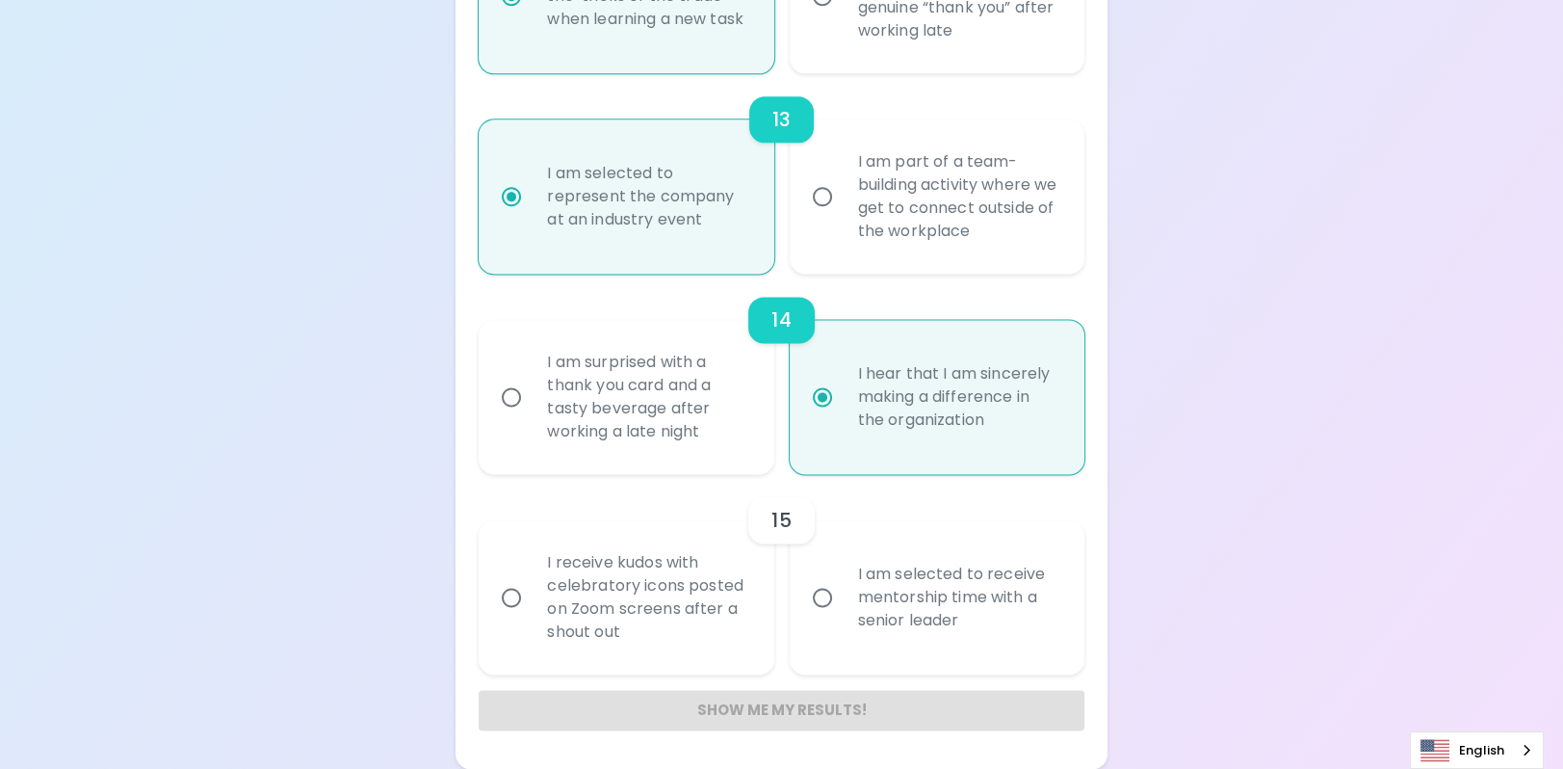
radio input "false"
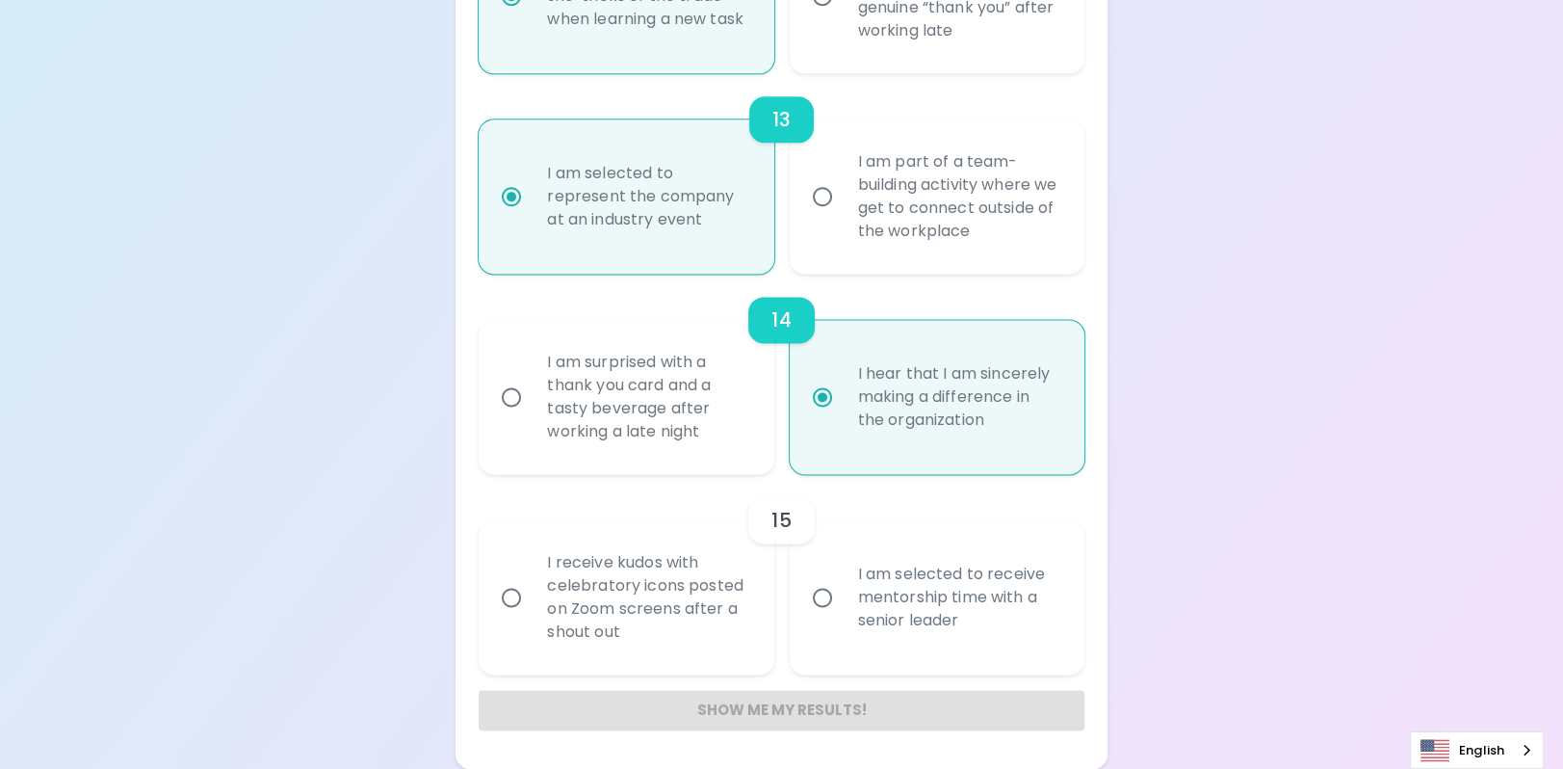
radio input "false"
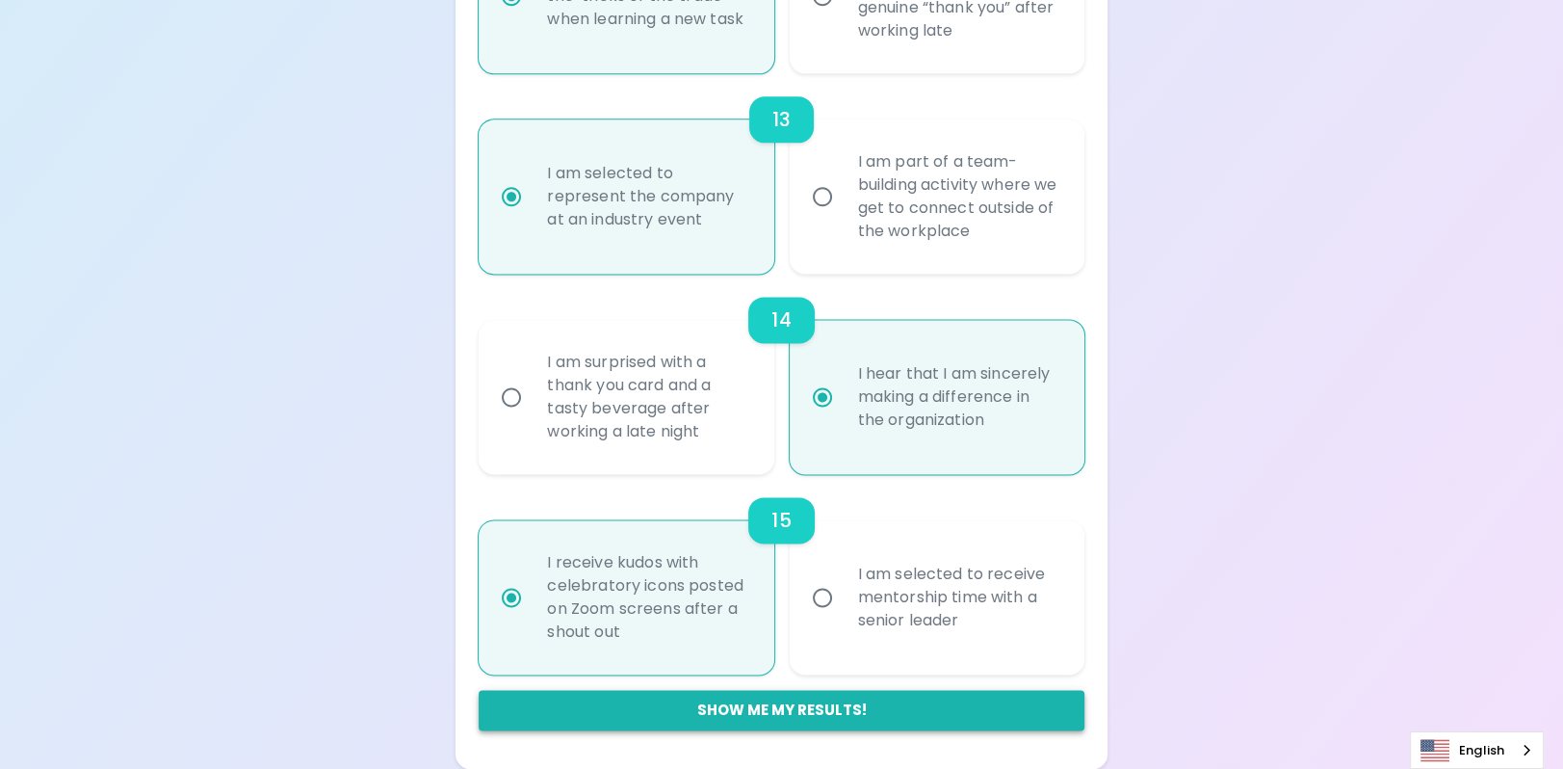
radio input "true"
click at [827, 709] on button "Show me my results!" at bounding box center [781, 710] width 605 height 40
radio input "false"
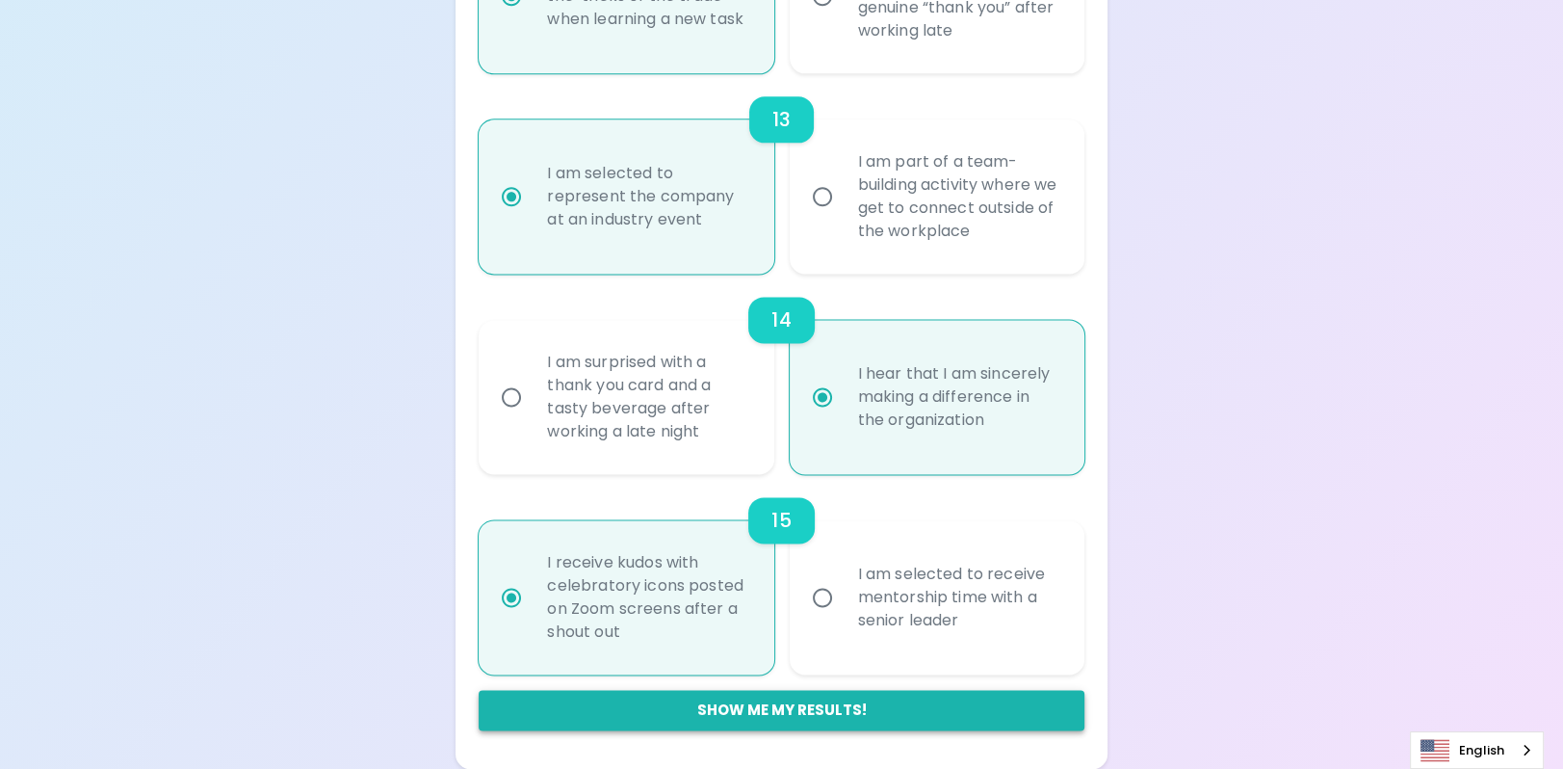
radio input "false"
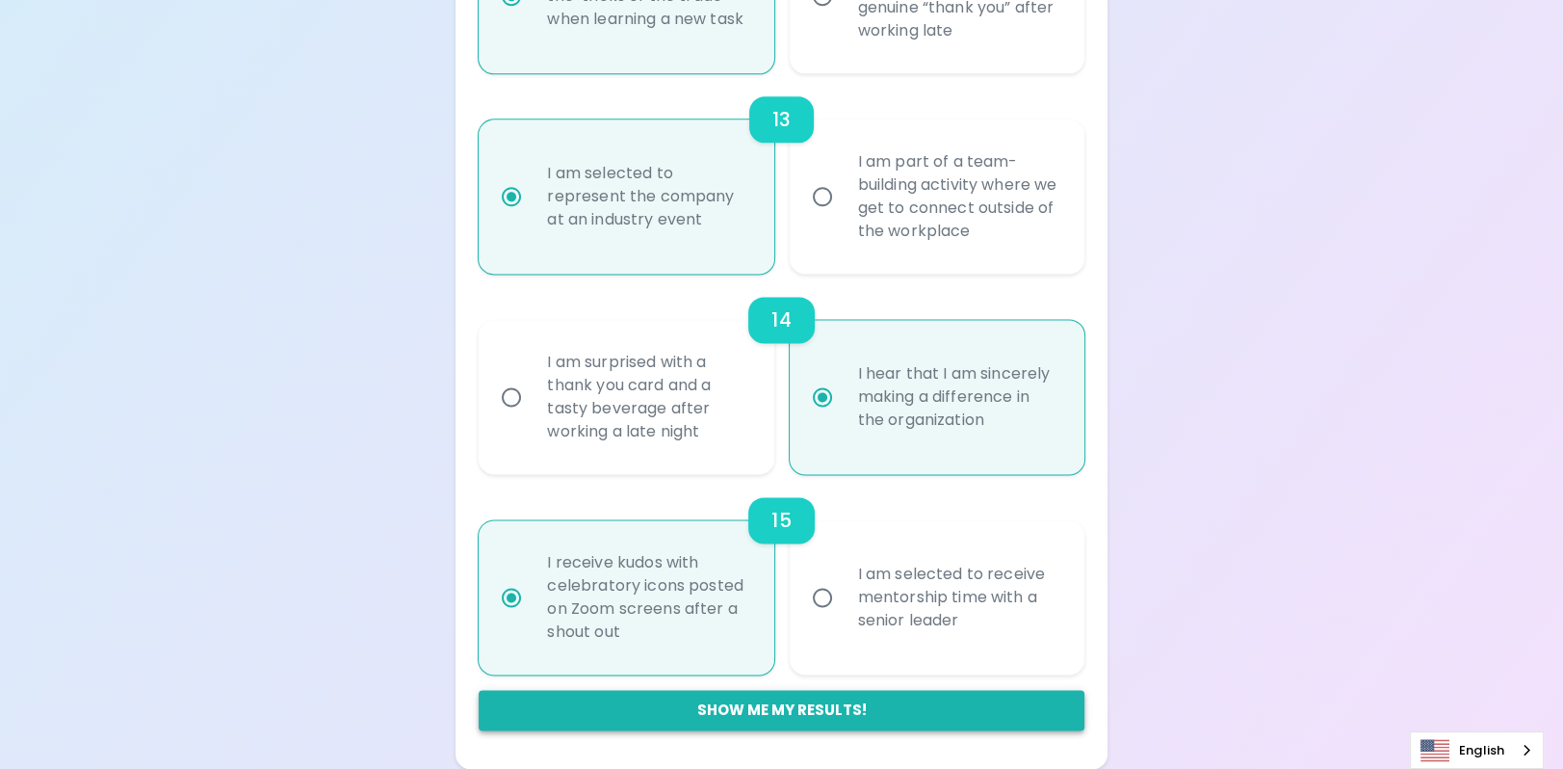
radio input "false"
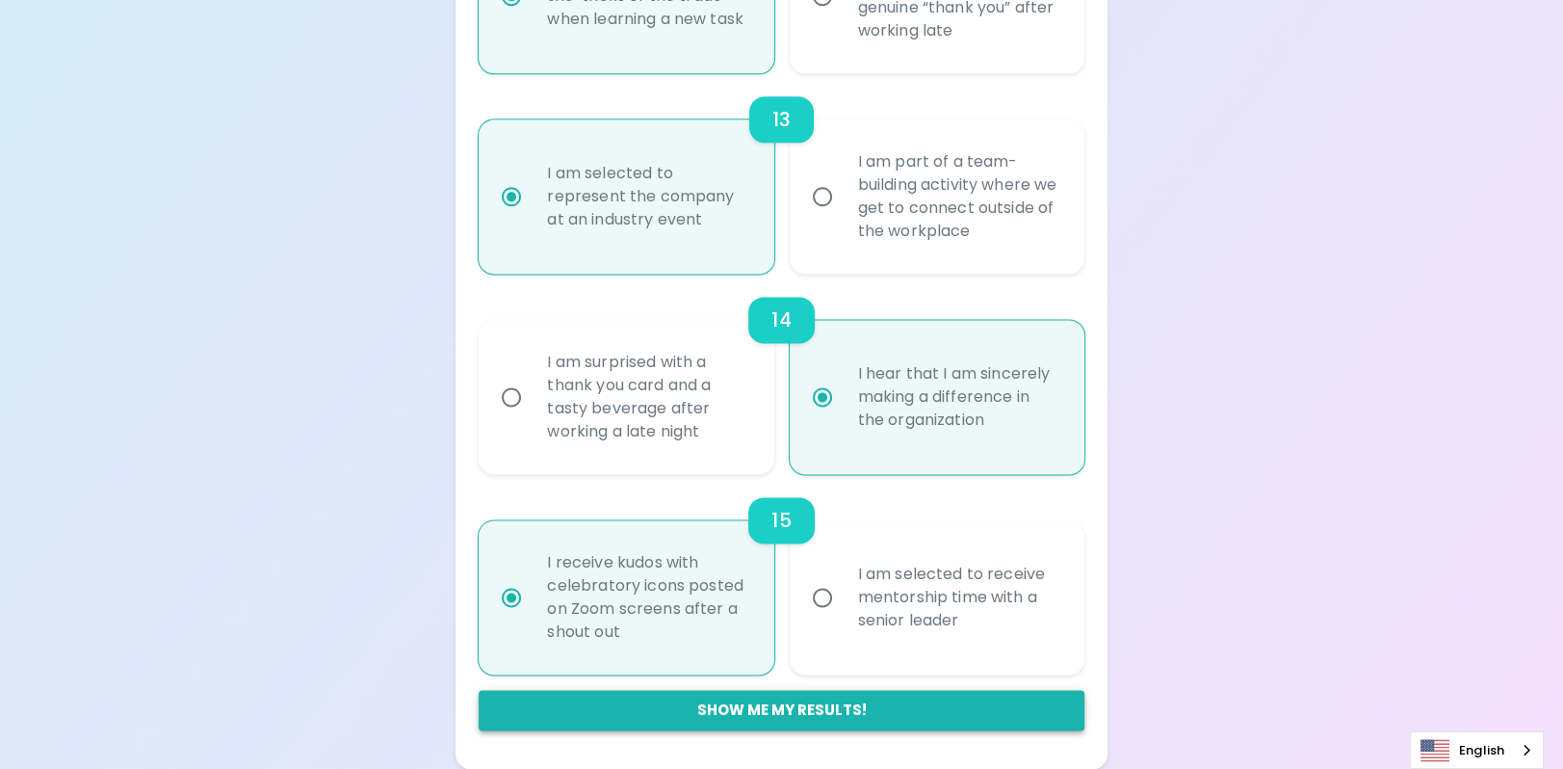
radio input "false"
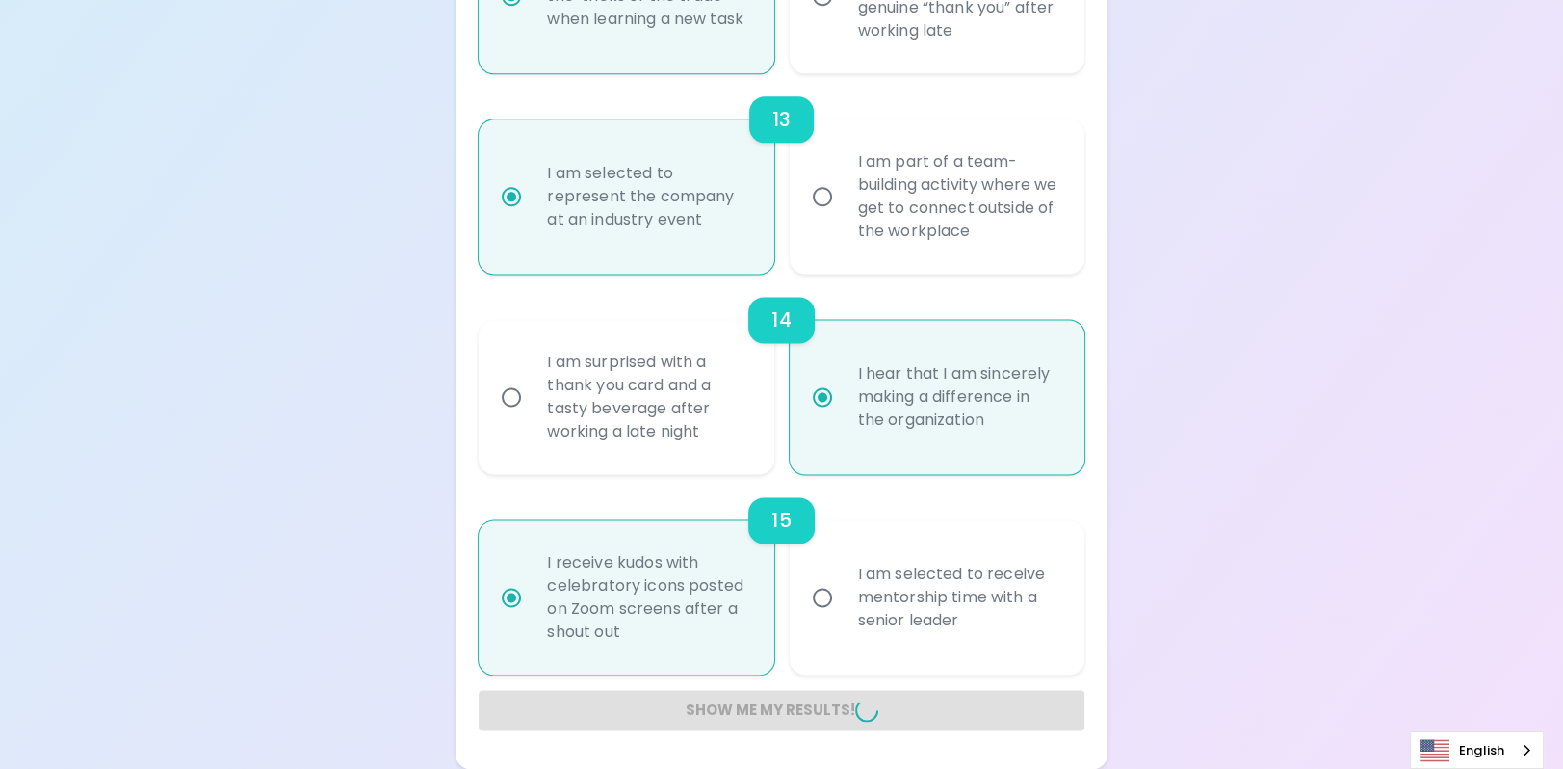
radio input "false"
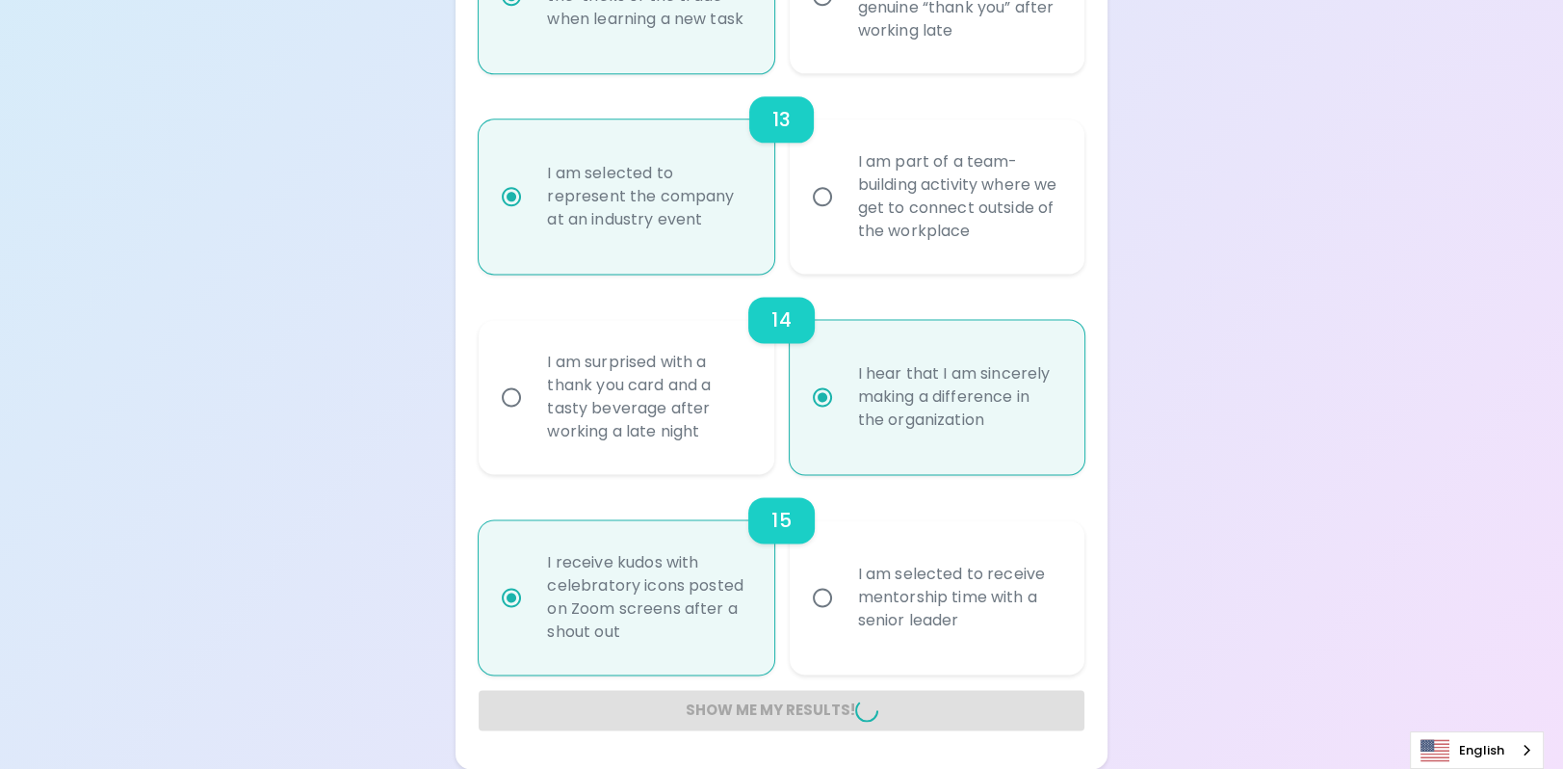
radio input "false"
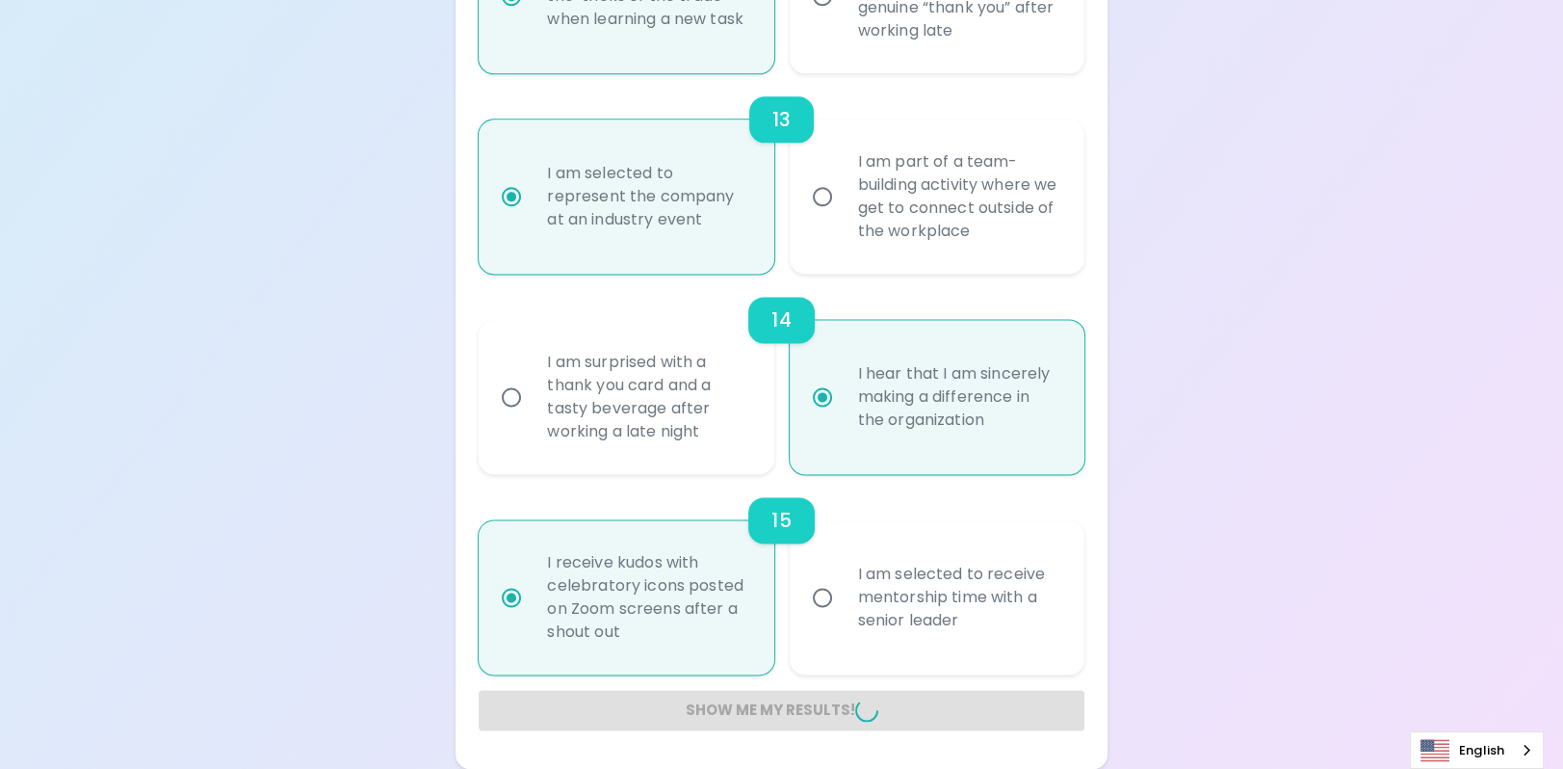
radio input "false"
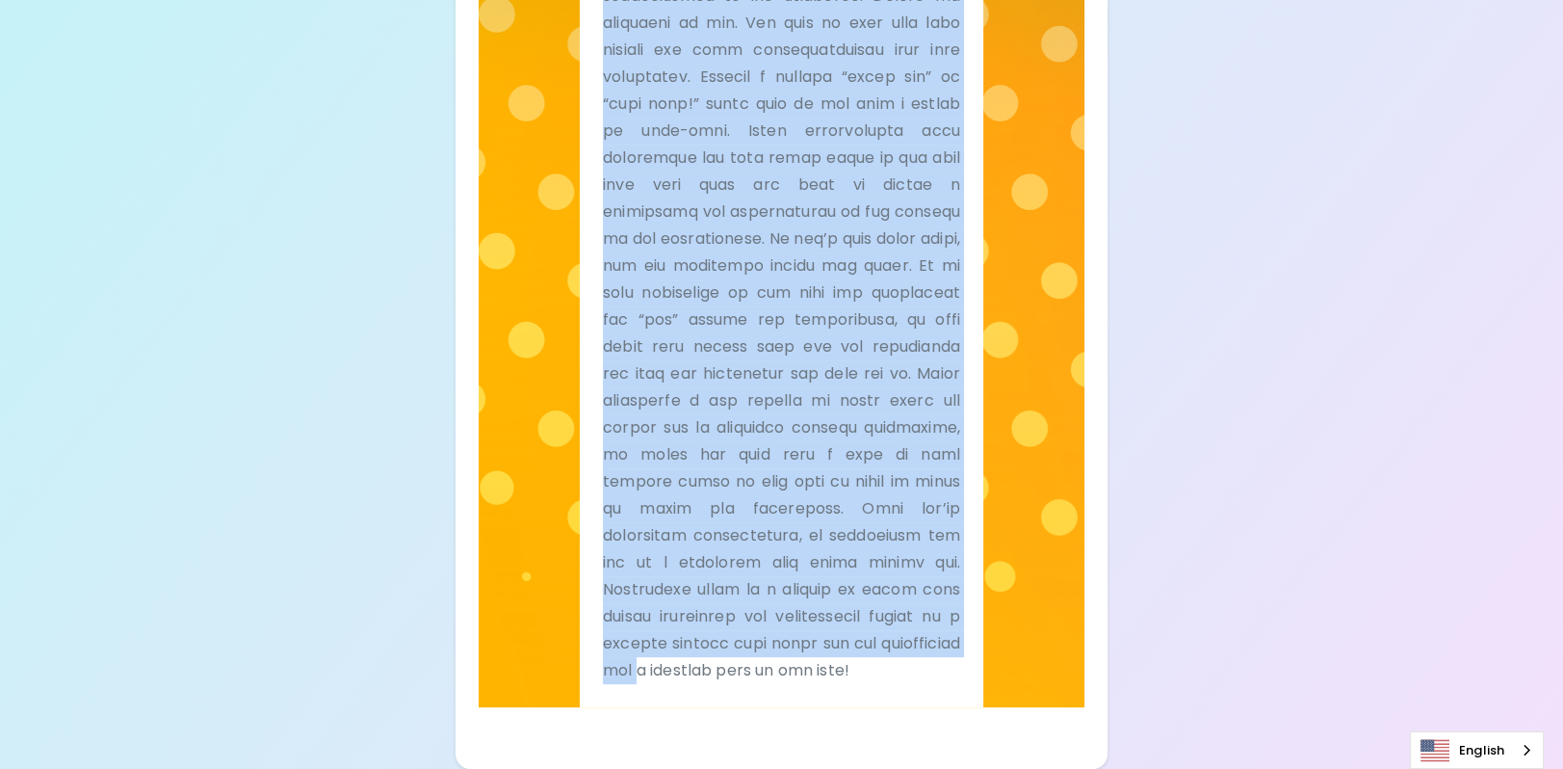
scroll to position [789, 0]
drag, startPoint x: 601, startPoint y: 275, endPoint x: 820, endPoint y: 702, distance: 480.4
click at [820, 702] on div "Tell Me" at bounding box center [782, 295] width 404 height 826
drag, startPoint x: 820, startPoint y: 702, endPoint x: 731, endPoint y: 463, distance: 254.8
copy div "Lore Ip Dol’si ametcon adi elitse doeiu te incididuntut la etd magnaaliq. Enima…"
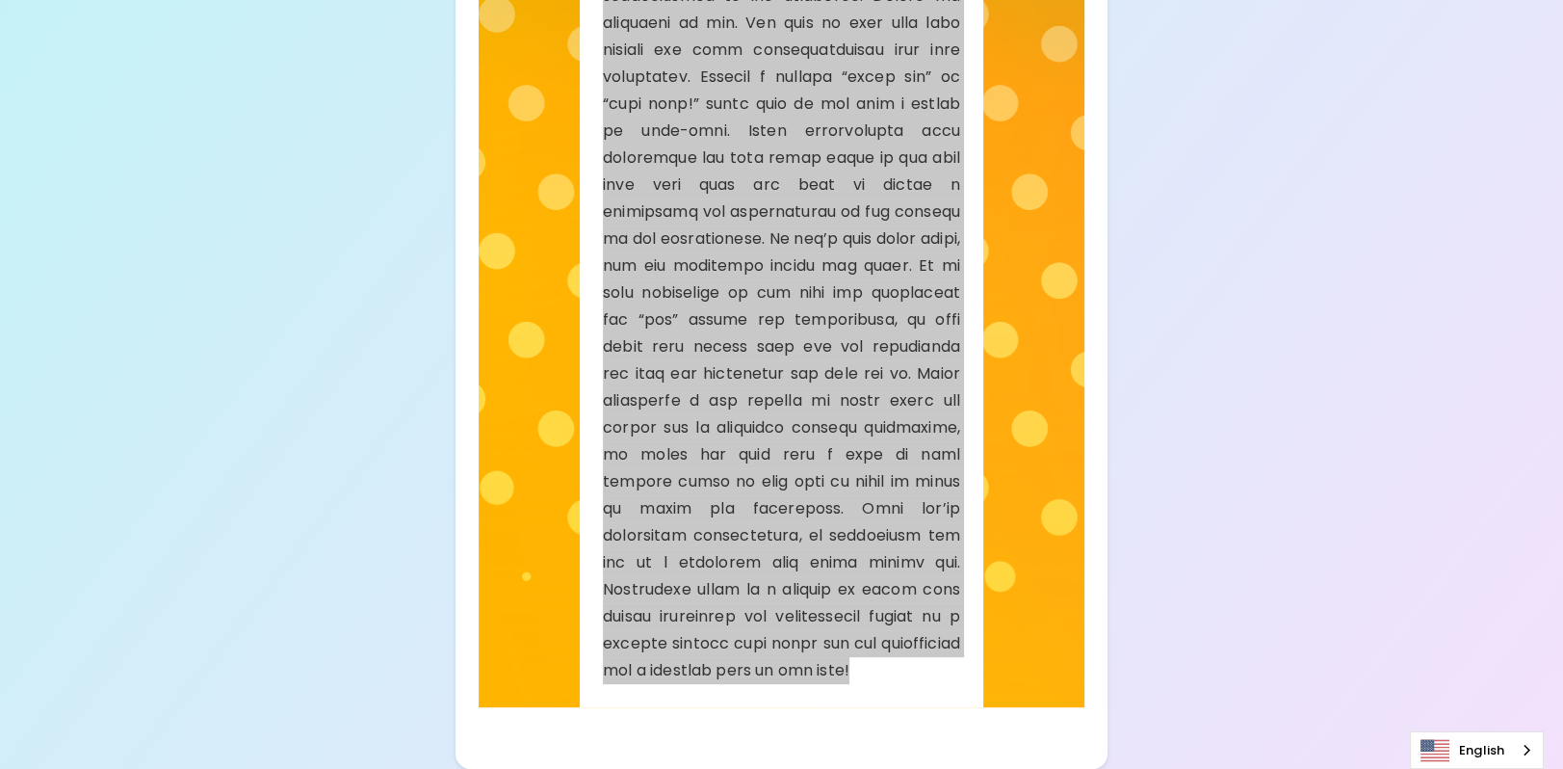
scroll to position [500, 0]
